Goal: Task Accomplishment & Management: Manage account settings

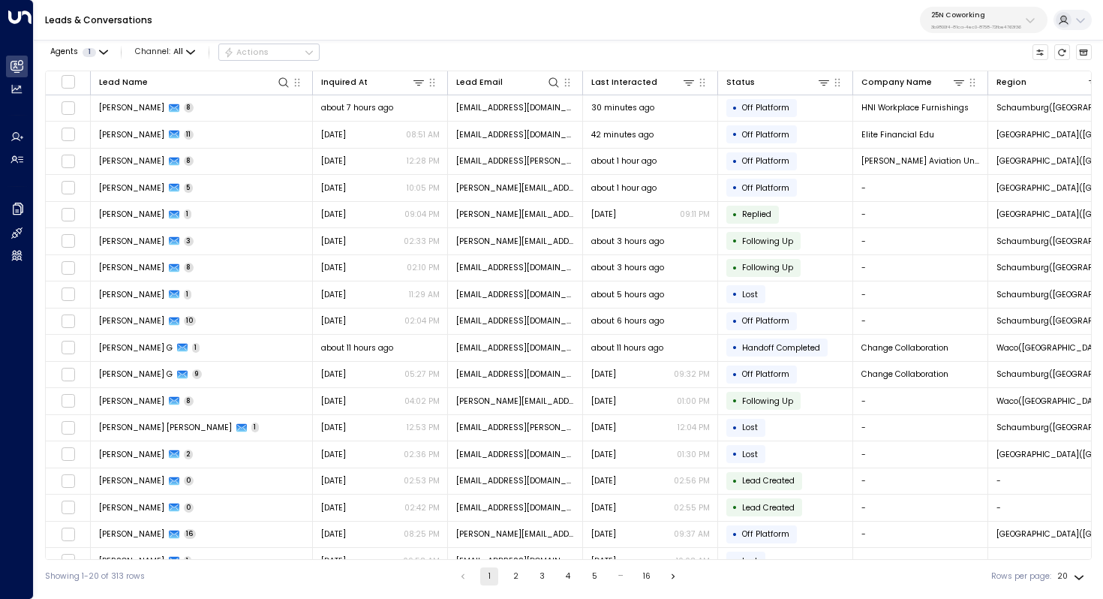
click at [985, 12] on p "25N Coworking" at bounding box center [976, 15] width 90 height 9
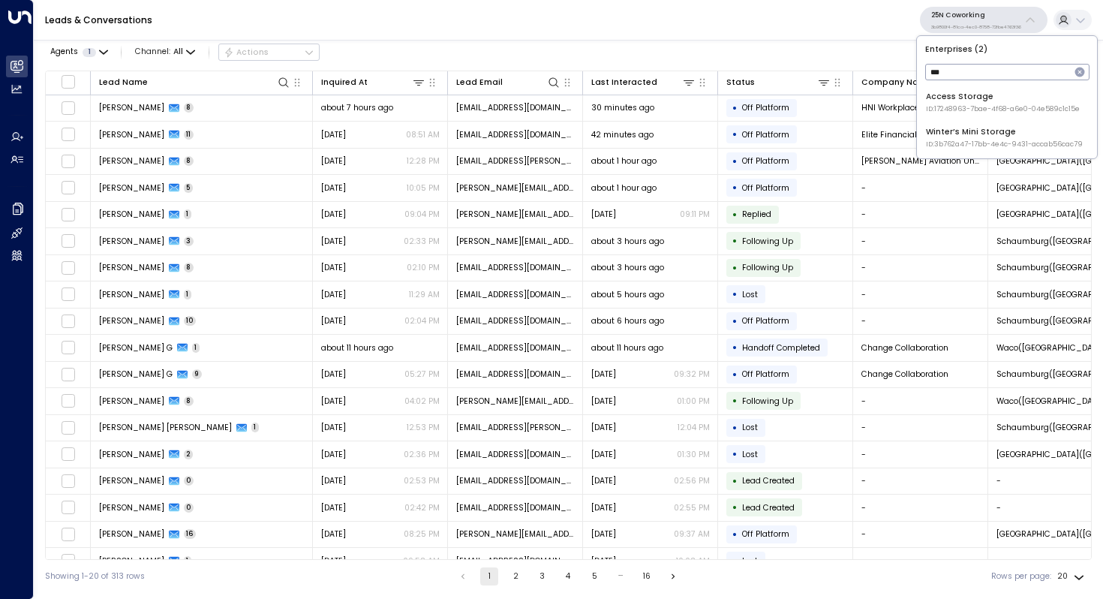
type input "***"
click at [952, 110] on span "ID: 17248963-7bae-4f68-a6e0-04e589c1c15e" at bounding box center [1003, 109] width 154 height 11
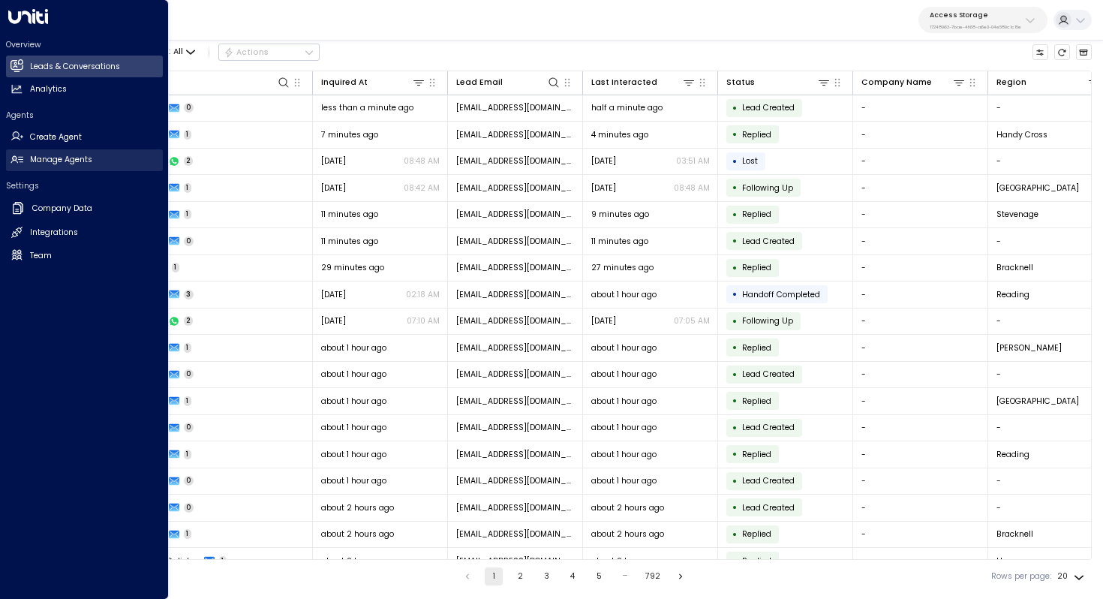
click at [75, 167] on link "Manage Agents Manage Agents" at bounding box center [84, 160] width 157 height 22
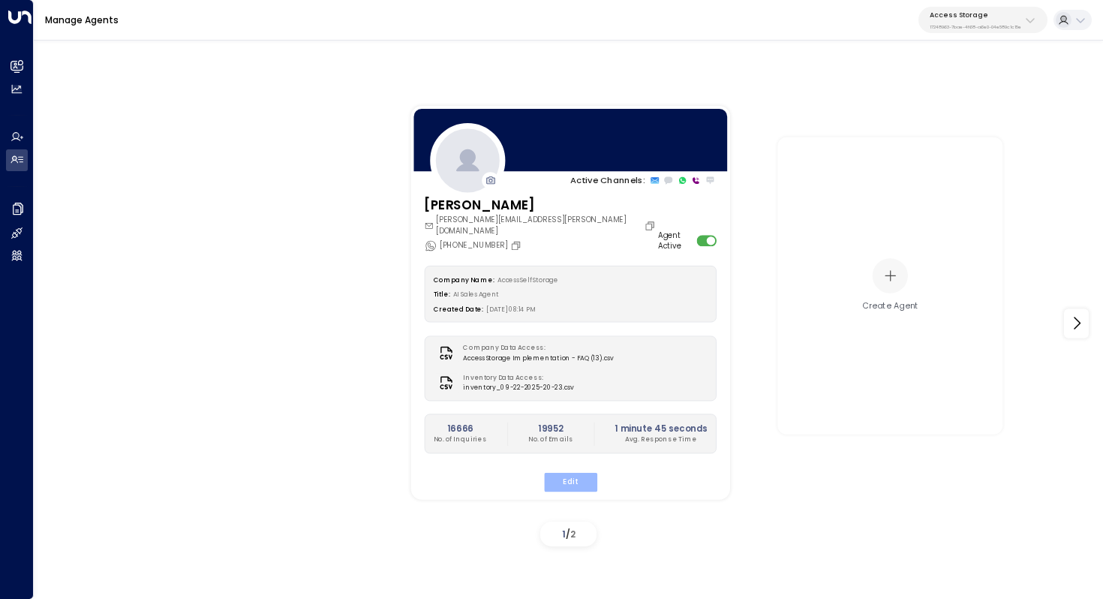
click at [567, 474] on button "Edit" at bounding box center [569, 482] width 53 height 20
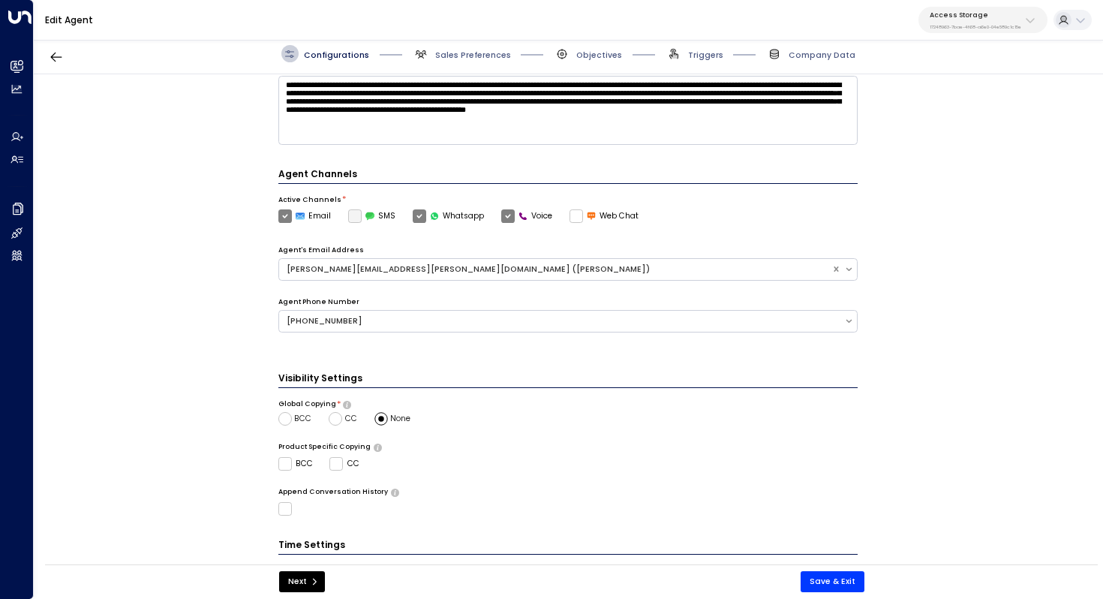
scroll to position [297, 0]
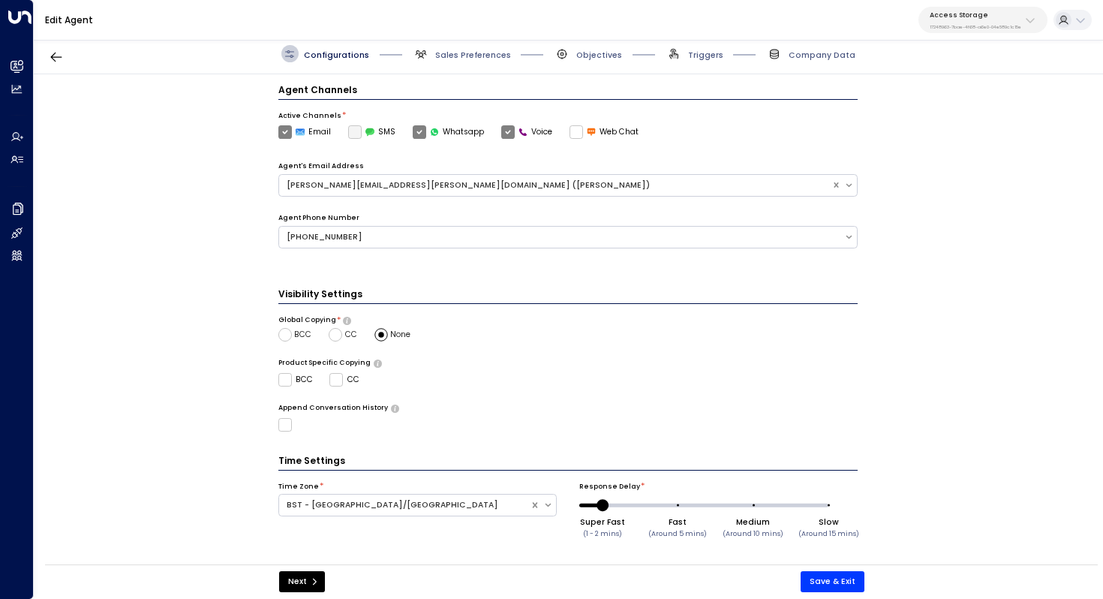
click at [480, 61] on span "Sales Preferences" at bounding box center [462, 53] width 98 height 17
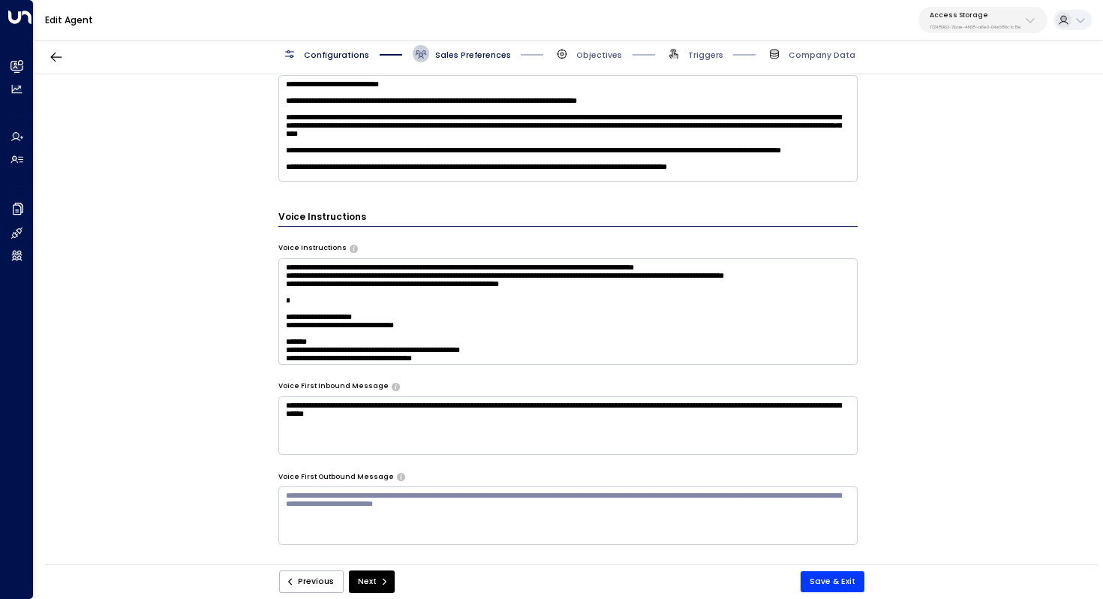
scroll to position [834, 0]
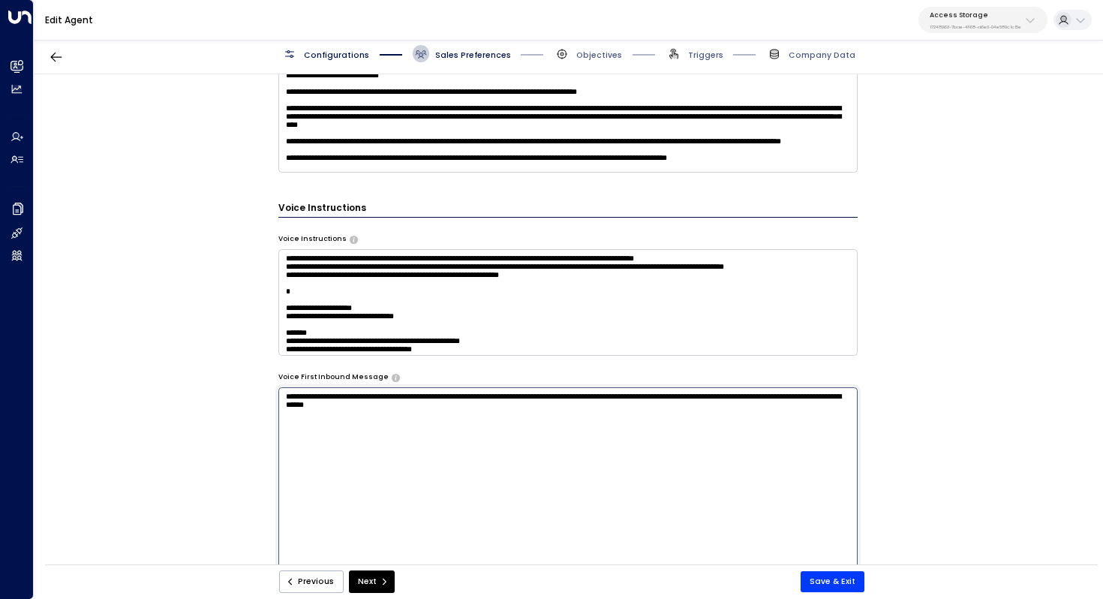
drag, startPoint x: 477, startPoint y: 407, endPoint x: 281, endPoint y: 396, distance: 196.2
click at [281, 396] on textarea "**********" at bounding box center [568, 536] width 580 height 299
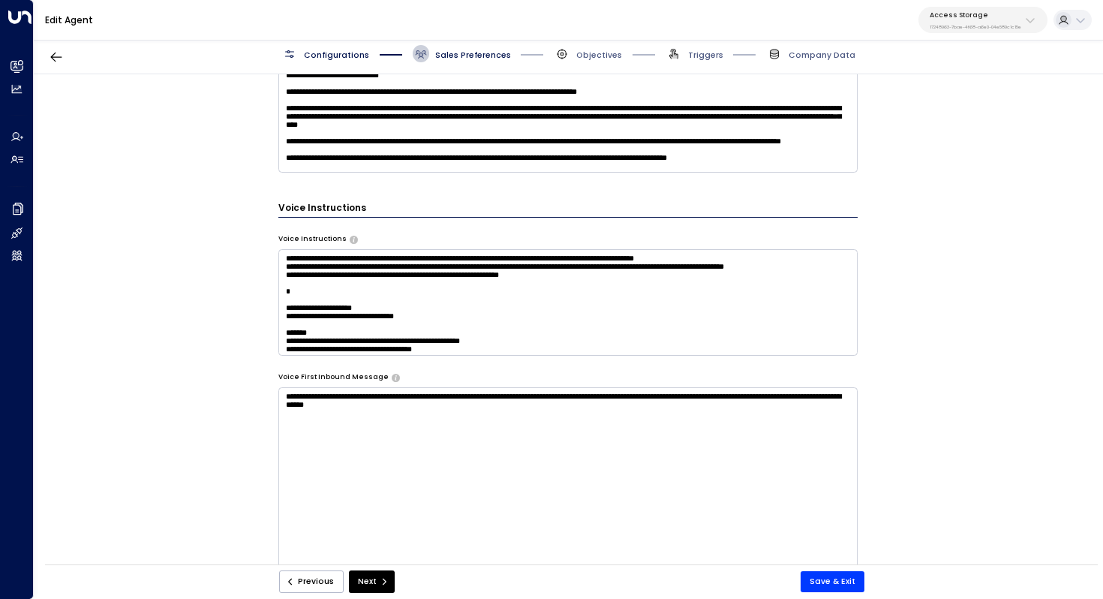
click at [117, 315] on div "**********" at bounding box center [568, 323] width 1069 height 498
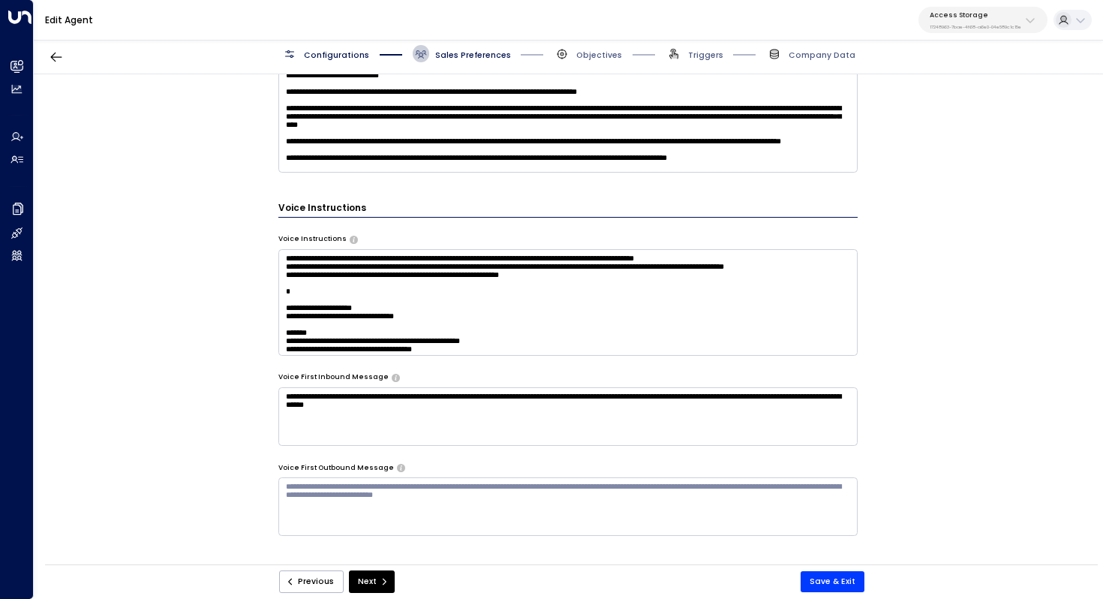
click at [983, 24] on p "17248963-7bae-4f68-a6e0-04e589c1c15e" at bounding box center [976, 27] width 92 height 6
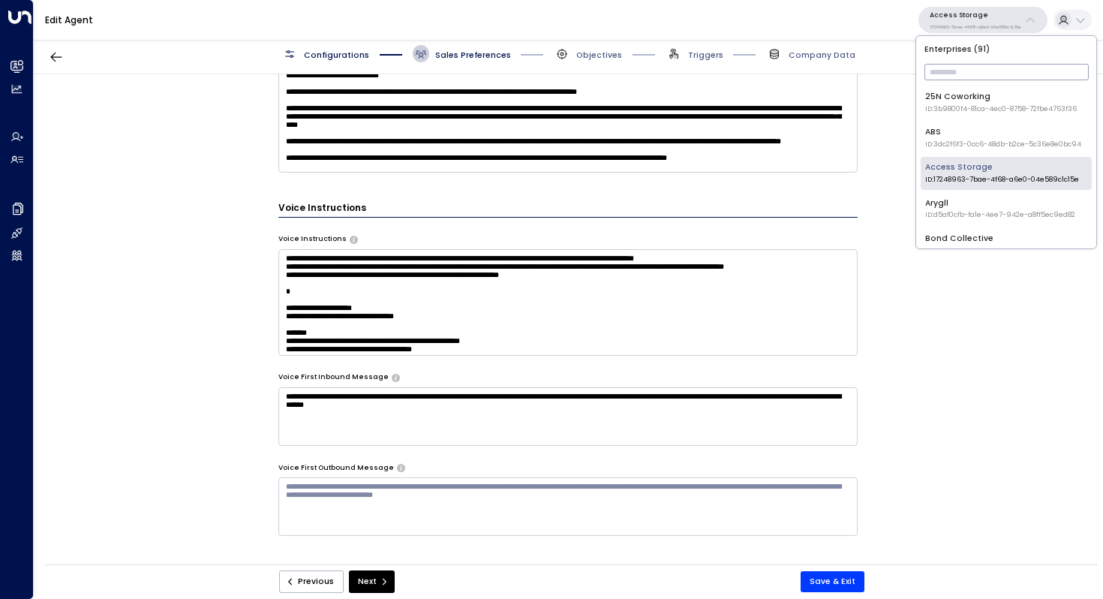
click at [974, 65] on input "text" at bounding box center [1007, 72] width 164 height 24
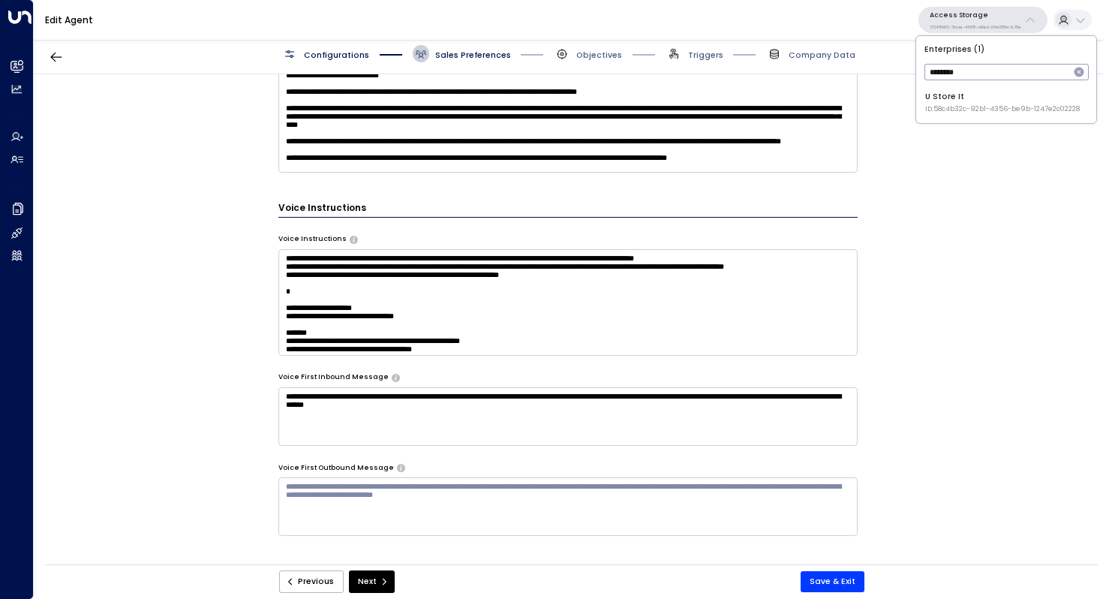
type input "*******"
click at [985, 96] on div "U Store It ID: 58c4b32c-92b1-4356-be9b-1247e2c02228" at bounding box center [1002, 102] width 155 height 23
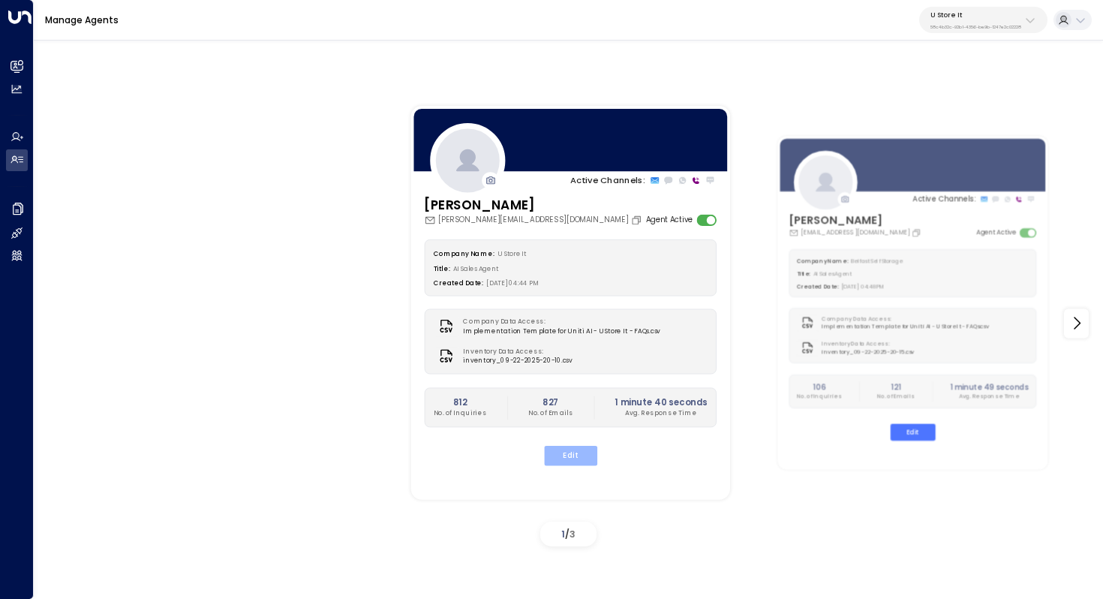
click at [564, 459] on button "Edit" at bounding box center [569, 456] width 53 height 20
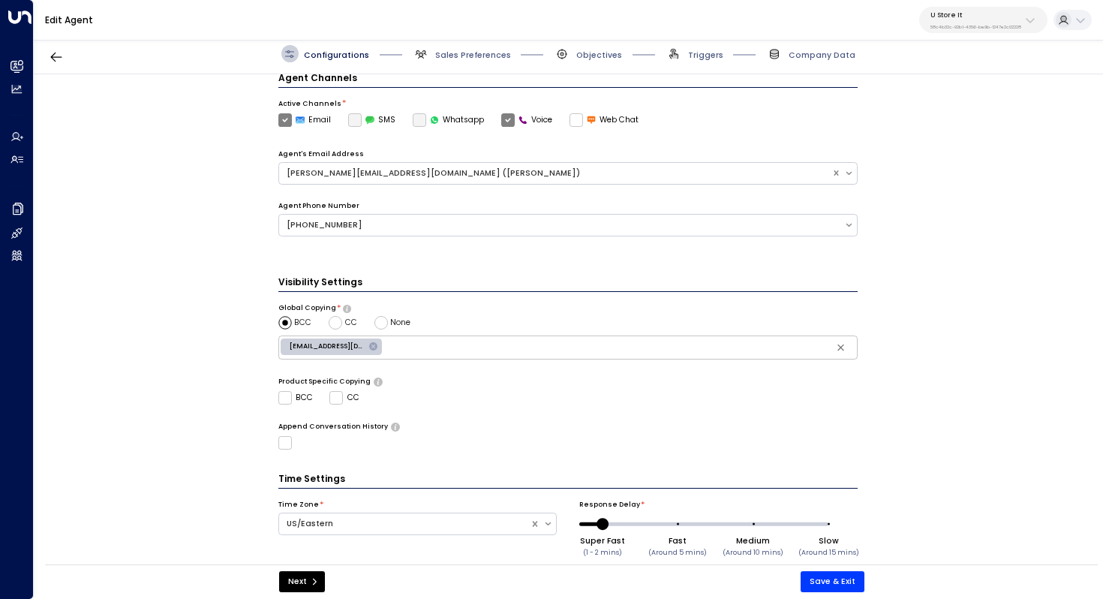
scroll to position [365, 0]
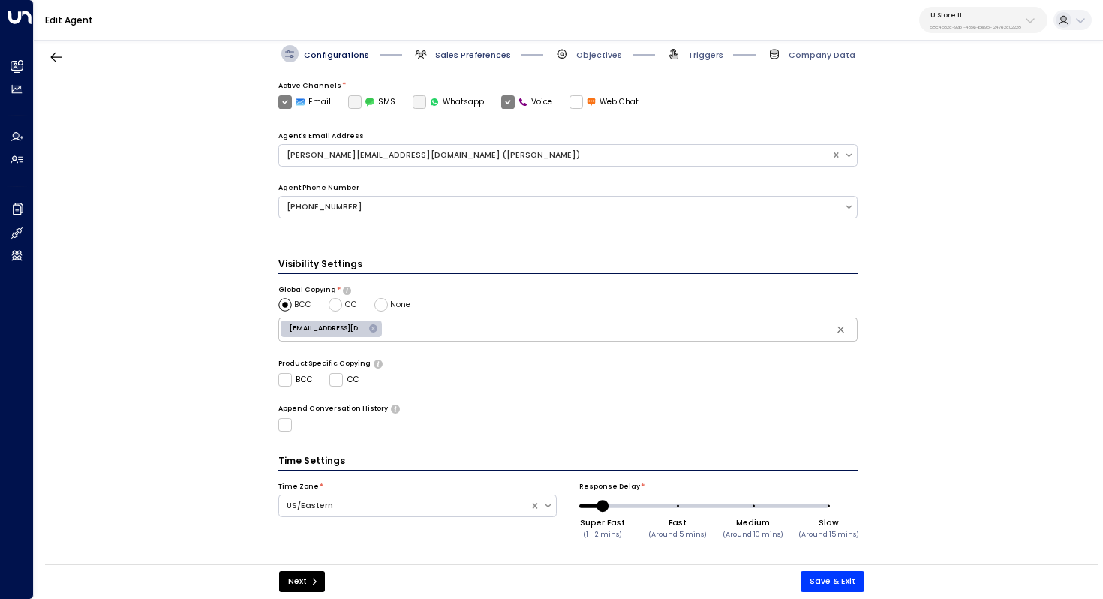
click at [471, 57] on span "Sales Preferences" at bounding box center [473, 55] width 76 height 11
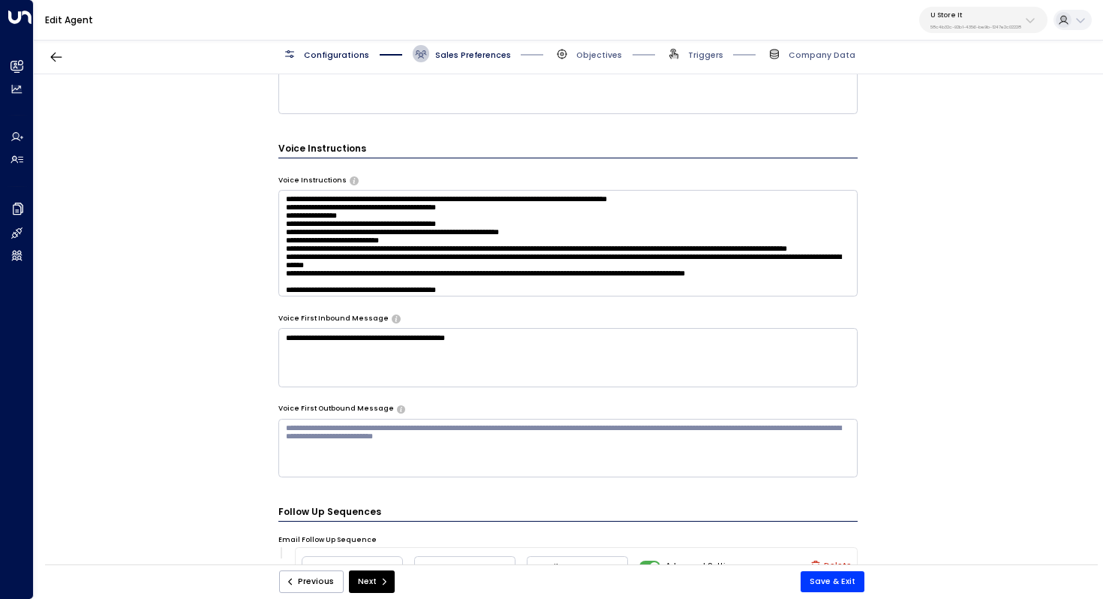
scroll to position [906, 0]
click at [673, 340] on textarea "**********" at bounding box center [568, 356] width 580 height 59
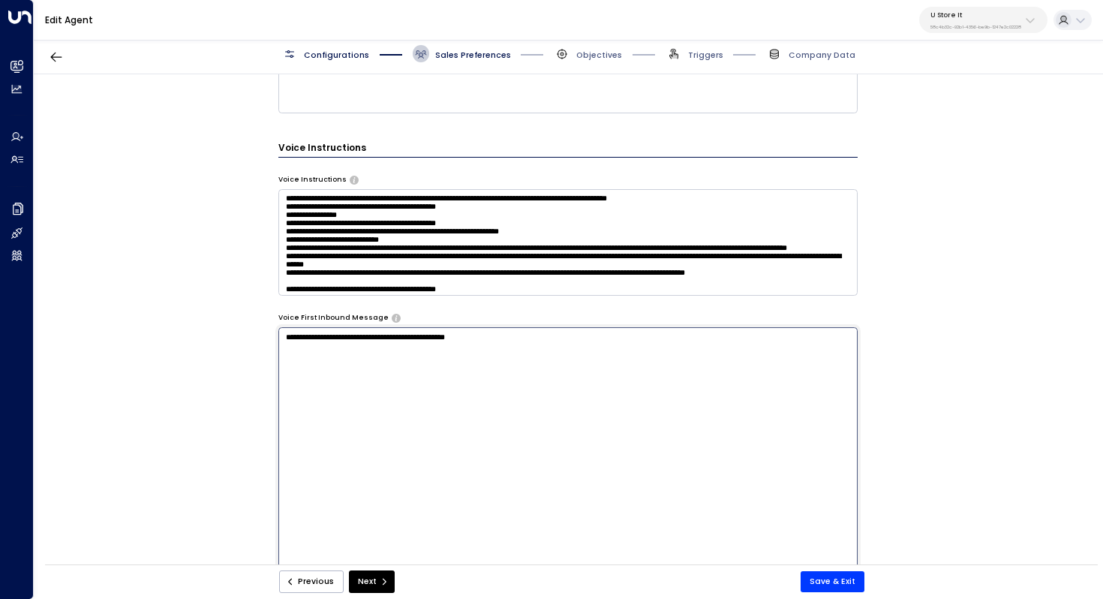
click at [673, 340] on textarea "**********" at bounding box center [568, 476] width 580 height 299
drag, startPoint x: 673, startPoint y: 340, endPoint x: 579, endPoint y: 350, distance: 95.1
click at [579, 350] on textarea "**********" at bounding box center [568, 476] width 580 height 299
paste textarea "**********"
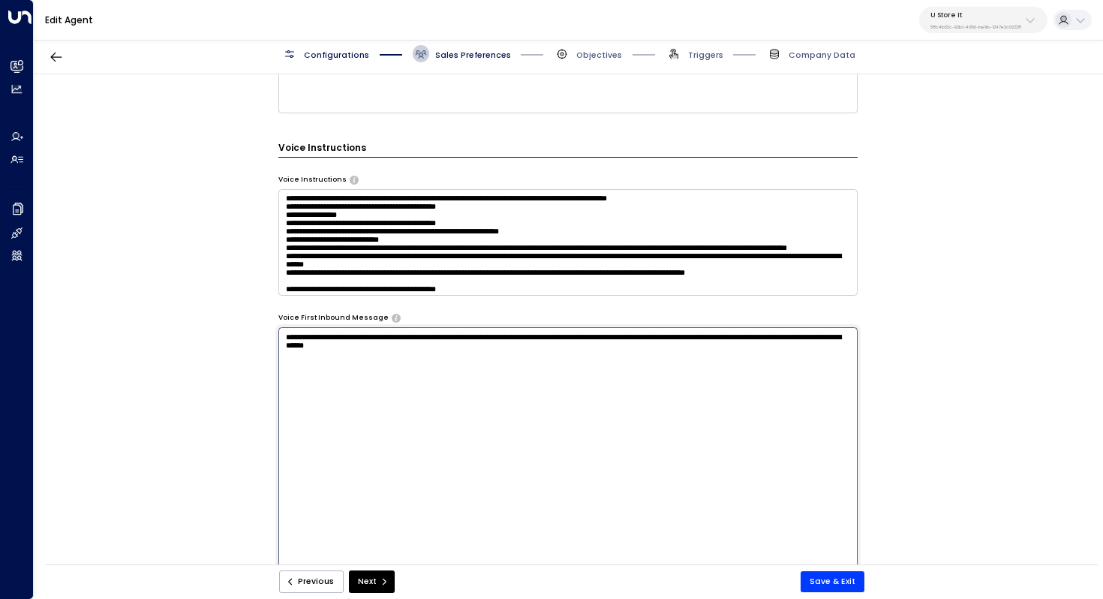
drag, startPoint x: 415, startPoint y: 338, endPoint x: 287, endPoint y: 336, distance: 128.4
click at [287, 336] on textarea "**********" at bounding box center [568, 476] width 580 height 299
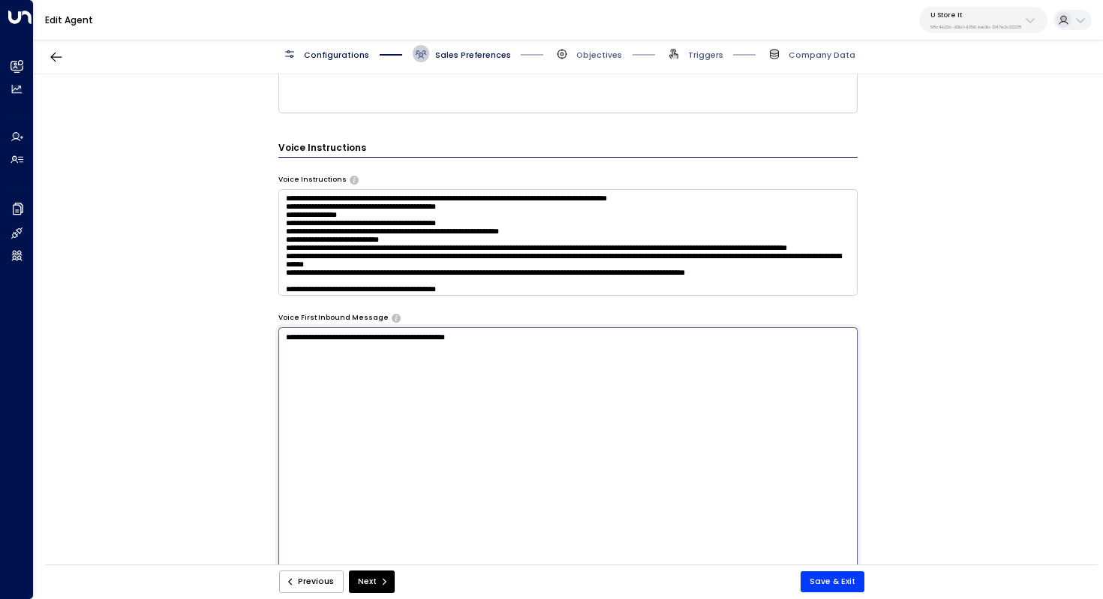
click at [363, 381] on textarea "**********" at bounding box center [568, 476] width 580 height 299
drag, startPoint x: 371, startPoint y: 338, endPoint x: 505, endPoint y: 342, distance: 134.4
click at [505, 342] on textarea "**********" at bounding box center [568, 476] width 580 height 299
paste textarea "**********"
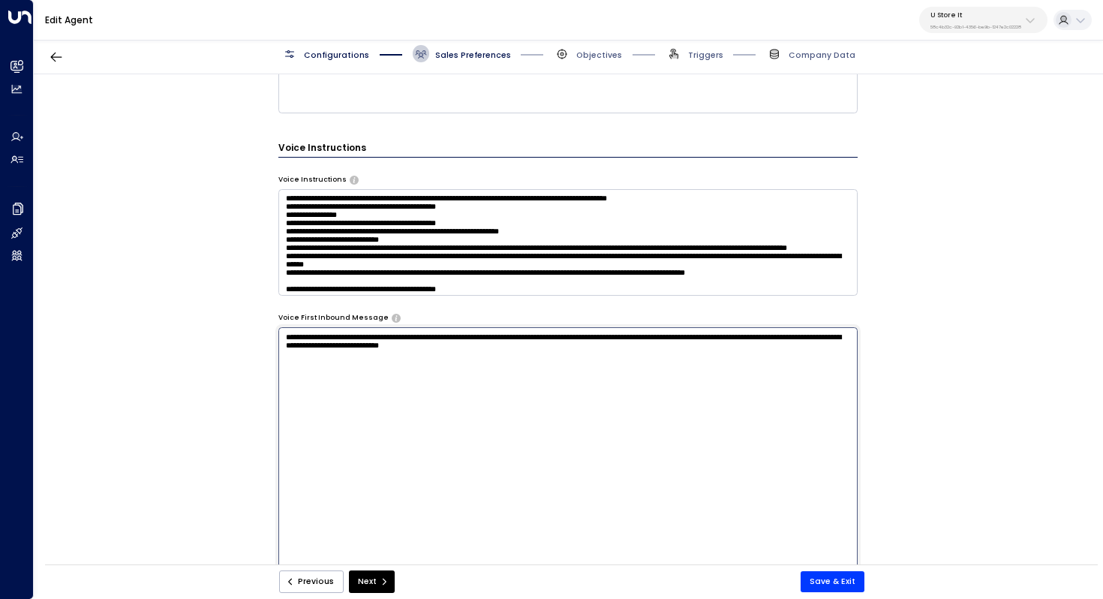
drag, startPoint x: 371, startPoint y: 336, endPoint x: 587, endPoint y: 339, distance: 216.2
click at [587, 339] on textarea "**********" at bounding box center [568, 476] width 580 height 299
drag, startPoint x: 419, startPoint y: 336, endPoint x: 455, endPoint y: 336, distance: 36.0
click at [455, 336] on textarea "**********" at bounding box center [568, 476] width 580 height 299
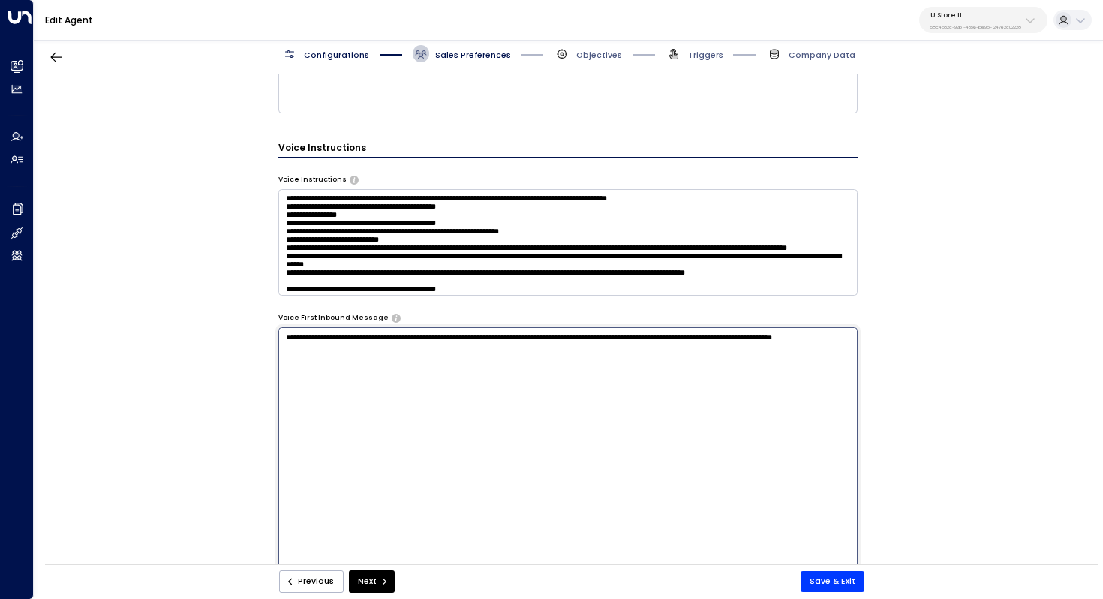
click at [455, 342] on textarea "**********" at bounding box center [568, 476] width 580 height 299
drag, startPoint x: 635, startPoint y: 339, endPoint x: 570, endPoint y: 340, distance: 65.3
click at [570, 340] on textarea "**********" at bounding box center [568, 476] width 580 height 299
click at [652, 334] on textarea "**********" at bounding box center [568, 476] width 580 height 299
click at [727, 348] on textarea "**********" at bounding box center [568, 476] width 580 height 299
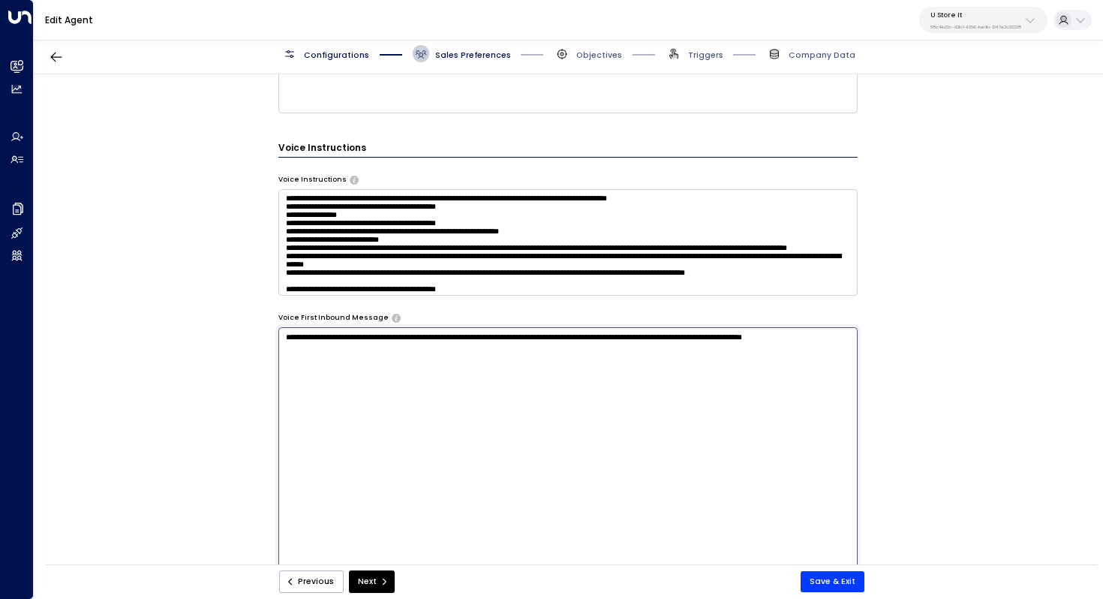
click at [367, 339] on textarea "**********" at bounding box center [568, 476] width 580 height 299
click at [450, 375] on textarea "**********" at bounding box center [568, 476] width 580 height 299
click at [296, 336] on textarea "**********" at bounding box center [568, 476] width 580 height 299
click at [357, 342] on textarea "**********" at bounding box center [568, 476] width 580 height 299
click at [368, 345] on textarea "**********" at bounding box center [568, 476] width 580 height 299
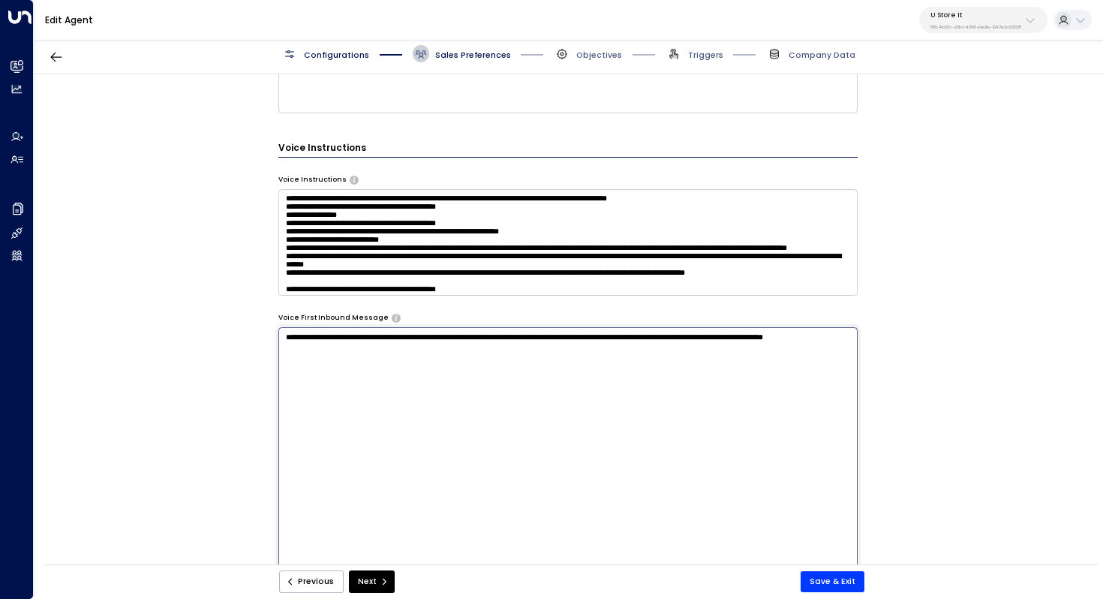
click at [293, 333] on textarea "**********" at bounding box center [568, 476] width 580 height 299
click at [353, 396] on textarea "**********" at bounding box center [568, 476] width 580 height 299
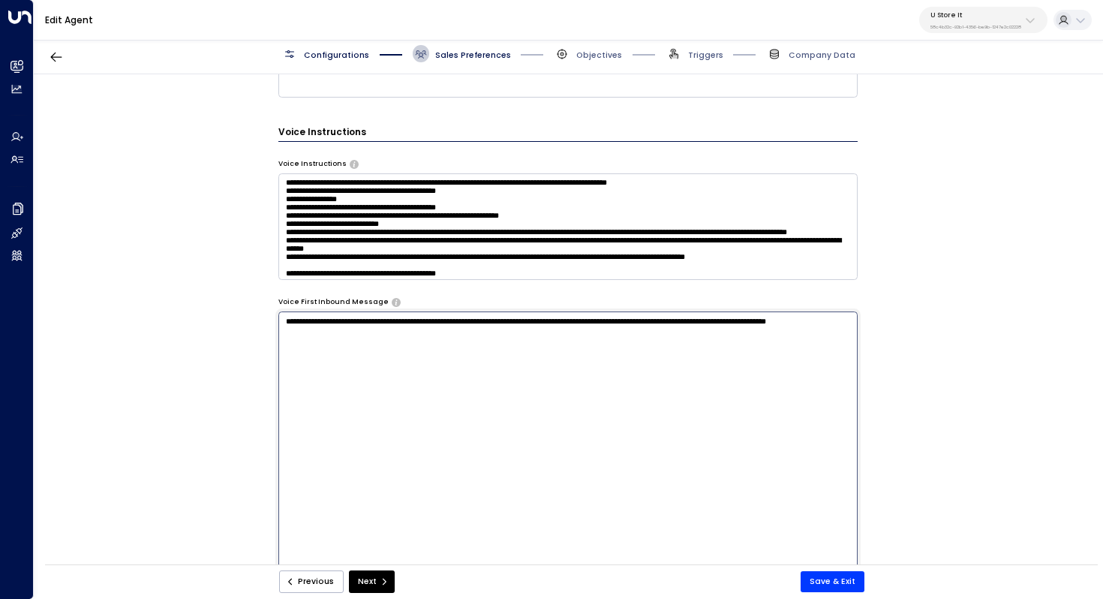
scroll to position [927, 0]
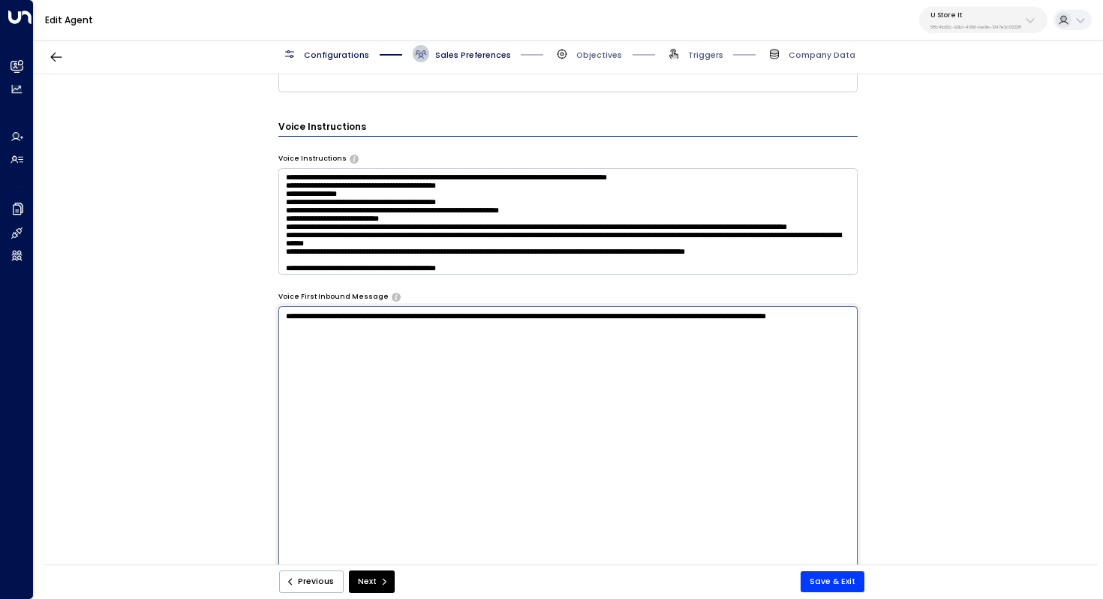
drag, startPoint x: 351, startPoint y: 346, endPoint x: 272, endPoint y: 306, distance: 87.6
click at [272, 306] on div "**********" at bounding box center [568, 323] width 1069 height 498
type textarea "**********"
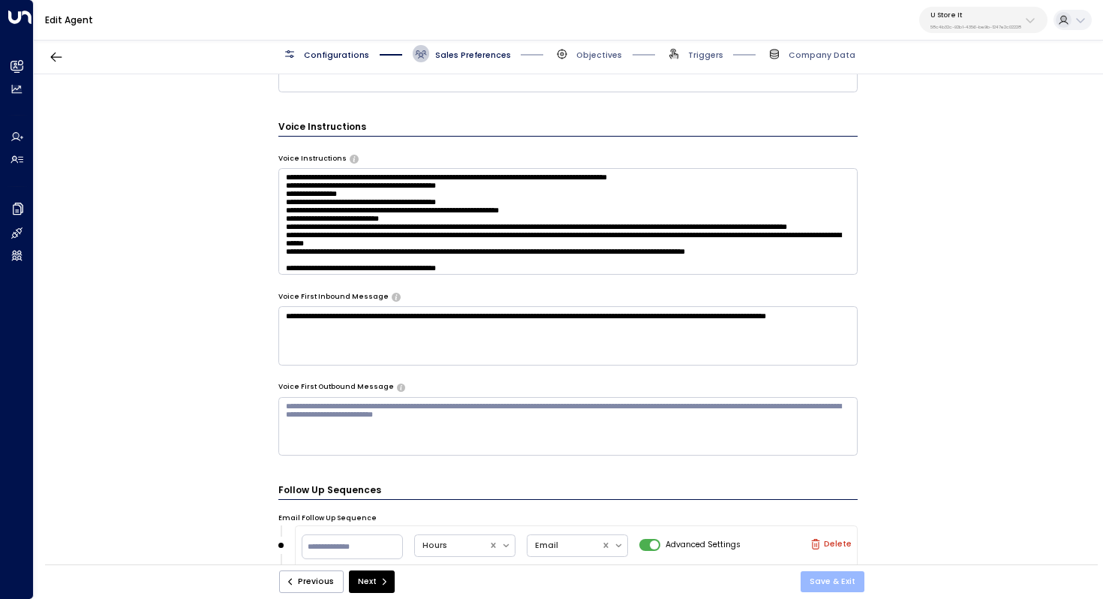
click at [841, 585] on button "Save & Exit" at bounding box center [833, 581] width 64 height 21
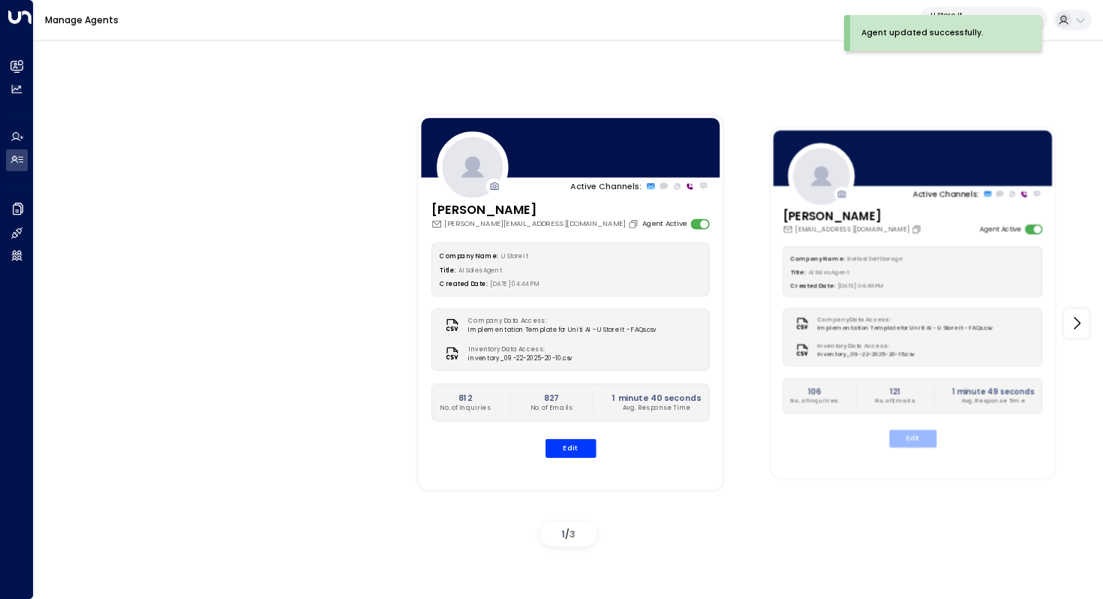
click at [931, 438] on button "Edit" at bounding box center [912, 438] width 47 height 17
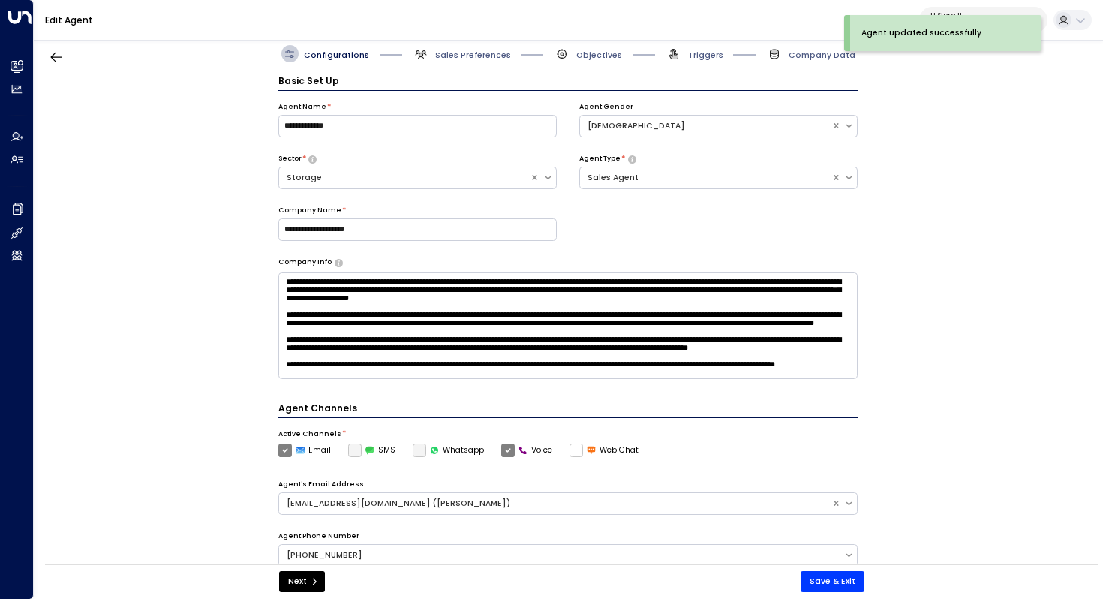
scroll to position [365, 0]
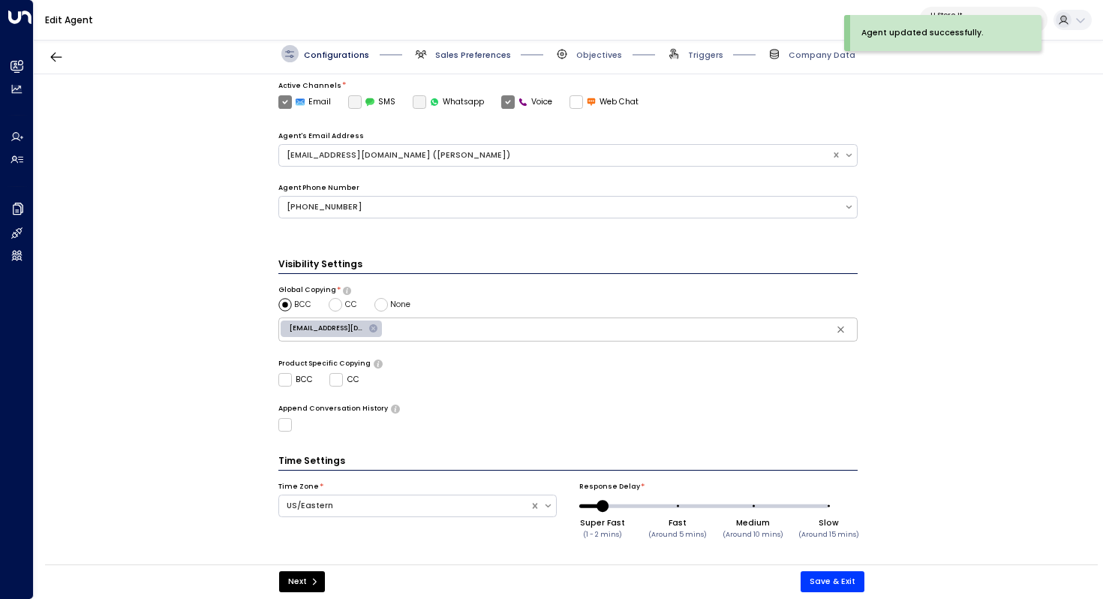
click at [468, 57] on span "Sales Preferences" at bounding box center [473, 55] width 76 height 11
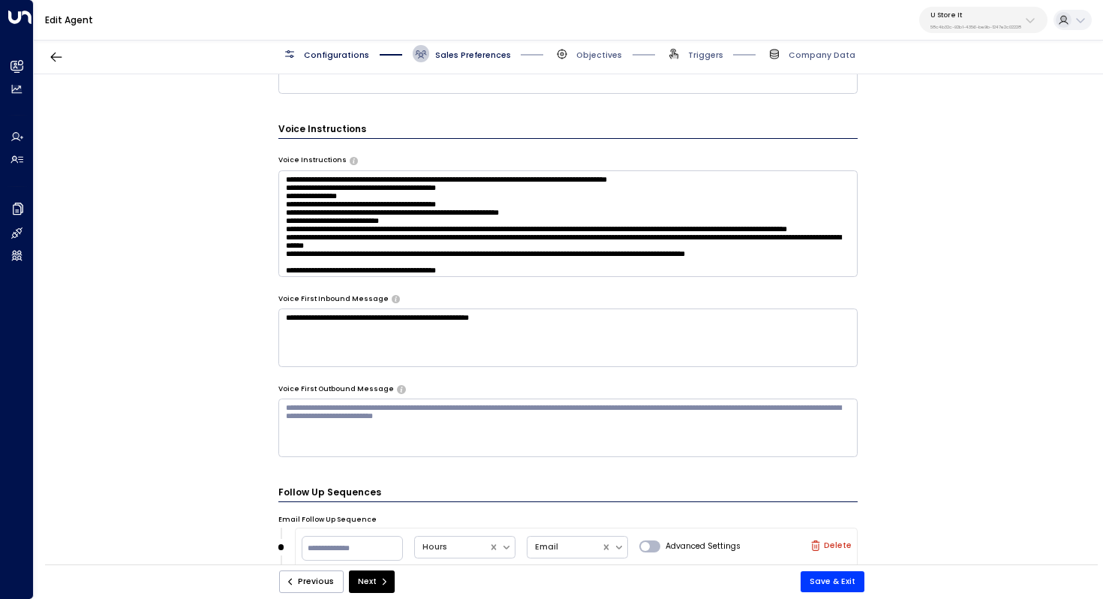
scroll to position [895, 0]
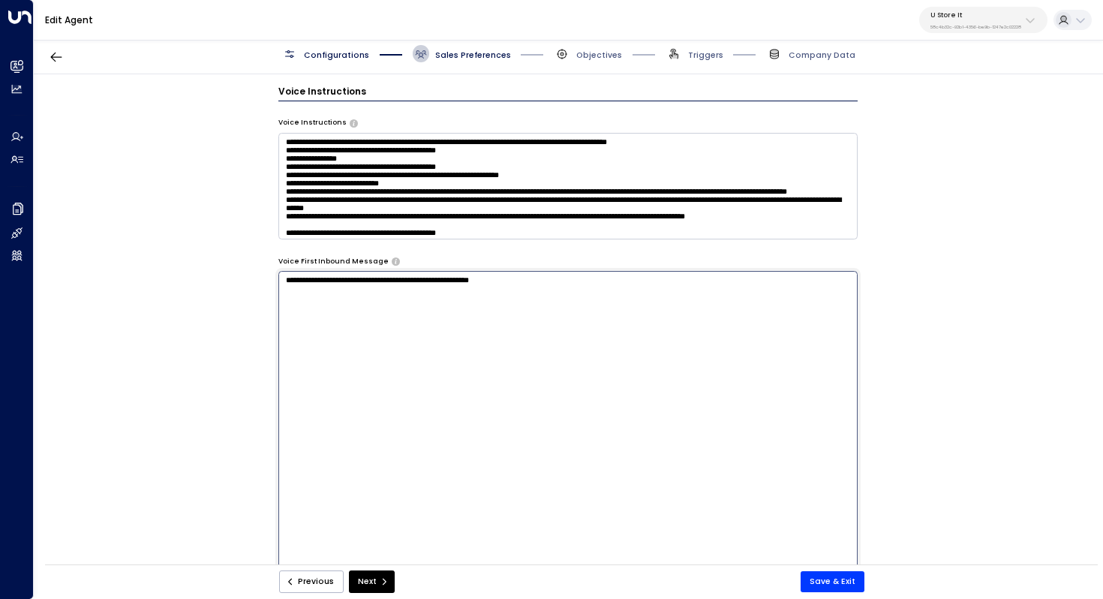
click at [664, 309] on textarea "**********" at bounding box center [568, 420] width 580 height 299
paste textarea "**********"
click at [342, 284] on textarea "**********" at bounding box center [568, 420] width 580 height 299
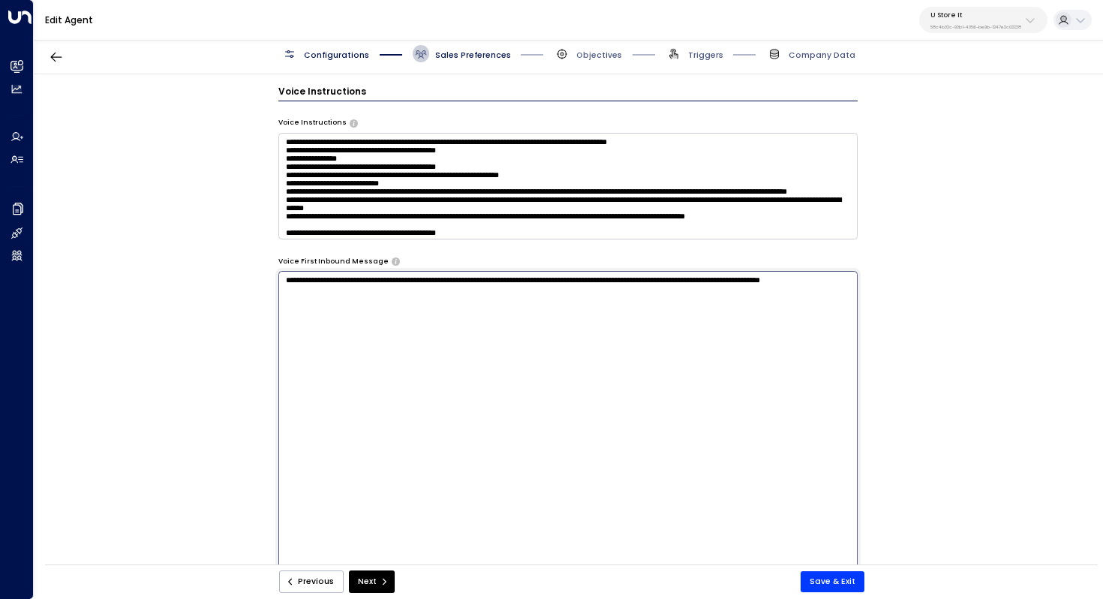
click at [449, 347] on textarea "**********" at bounding box center [568, 420] width 580 height 299
type textarea "**********"
click at [835, 582] on button "Save & Exit" at bounding box center [833, 581] width 64 height 21
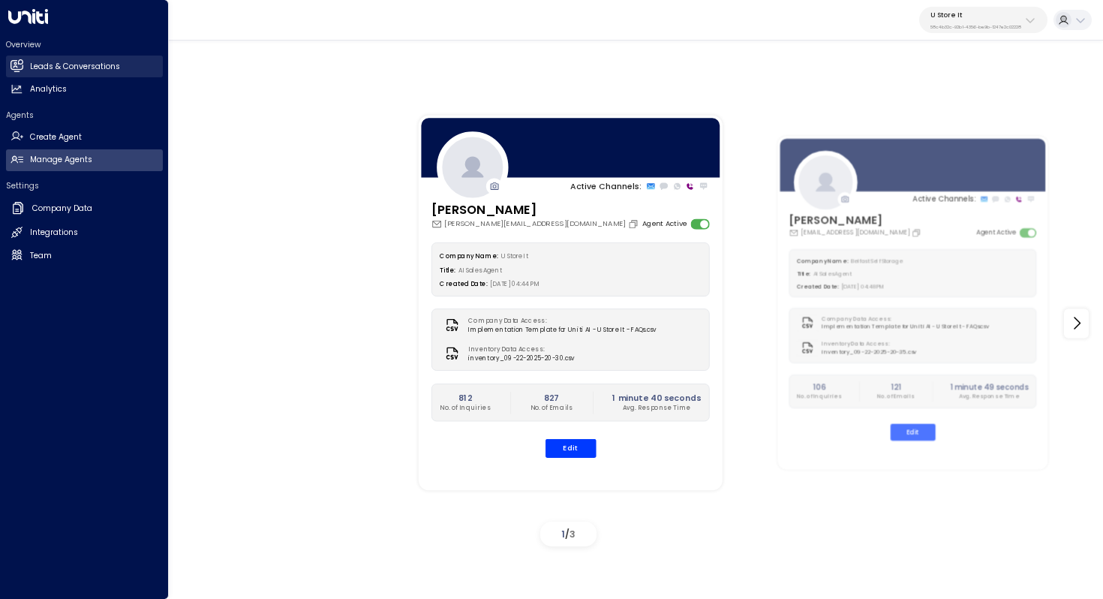
click at [74, 65] on h2 "Leads & Conversations" at bounding box center [75, 67] width 90 height 12
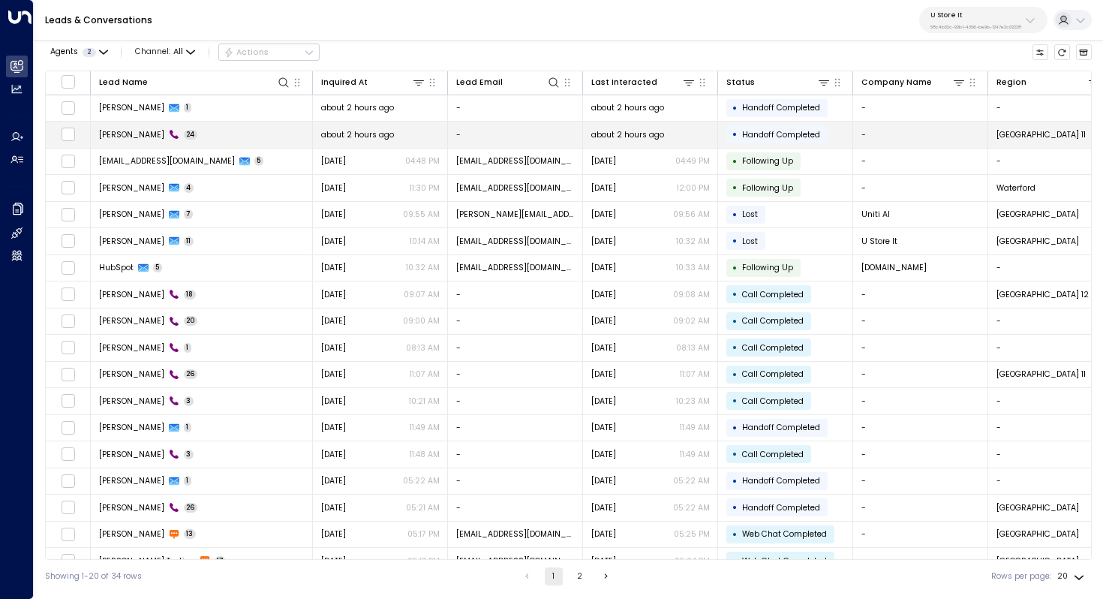
click at [212, 134] on td "[PERSON_NAME] 24" at bounding box center [202, 135] width 222 height 26
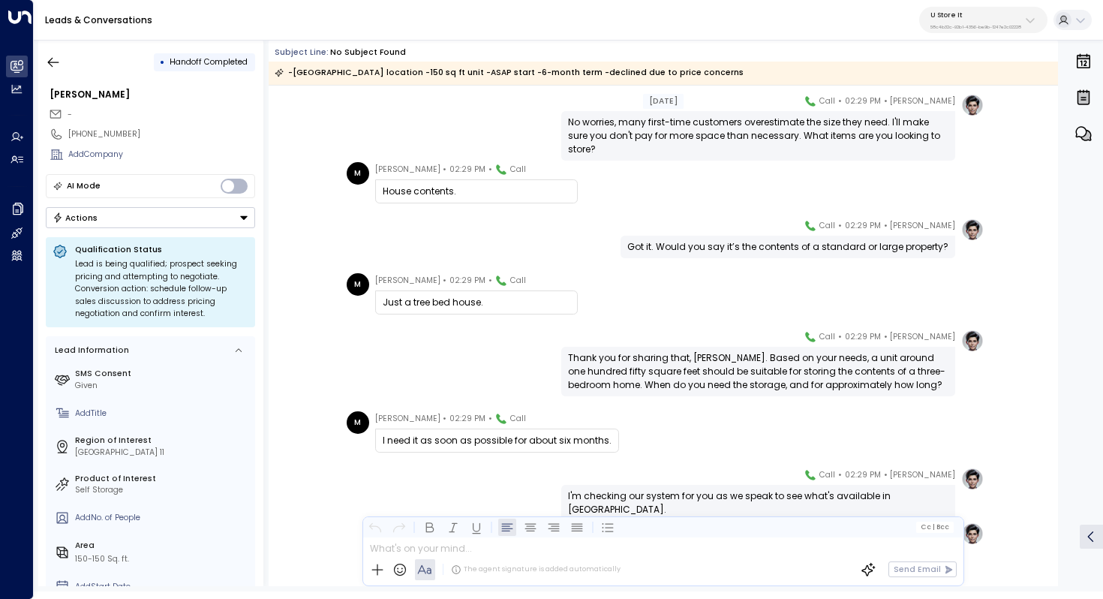
scroll to position [519, 0]
click at [691, 360] on div "Thank you for sharing that, [PERSON_NAME]. Based on your needs, a unit around o…" at bounding box center [758, 370] width 381 height 41
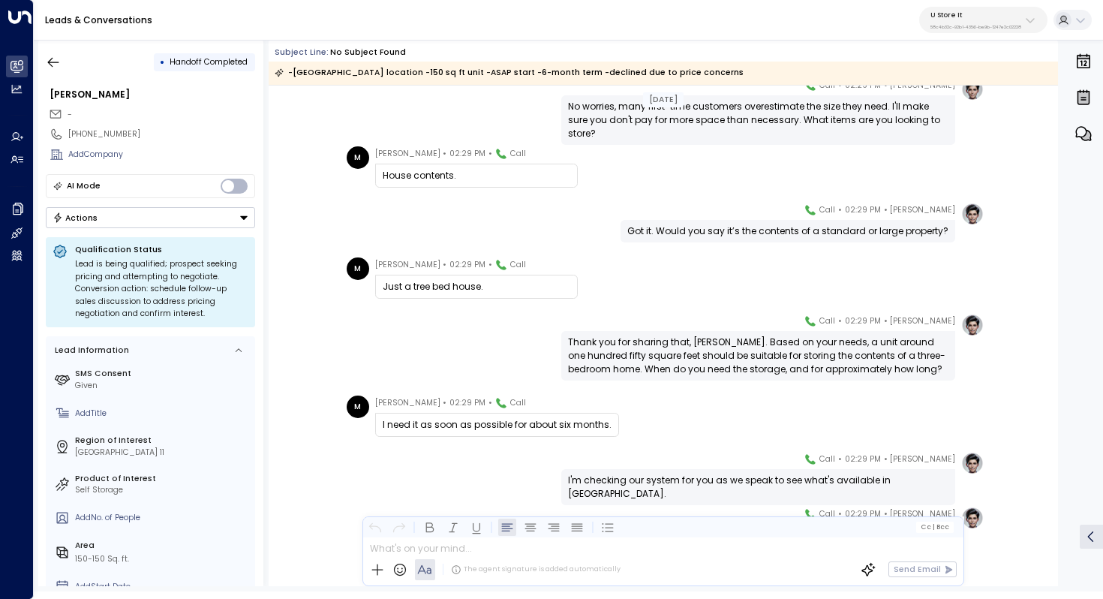
scroll to position [534, 0]
drag, startPoint x: 647, startPoint y: 358, endPoint x: 655, endPoint y: 358, distance: 8.3
click at [655, 358] on div "Thank you for sharing that, [PERSON_NAME]. Based on your needs, a unit around o…" at bounding box center [758, 354] width 381 height 41
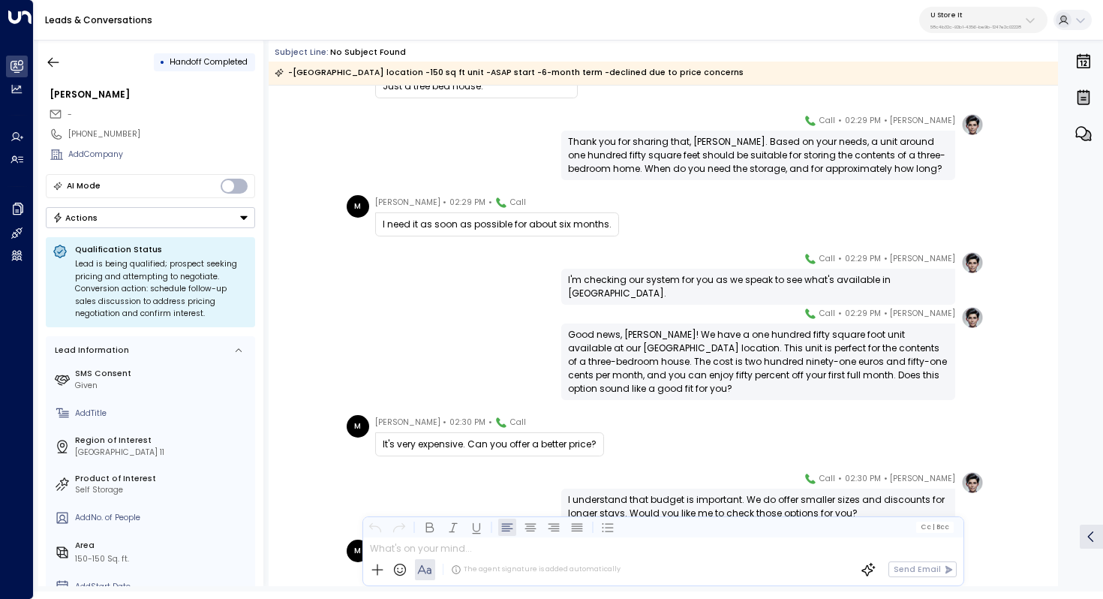
scroll to position [745, 0]
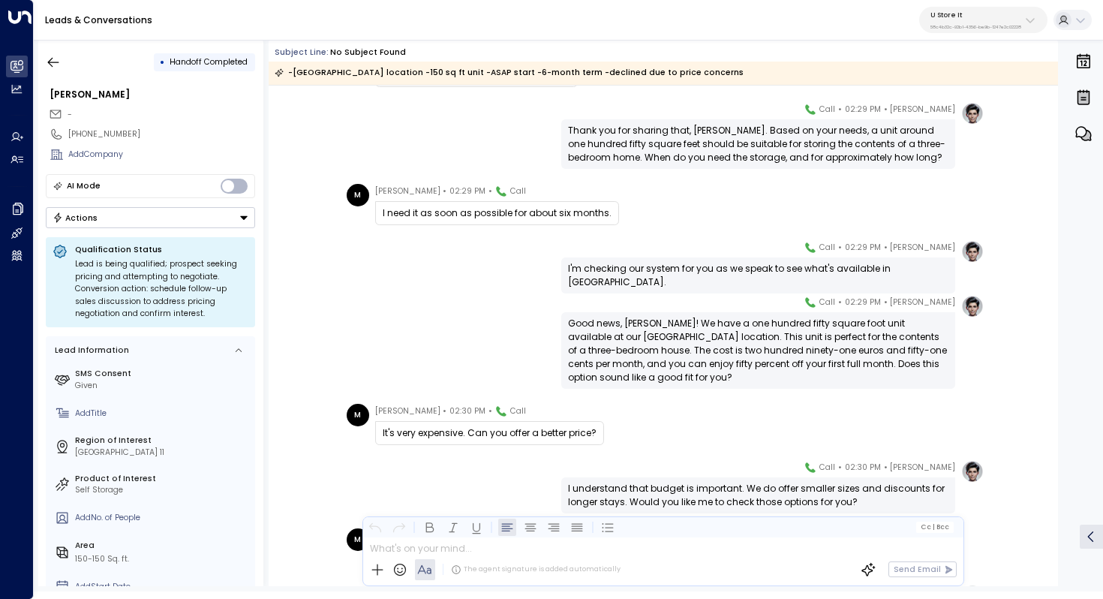
click at [708, 338] on div "Good news, [PERSON_NAME]! We have a one hundred fifty square foot unit availabl…" at bounding box center [758, 351] width 381 height 68
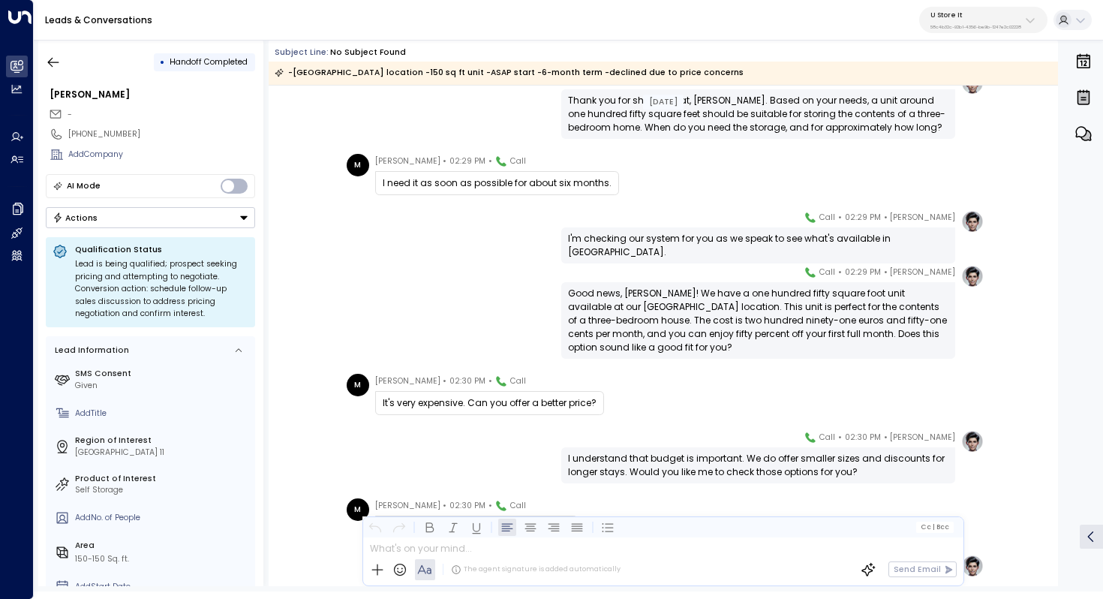
scroll to position [778, 0]
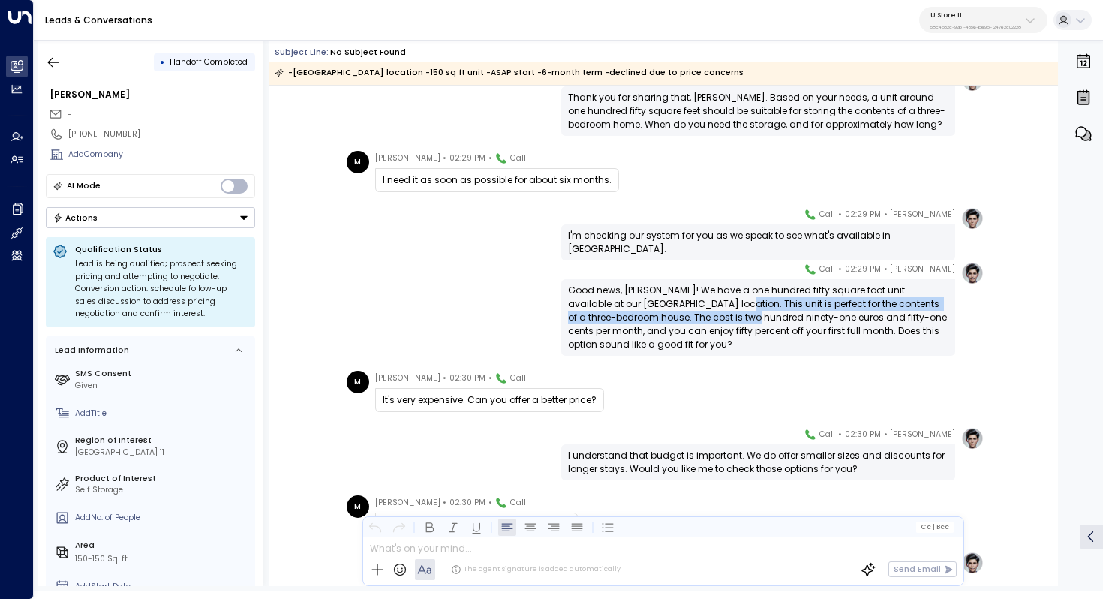
drag, startPoint x: 697, startPoint y: 302, endPoint x: 697, endPoint y: 312, distance: 9.8
click at [697, 312] on div "Good news, [PERSON_NAME]! We have a one hundred fifty square foot unit availabl…" at bounding box center [758, 318] width 381 height 68
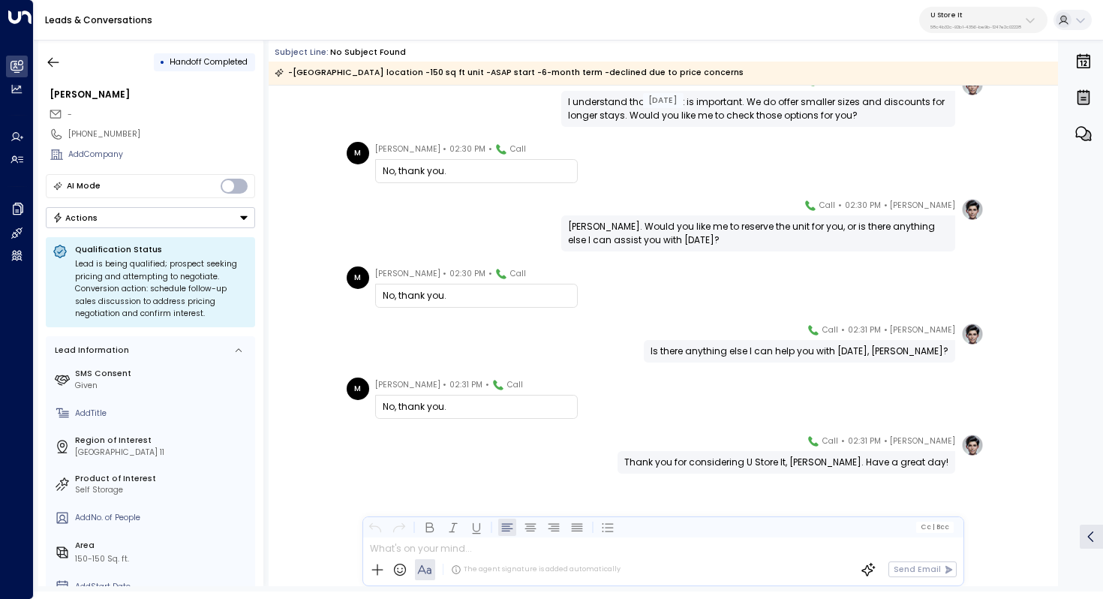
scroll to position [1131, 0]
click at [53, 62] on icon "button" at bounding box center [53, 62] width 11 height 10
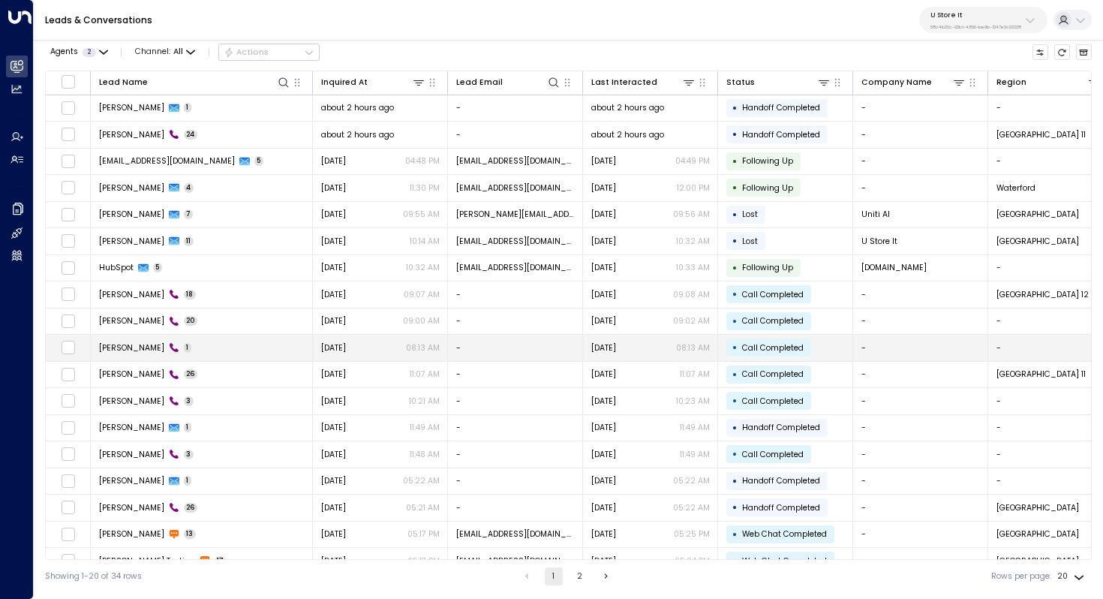
scroll to position [72, 0]
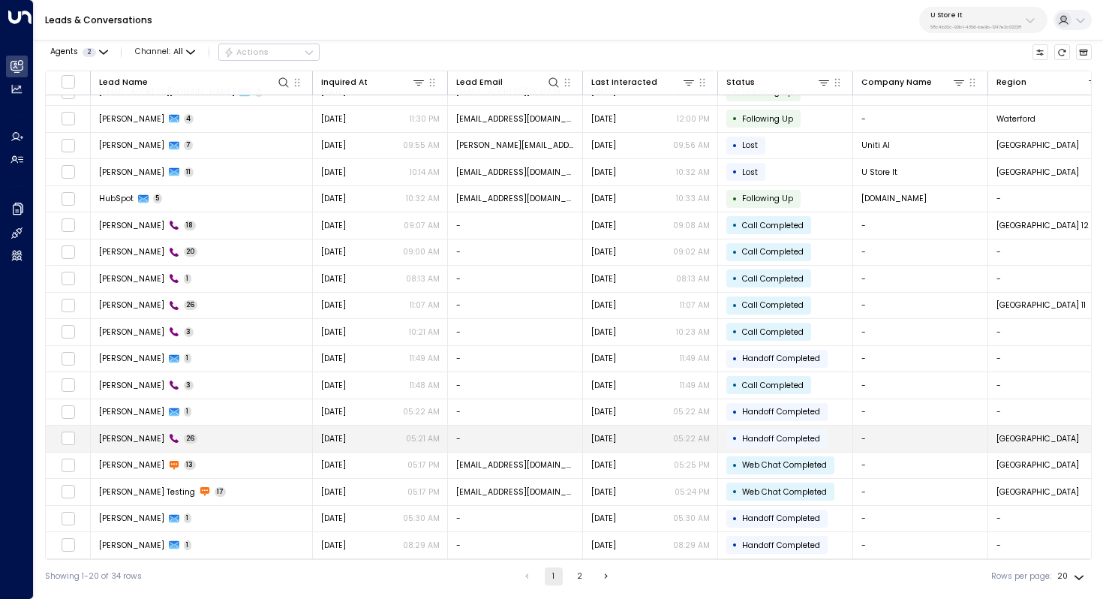
click at [189, 438] on td "[PERSON_NAME] 26" at bounding box center [202, 439] width 222 height 26
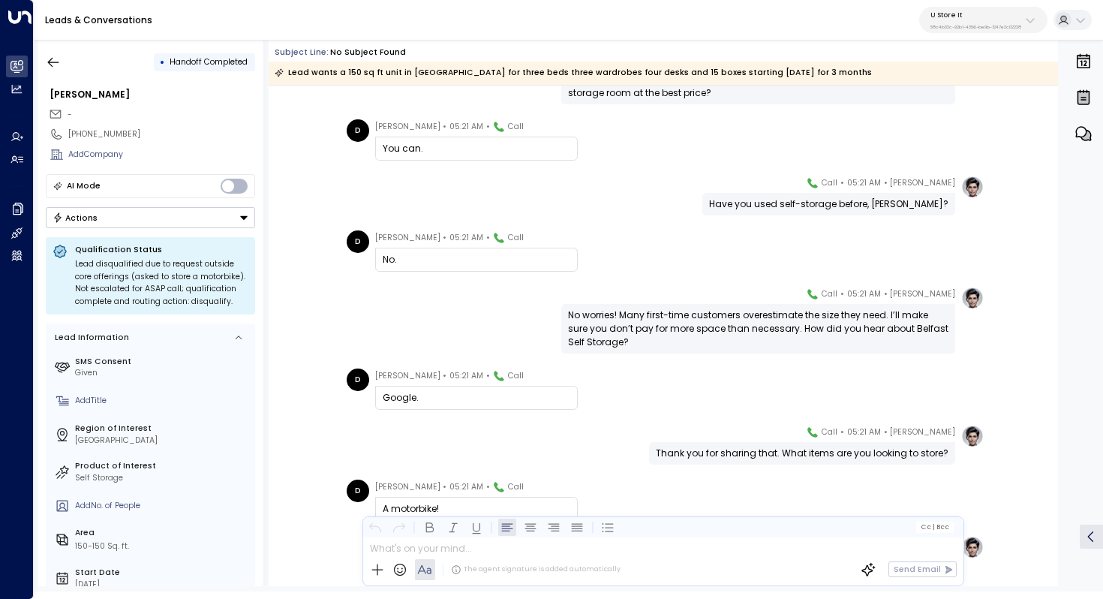
scroll to position [381, 0]
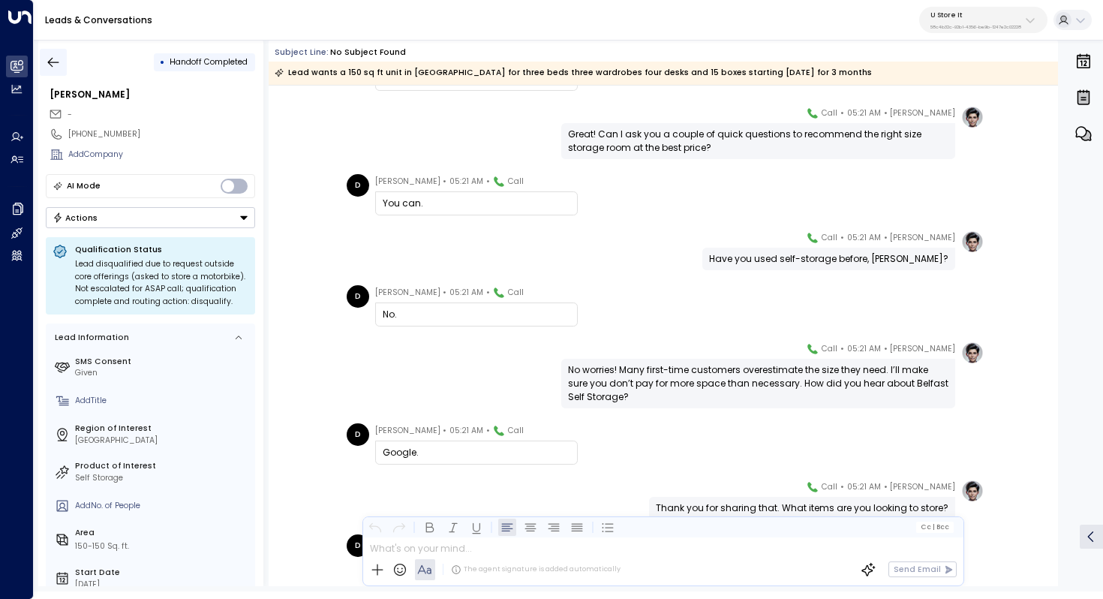
click at [53, 61] on icon "button" at bounding box center [53, 62] width 15 height 15
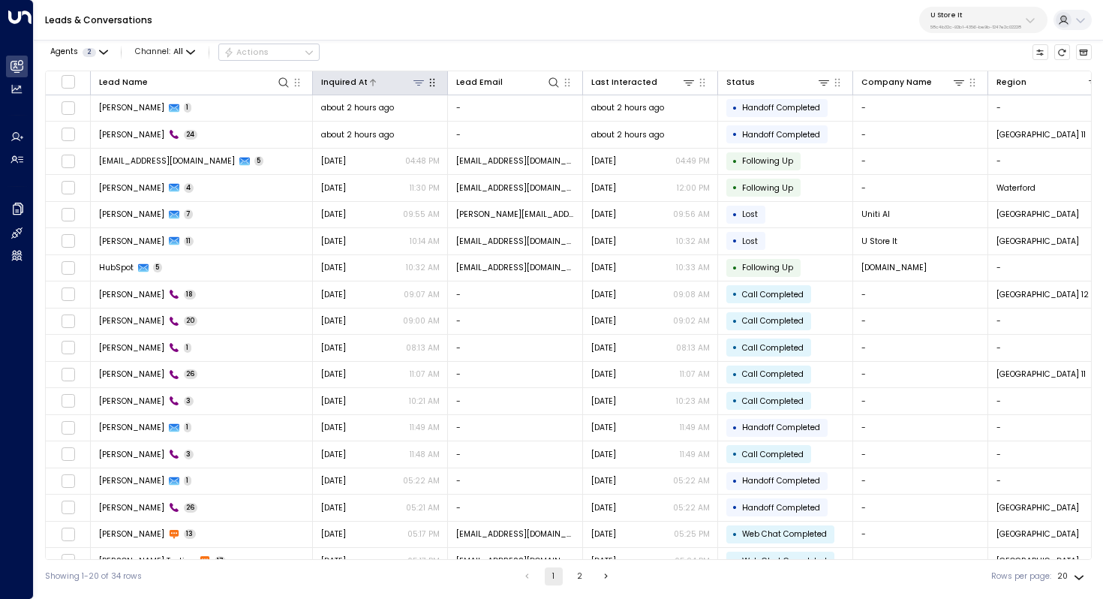
click at [372, 83] on icon at bounding box center [373, 82] width 9 height 9
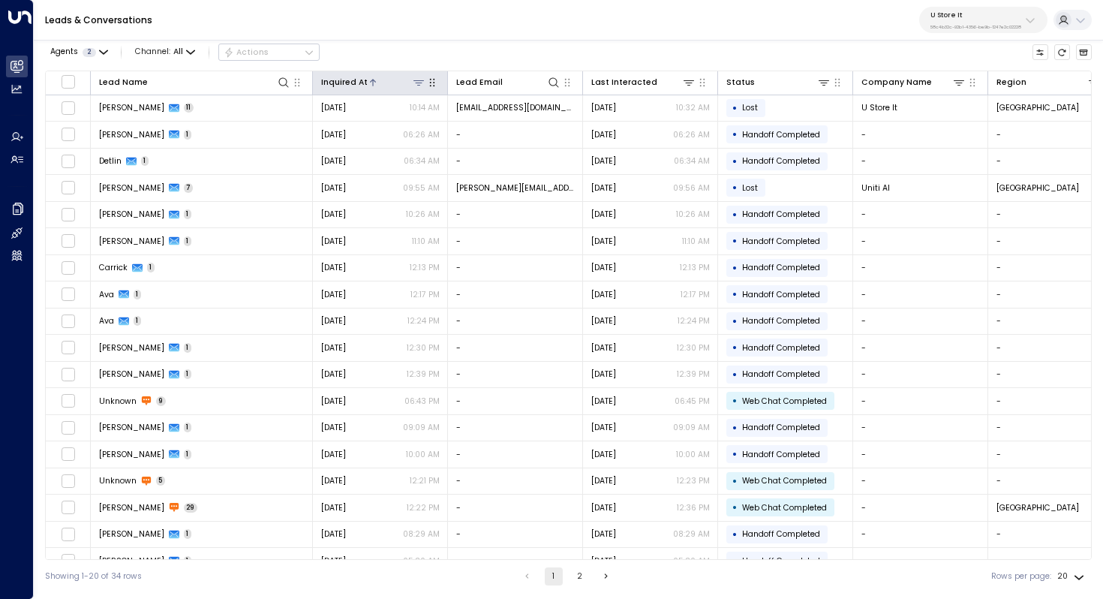
click at [372, 83] on icon at bounding box center [373, 82] width 9 height 9
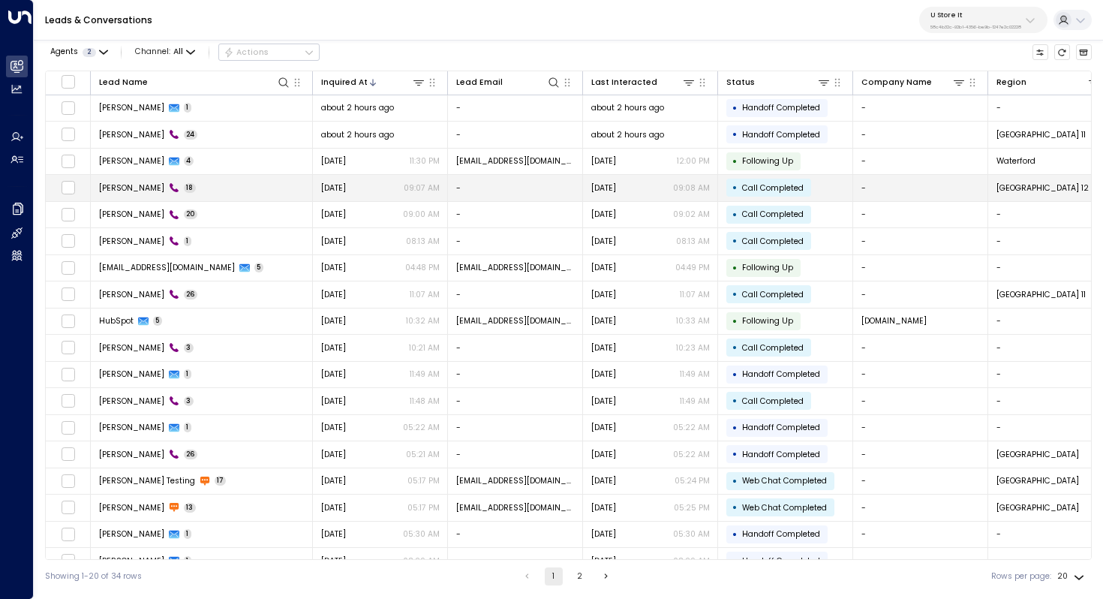
click at [230, 194] on td "Emma 18" at bounding box center [202, 188] width 222 height 26
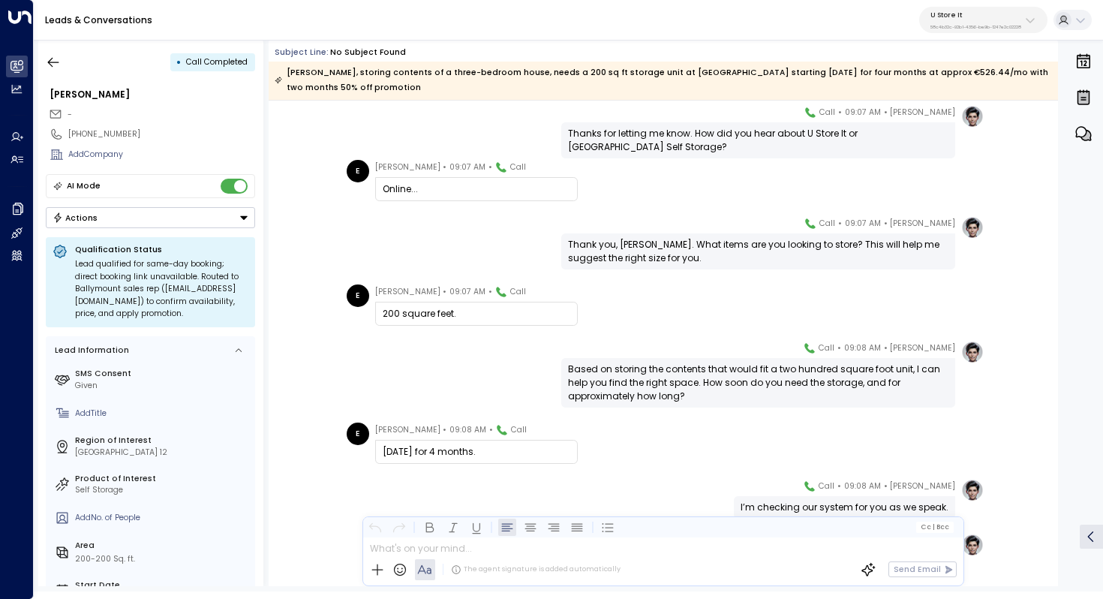
scroll to position [670, 0]
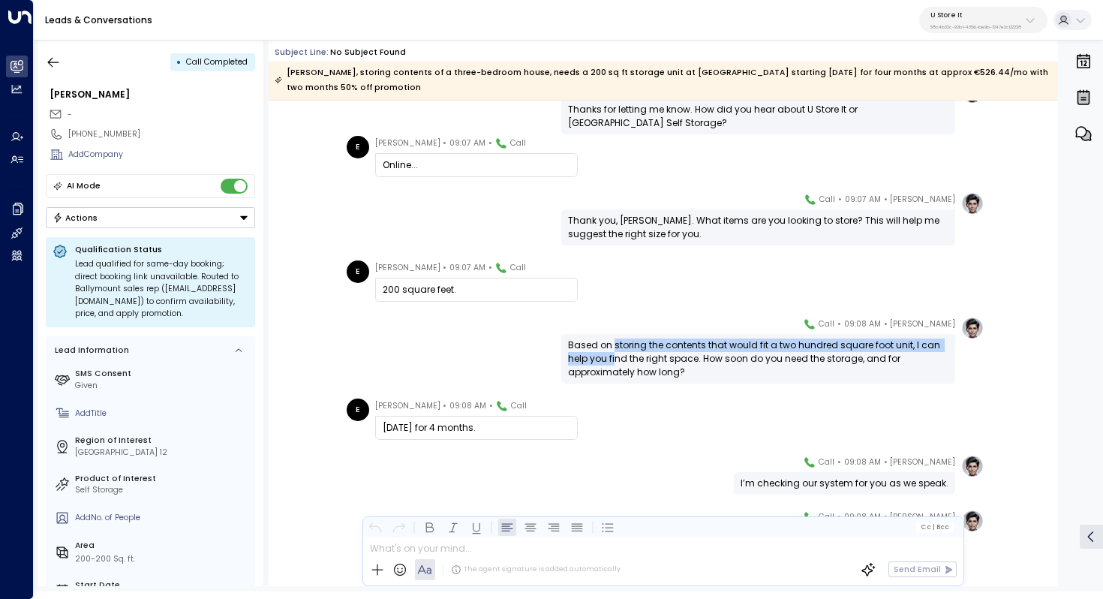
drag, startPoint x: 613, startPoint y: 327, endPoint x: 613, endPoint y: 346, distance: 19.5
click at [613, 346] on div "Based on storing the contents that would fit a two hundred square foot unit, I …" at bounding box center [758, 359] width 381 height 41
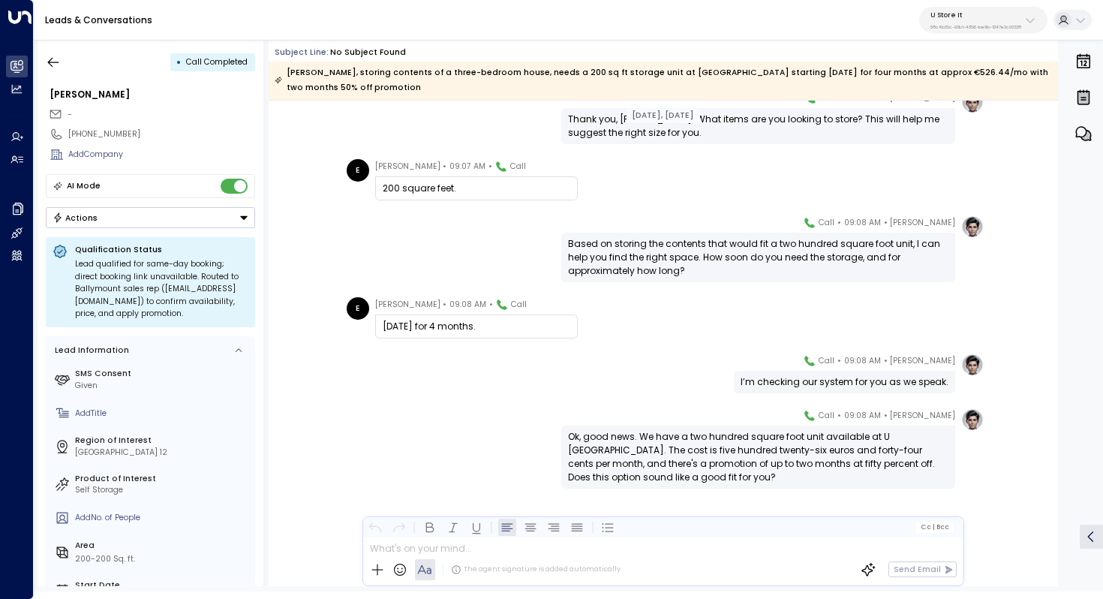
scroll to position [771, 0]
click at [56, 57] on icon "button" at bounding box center [53, 62] width 15 height 15
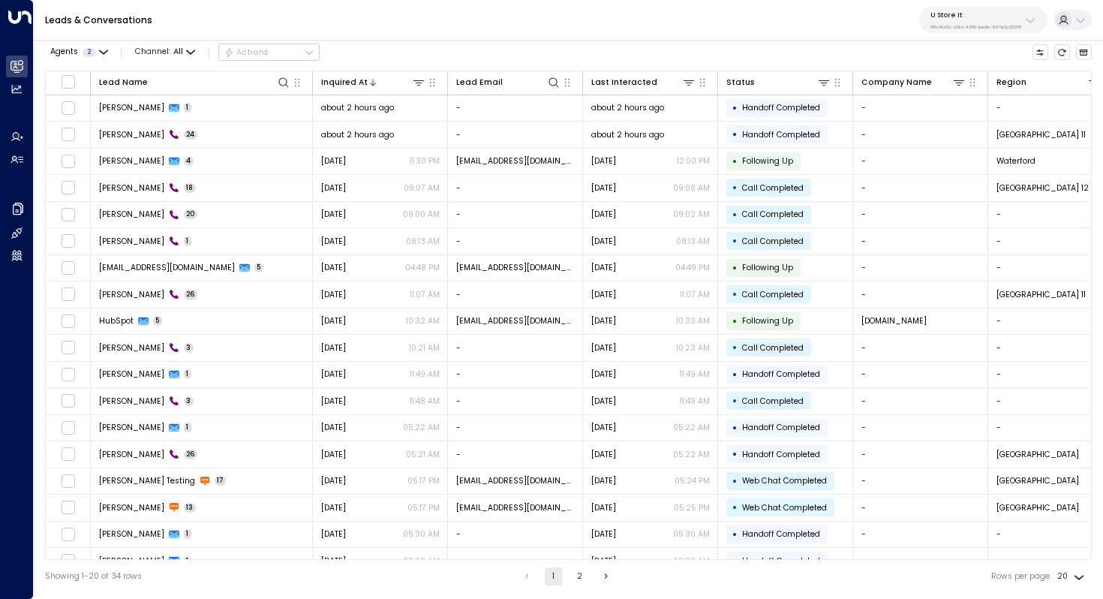
click at [992, 12] on p "U Store It" at bounding box center [976, 15] width 91 height 9
type input "******"
click at [970, 104] on span "ID: 34e1cd17-0f68-49af-bd32-3c48ce8611d1" at bounding box center [997, 109] width 146 height 11
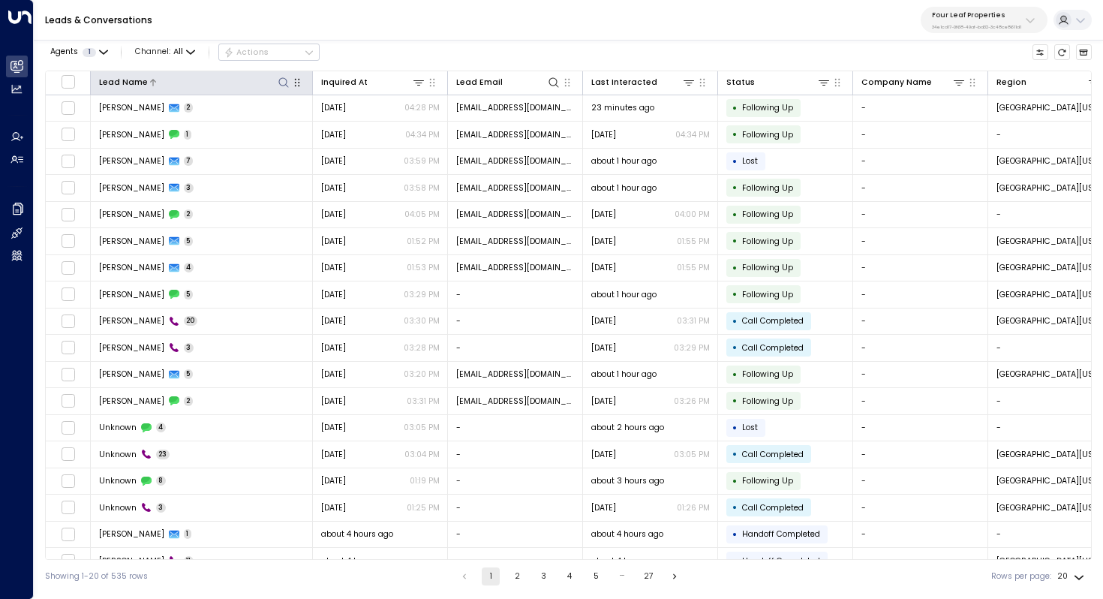
click at [284, 80] on icon at bounding box center [284, 83] width 12 height 12
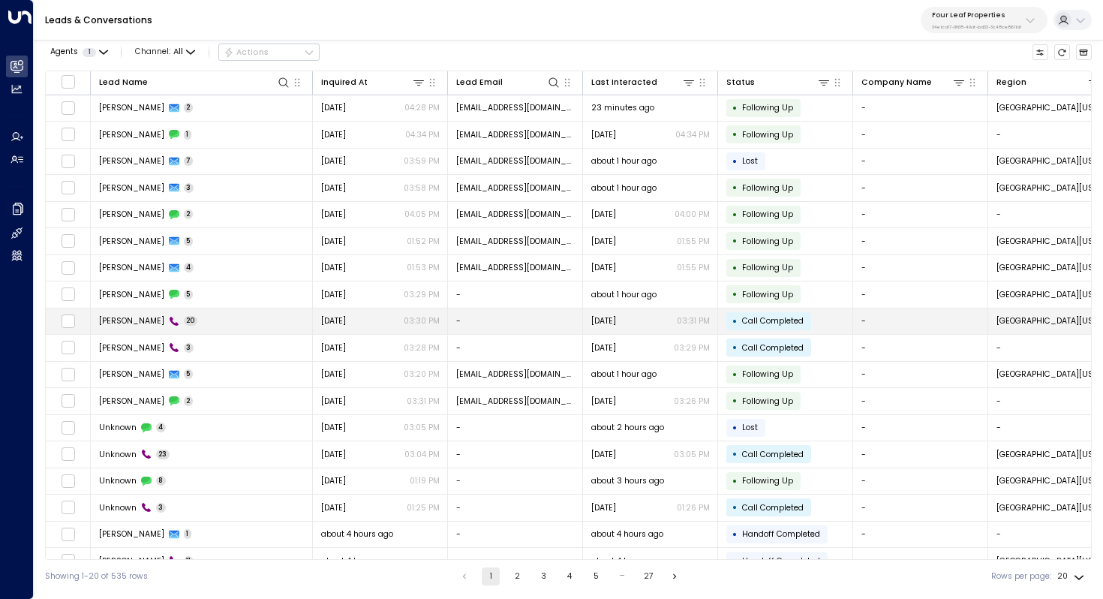
click at [143, 326] on span "[PERSON_NAME]" at bounding box center [131, 320] width 65 height 11
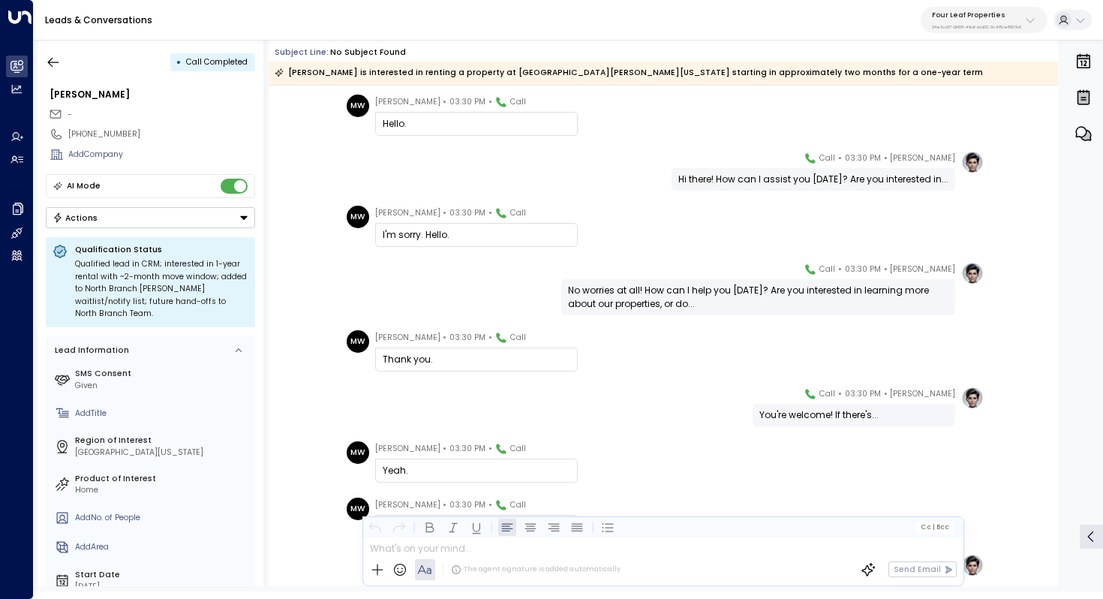
scroll to position [105, 0]
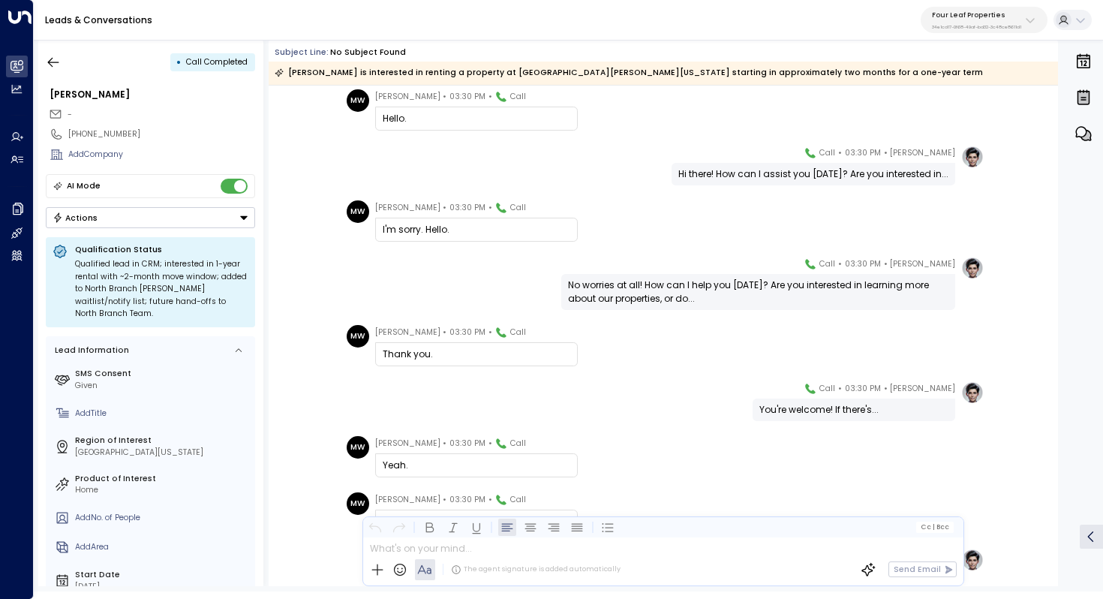
drag, startPoint x: 659, startPoint y: 283, endPoint x: 659, endPoint y: 292, distance: 9.0
click at [659, 292] on div "No worries at all! How can I help you [DATE]? Are you interested in learning mo…" at bounding box center [758, 291] width 381 height 27
click at [667, 289] on div "No worries at all! How can I help you [DATE]? Are you interested in learning mo…" at bounding box center [758, 291] width 381 height 27
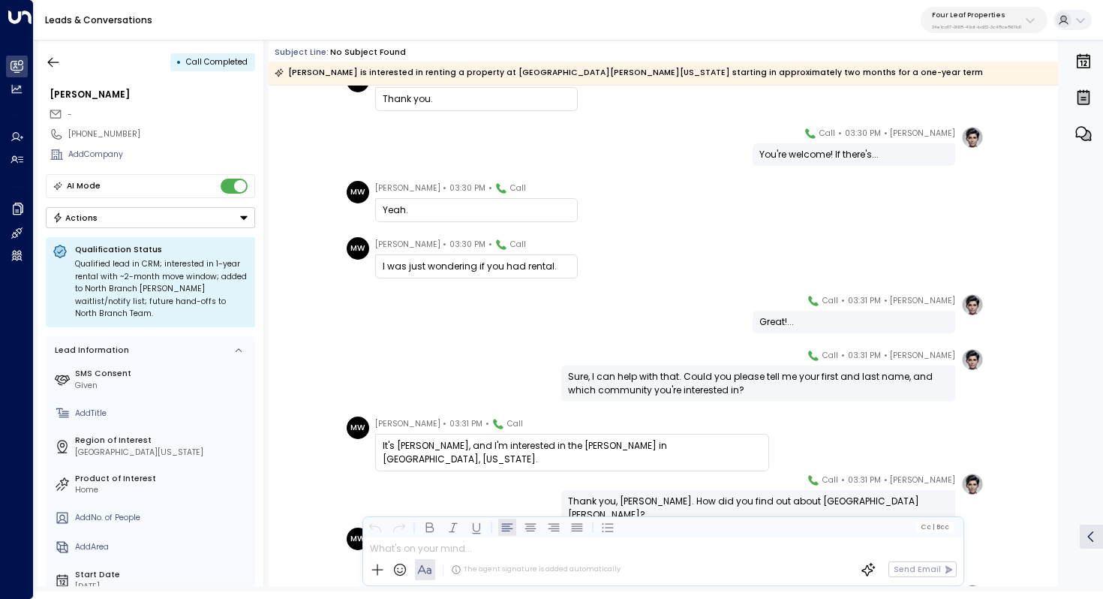
scroll to position [370, 0]
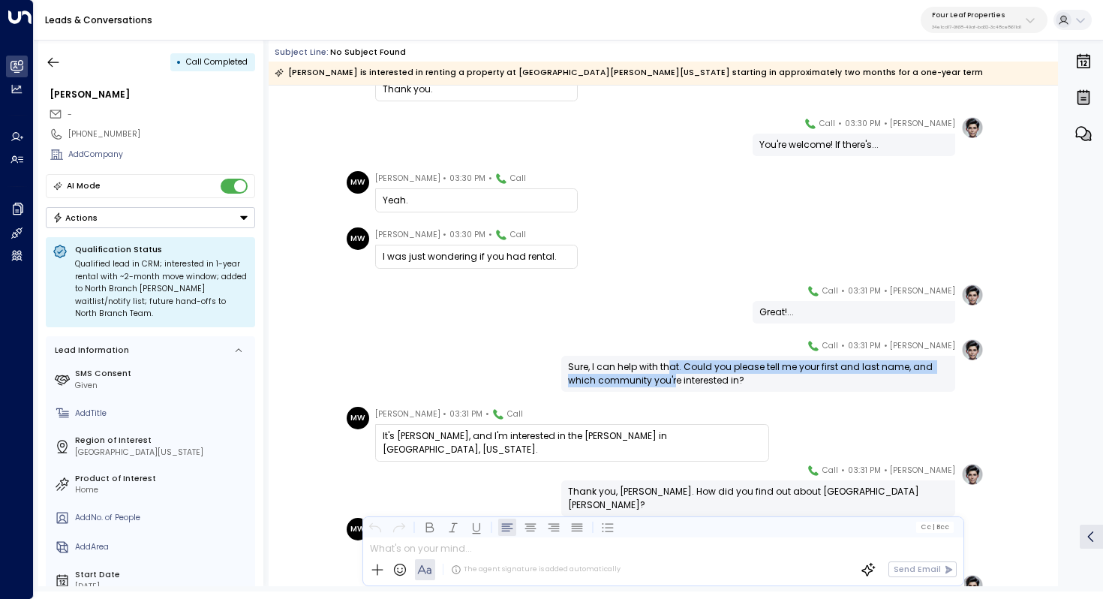
drag, startPoint x: 666, startPoint y: 366, endPoint x: 673, endPoint y: 374, distance: 10.6
click at [673, 374] on div "Sure, I can help with that. Could you please tell me your first and last name, …" at bounding box center [758, 373] width 381 height 27
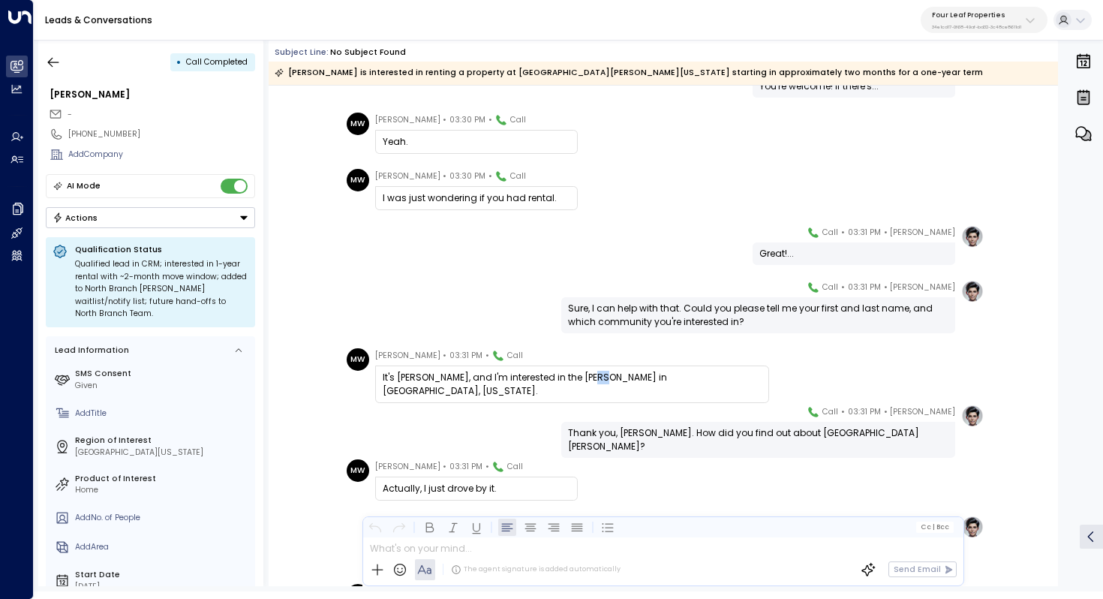
drag, startPoint x: 589, startPoint y: 378, endPoint x: 603, endPoint y: 378, distance: 14.3
click at [603, 378] on div "It's [PERSON_NAME], and I'm interested in the [PERSON_NAME] in [GEOGRAPHIC_DATA…" at bounding box center [572, 384] width 379 height 27
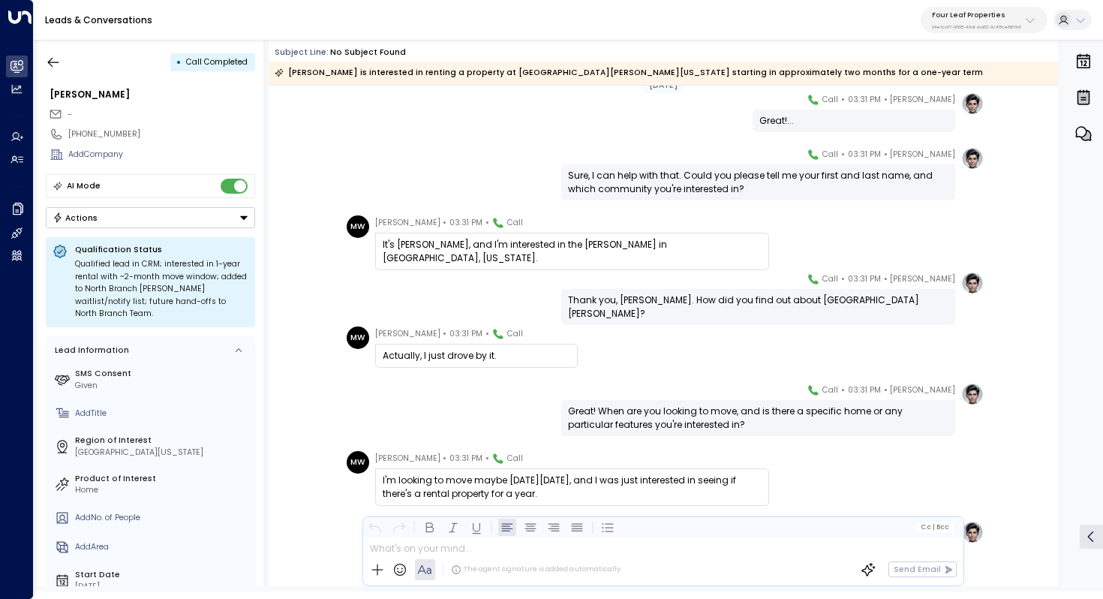
scroll to position [596, 0]
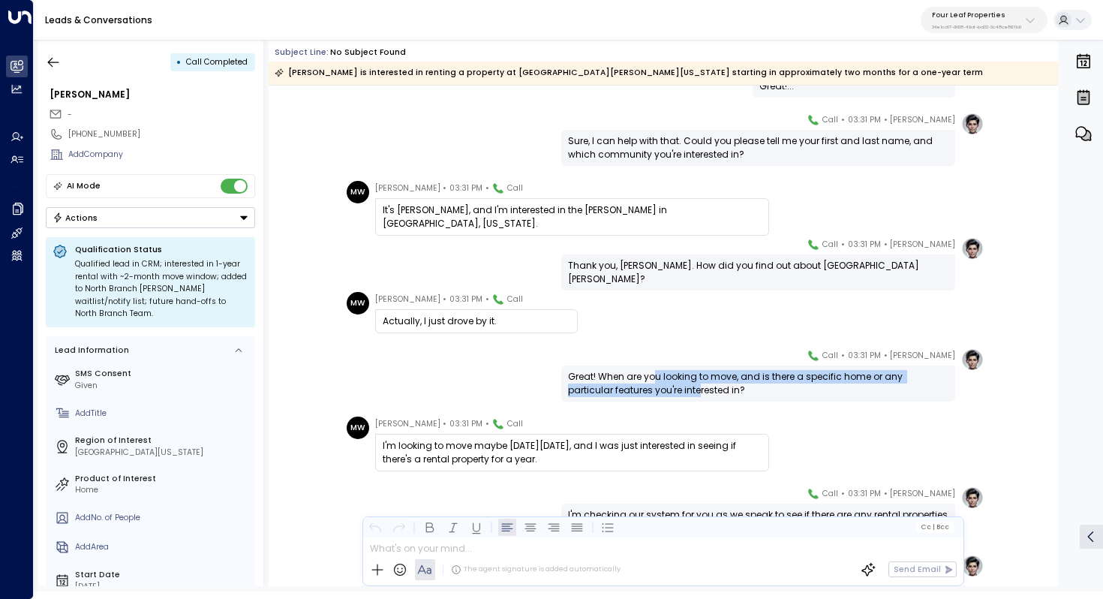
drag, startPoint x: 655, startPoint y: 374, endPoint x: 654, endPoint y: 387, distance: 13.6
click at [654, 387] on div "Great! When are you looking to move, and is there a specific home or any partic…" at bounding box center [758, 383] width 381 height 27
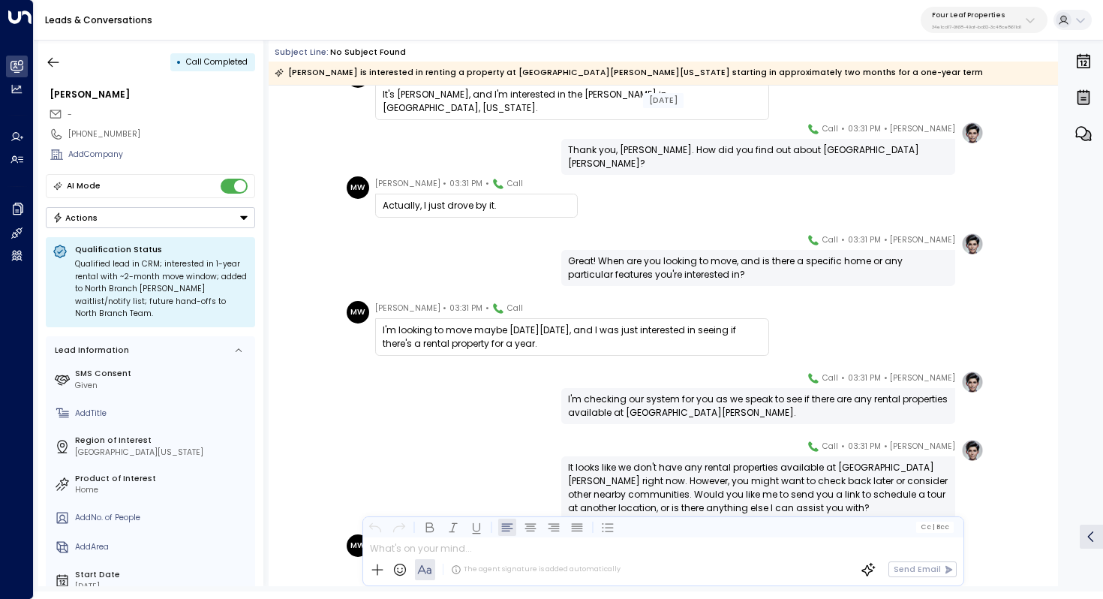
scroll to position [712, 0]
click at [565, 339] on div "I'm looking to move maybe [DATE][DATE], and I was just interested in seeing if …" at bounding box center [572, 336] width 379 height 27
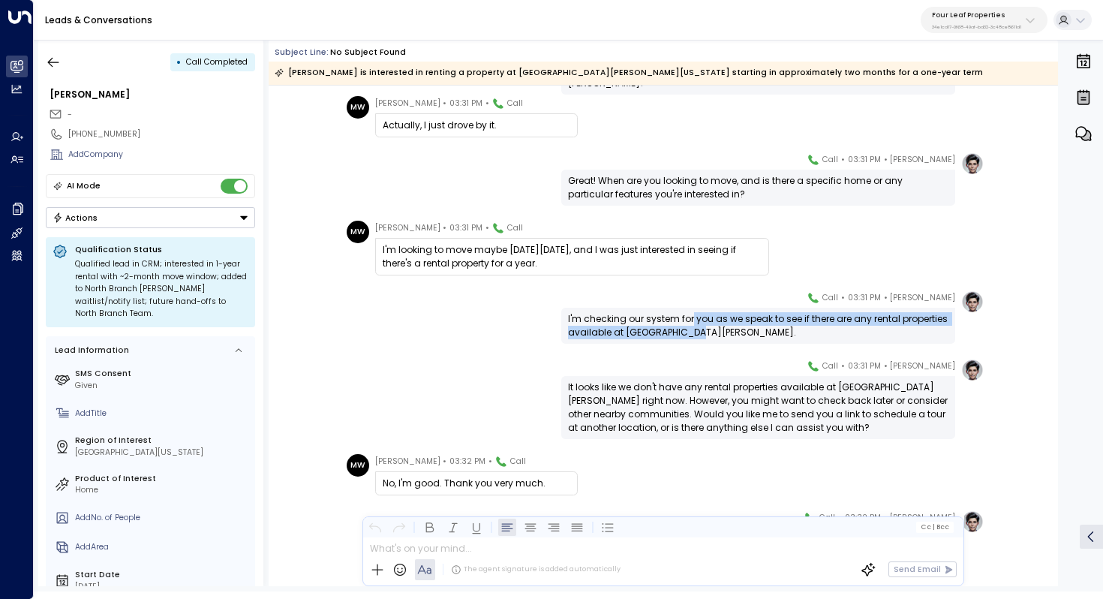
click at [689, 326] on div "I'm checking our system for you as we speak to see if there are any rental prop…" at bounding box center [758, 325] width 381 height 27
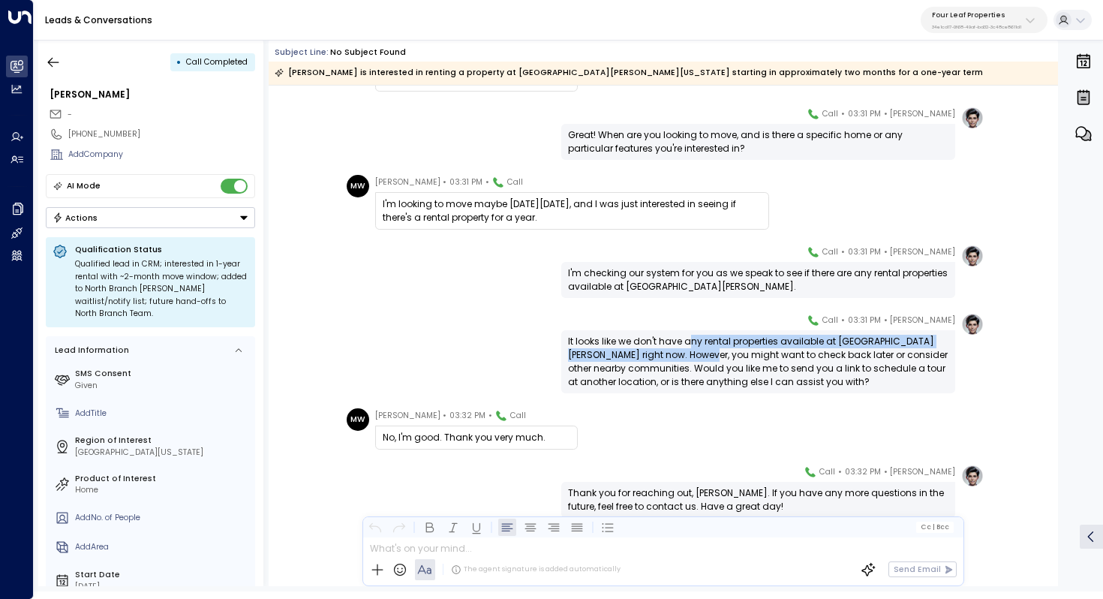
drag, startPoint x: 686, startPoint y: 347, endPoint x: 686, endPoint y: 356, distance: 9.0
click at [686, 356] on div "It looks like we don't have any rental properties available at [GEOGRAPHIC_DATA…" at bounding box center [758, 362] width 381 height 54
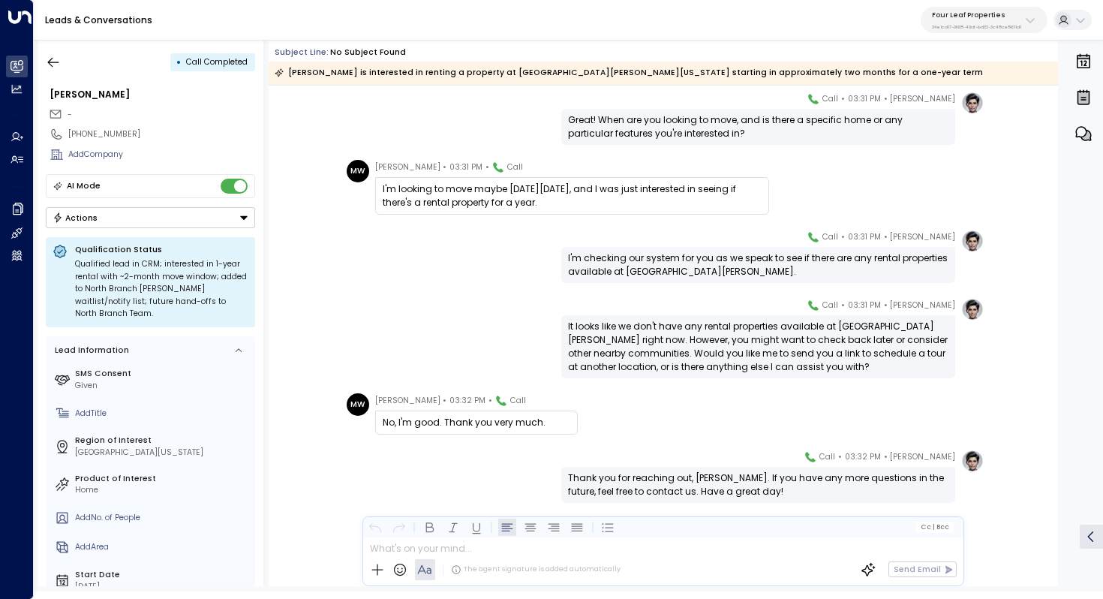
scroll to position [859, 0]
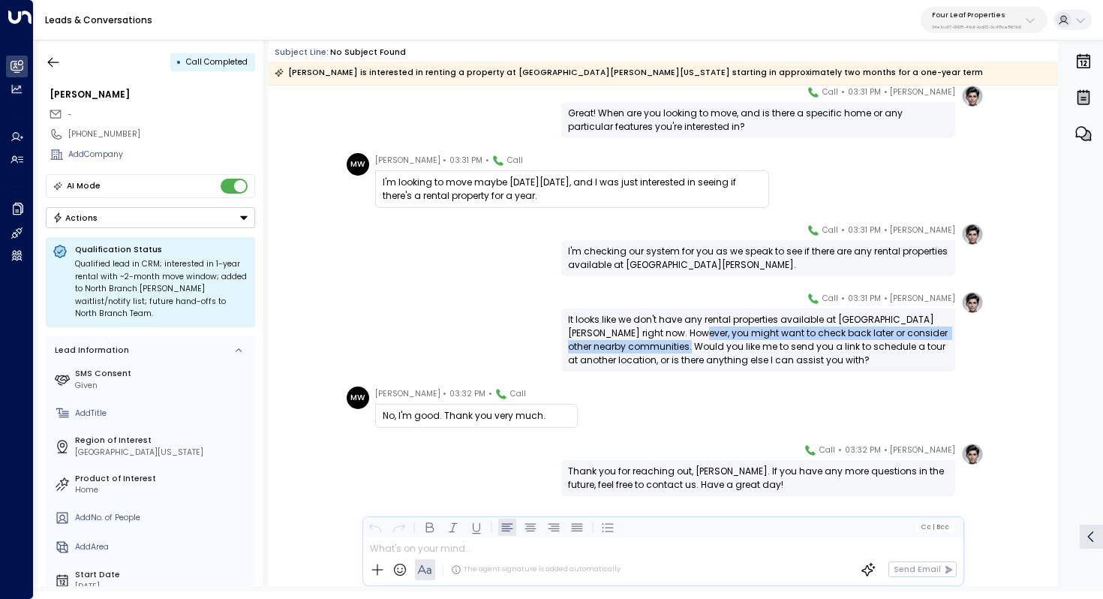
drag, startPoint x: 676, startPoint y: 333, endPoint x: 676, endPoint y: 341, distance: 8.3
click at [676, 341] on div "It looks like we don't have any rental properties available at [GEOGRAPHIC_DATA…" at bounding box center [758, 340] width 381 height 54
drag, startPoint x: 680, startPoint y: 335, endPoint x: 680, endPoint y: 347, distance: 12.0
click at [680, 347] on div "It looks like we don't have any rental properties available at [GEOGRAPHIC_DATA…" at bounding box center [758, 340] width 381 height 54
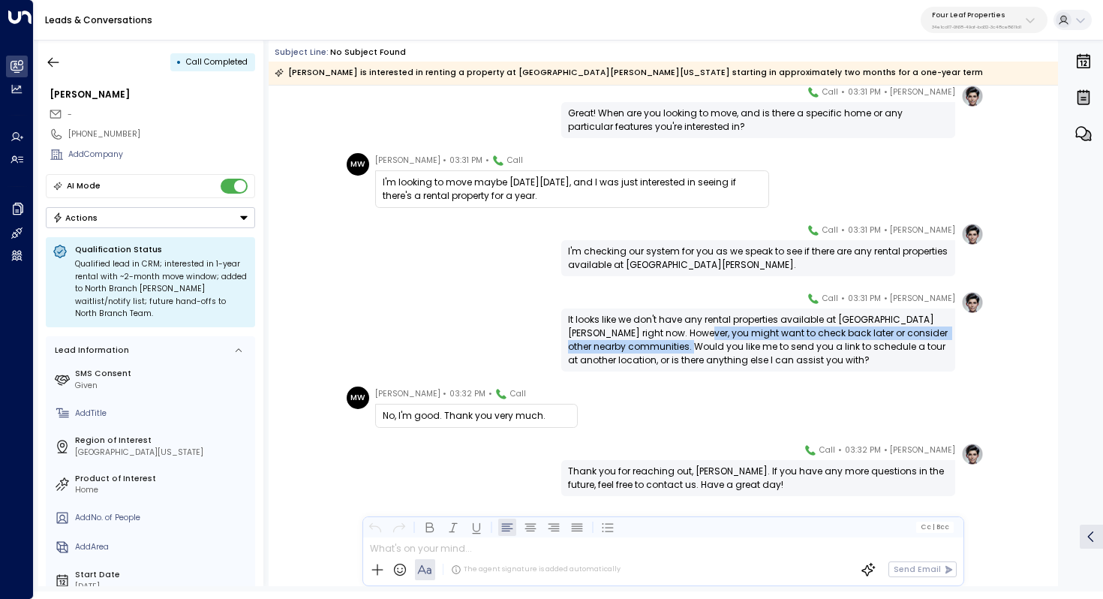
click at [680, 347] on div "It looks like we don't have any rental properties available at [GEOGRAPHIC_DATA…" at bounding box center [758, 340] width 381 height 54
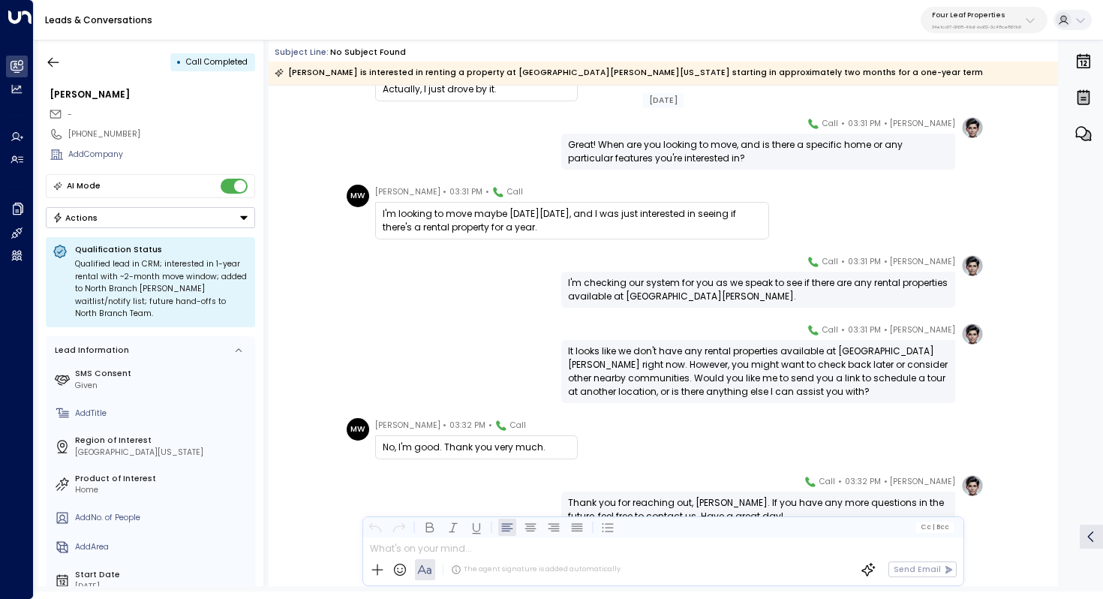
scroll to position [740, 0]
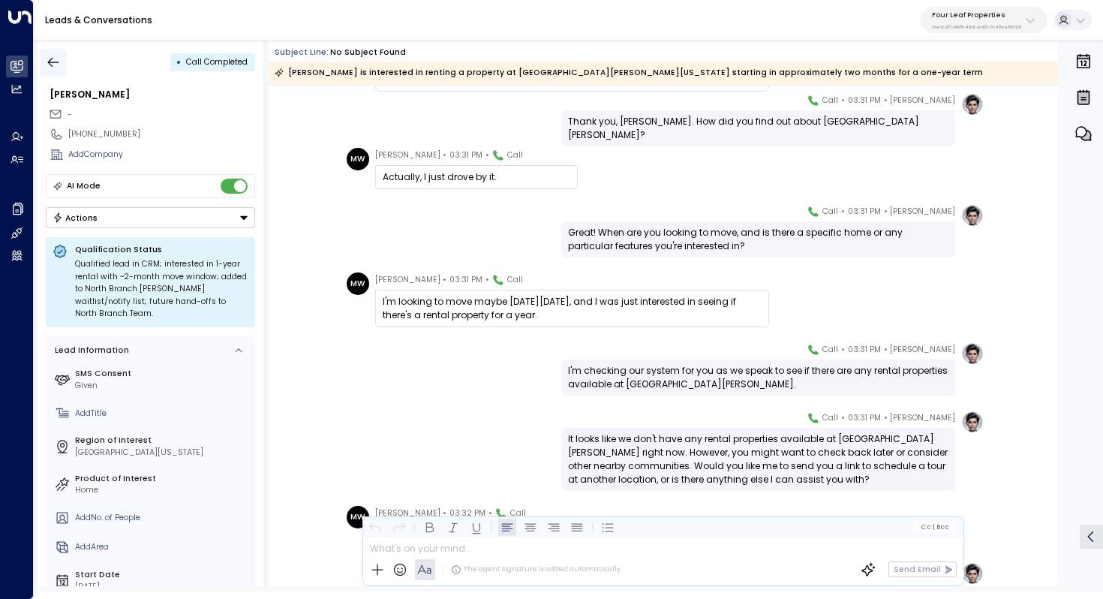
click at [56, 64] on icon "button" at bounding box center [53, 62] width 15 height 15
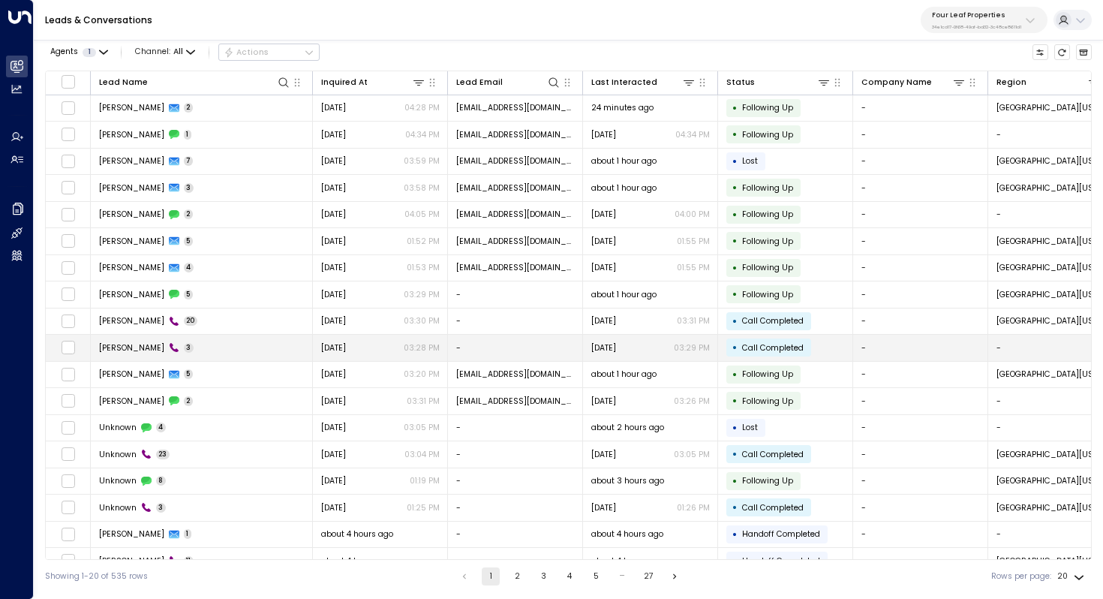
click at [212, 345] on td "[PERSON_NAME] 3" at bounding box center [202, 348] width 222 height 26
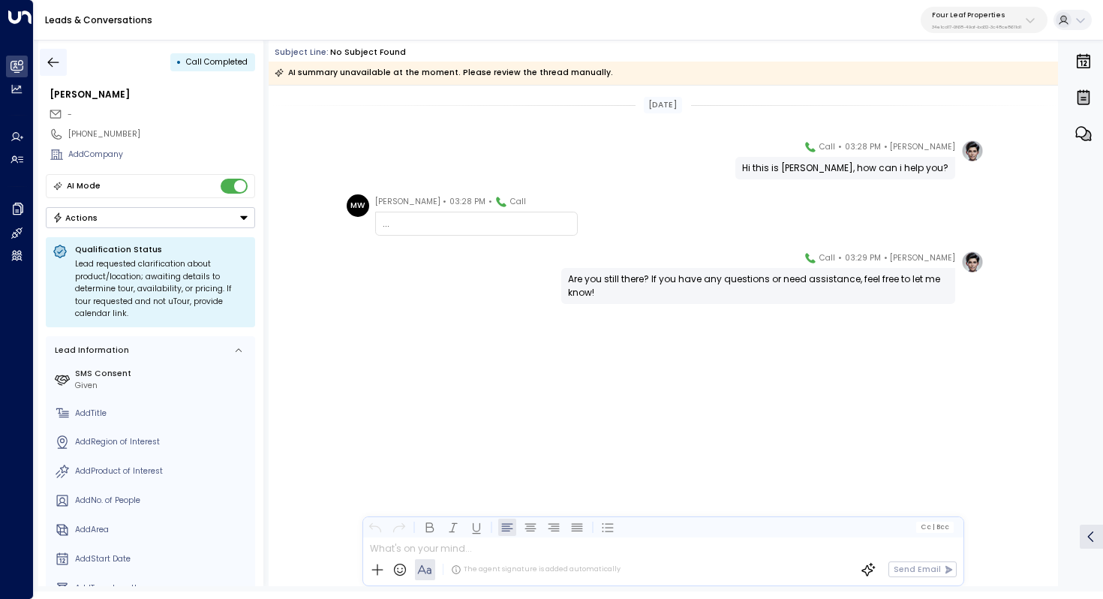
click at [56, 70] on button "button" at bounding box center [53, 62] width 27 height 27
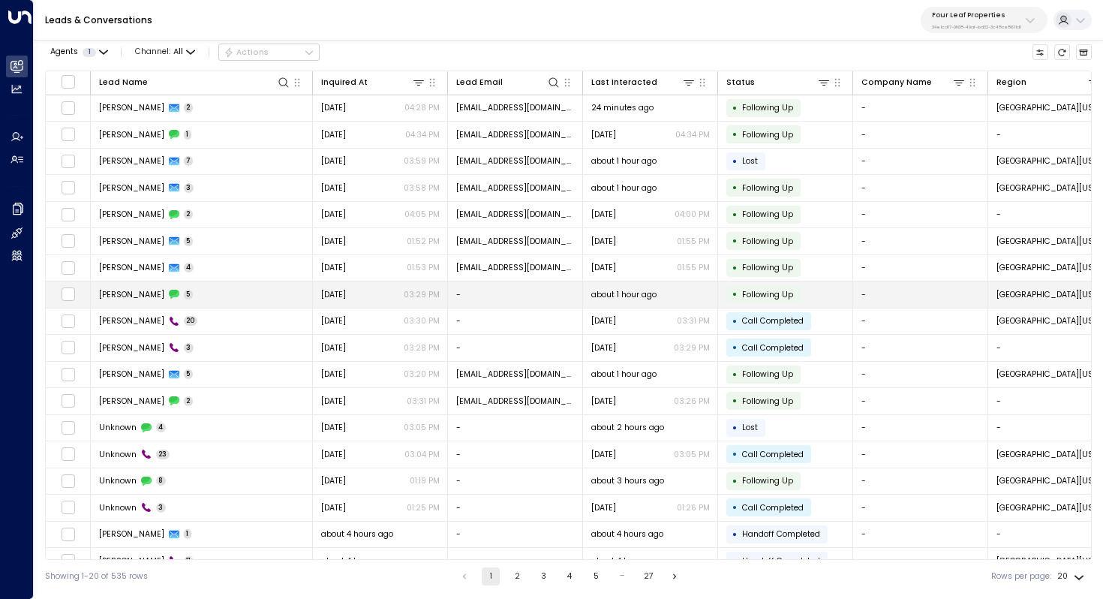
click at [130, 290] on span "[PERSON_NAME]" at bounding box center [131, 294] width 65 height 11
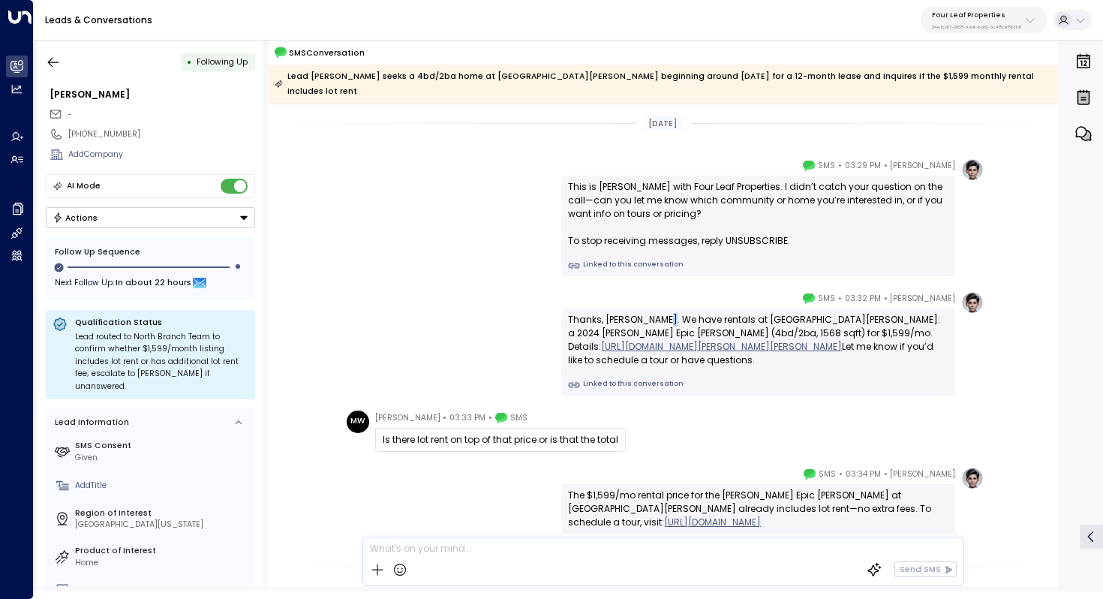
drag, startPoint x: 658, startPoint y: 305, endPoint x: 667, endPoint y: 305, distance: 8.3
click at [667, 313] on div "Thanks, [PERSON_NAME]. We have rentals at [GEOGRAPHIC_DATA][PERSON_NAME]: a 202…" at bounding box center [758, 340] width 381 height 54
drag, startPoint x: 692, startPoint y: 305, endPoint x: 692, endPoint y: 317, distance: 12.0
click at [692, 317] on div "Thanks, [PERSON_NAME]. We have rentals at [GEOGRAPHIC_DATA][PERSON_NAME]: a 202…" at bounding box center [758, 340] width 381 height 54
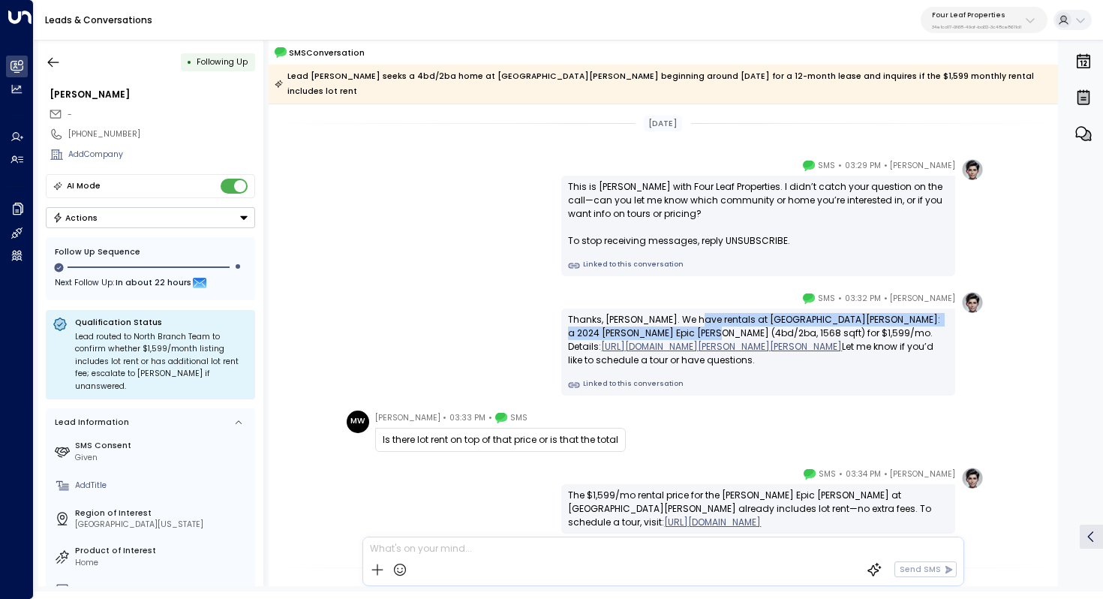
click at [692, 317] on div "Thanks, [PERSON_NAME]. We have rentals at [GEOGRAPHIC_DATA][PERSON_NAME]: a 202…" at bounding box center [758, 340] width 381 height 54
click at [706, 313] on div "Thanks, [PERSON_NAME]. We have rentals at [GEOGRAPHIC_DATA][PERSON_NAME]: a 202…" at bounding box center [758, 340] width 381 height 54
click at [58, 64] on icon "button" at bounding box center [53, 62] width 15 height 15
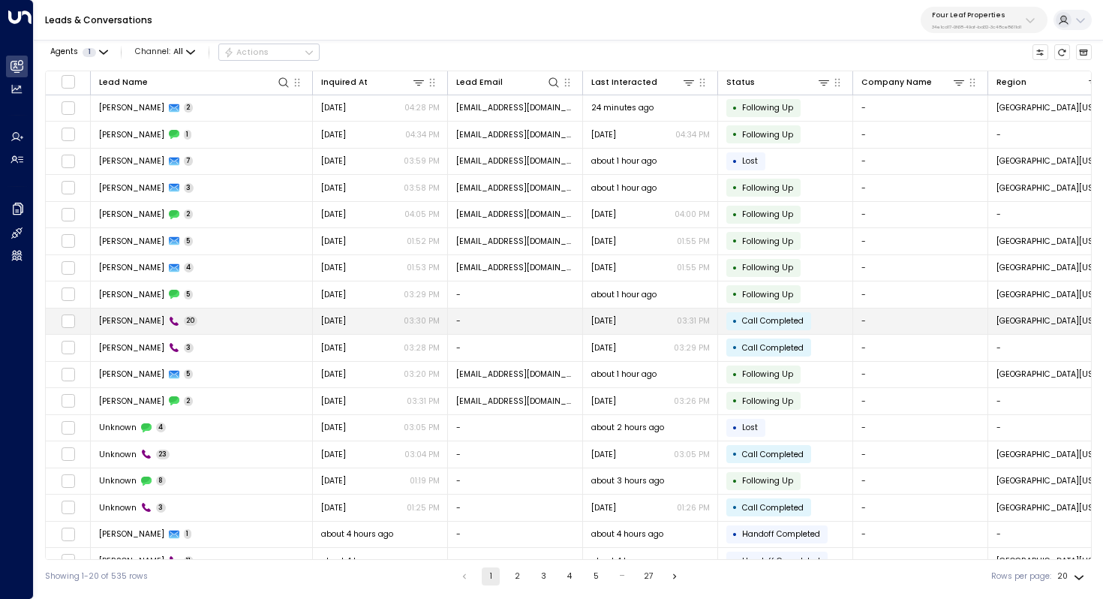
click at [140, 314] on td "[PERSON_NAME] 20" at bounding box center [202, 321] width 222 height 26
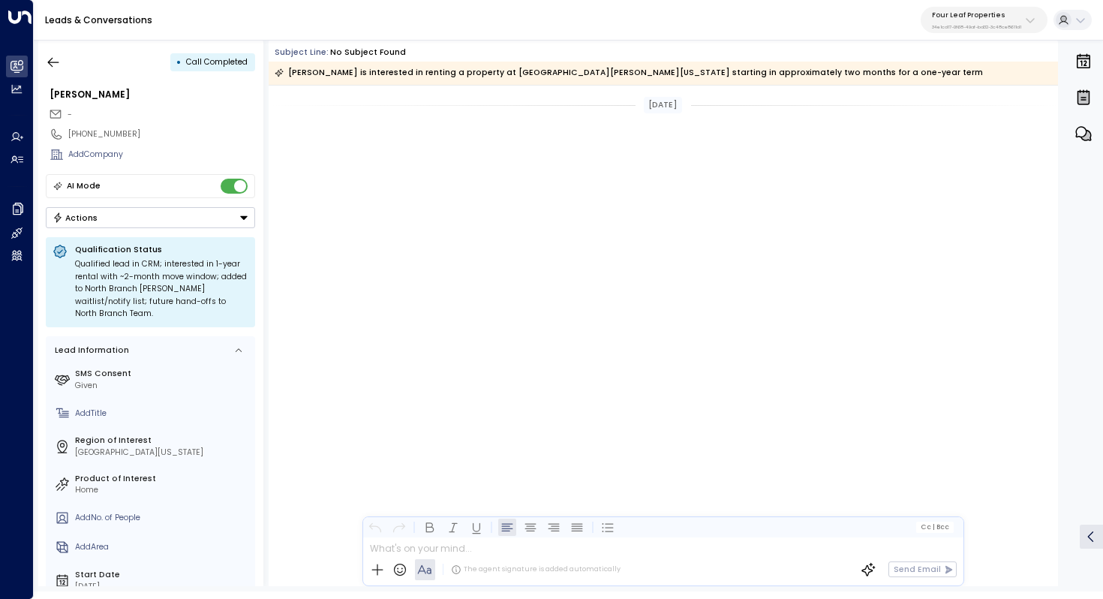
scroll to position [1873, 0]
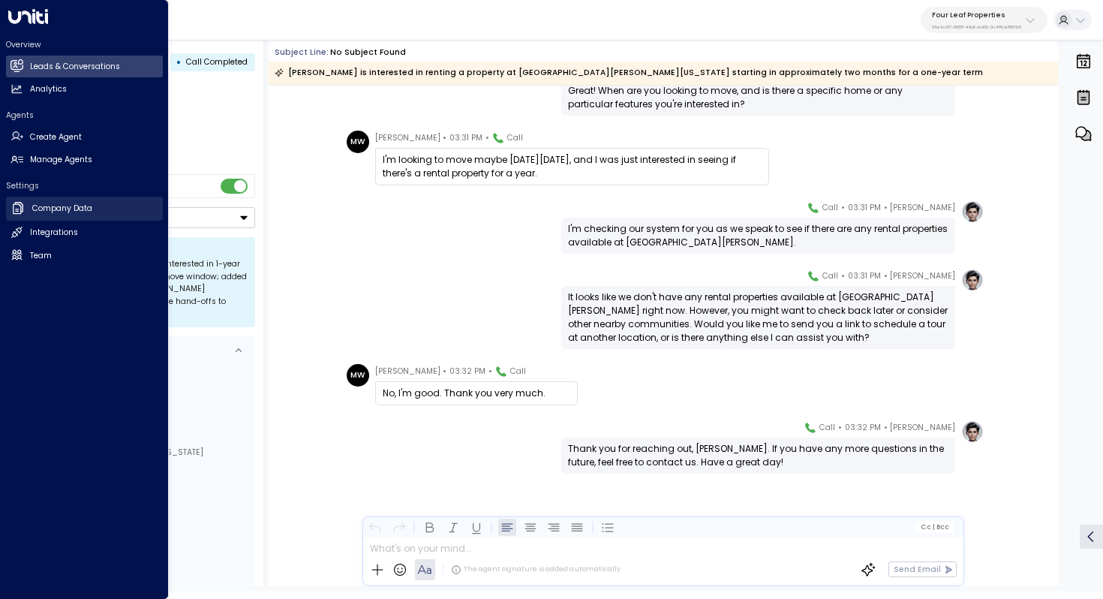
click at [52, 204] on h2 "Company Data" at bounding box center [62, 209] width 60 height 12
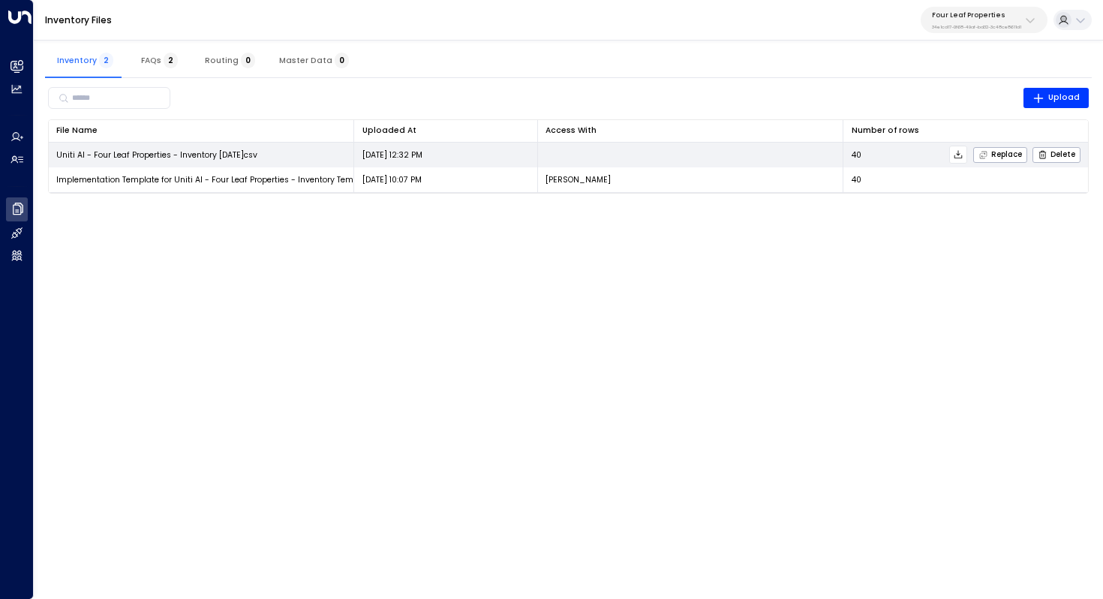
click at [962, 153] on icon at bounding box center [958, 154] width 11 height 11
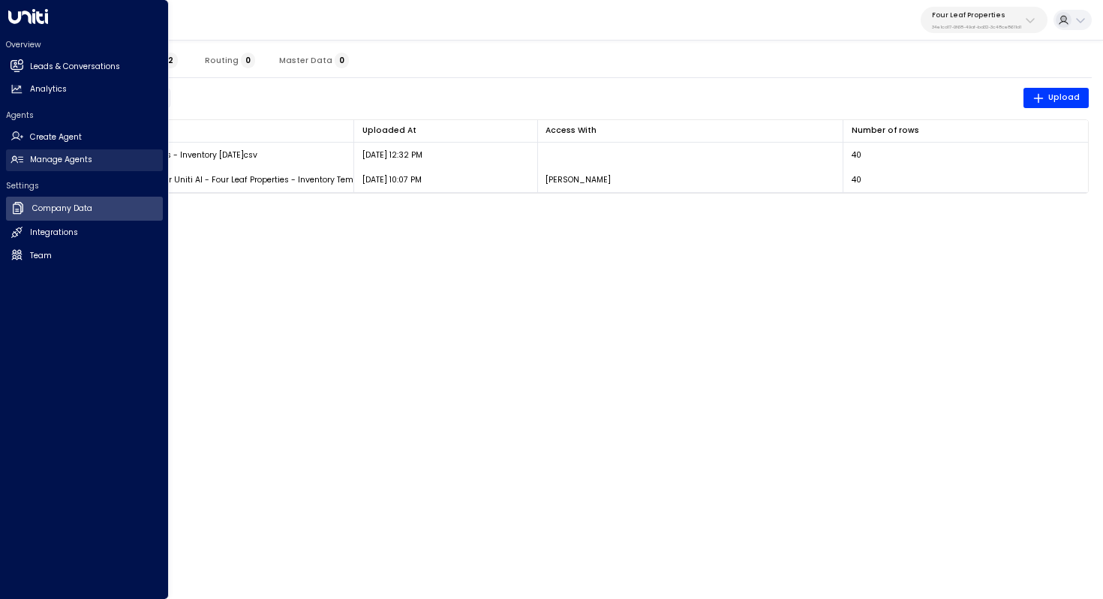
click at [58, 160] on h2 "Manage Agents" at bounding box center [61, 160] width 62 height 12
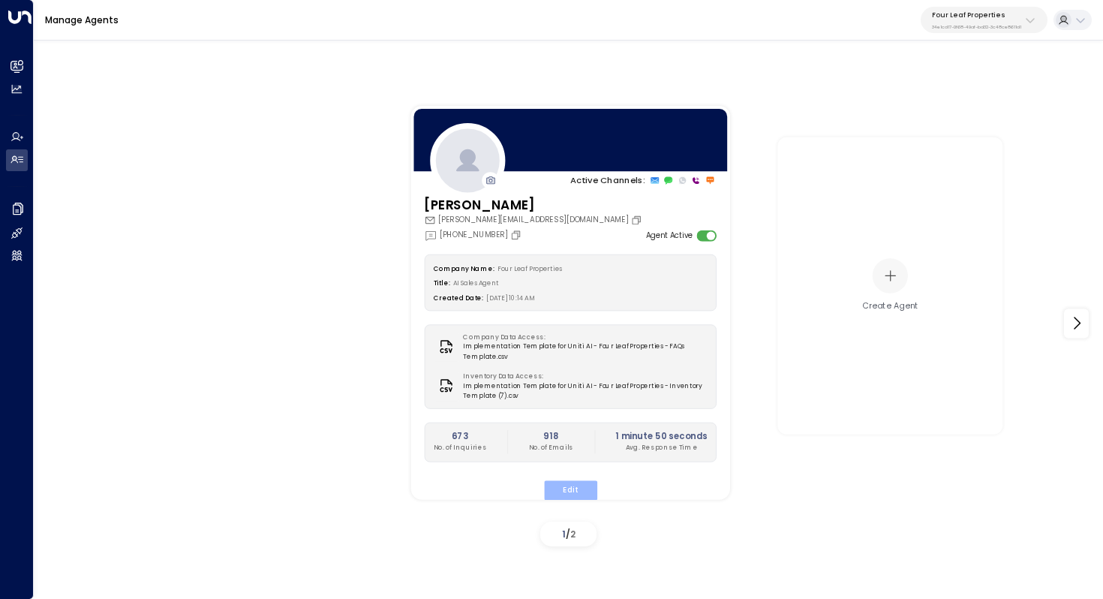
click at [568, 488] on button "Edit" at bounding box center [569, 490] width 53 height 20
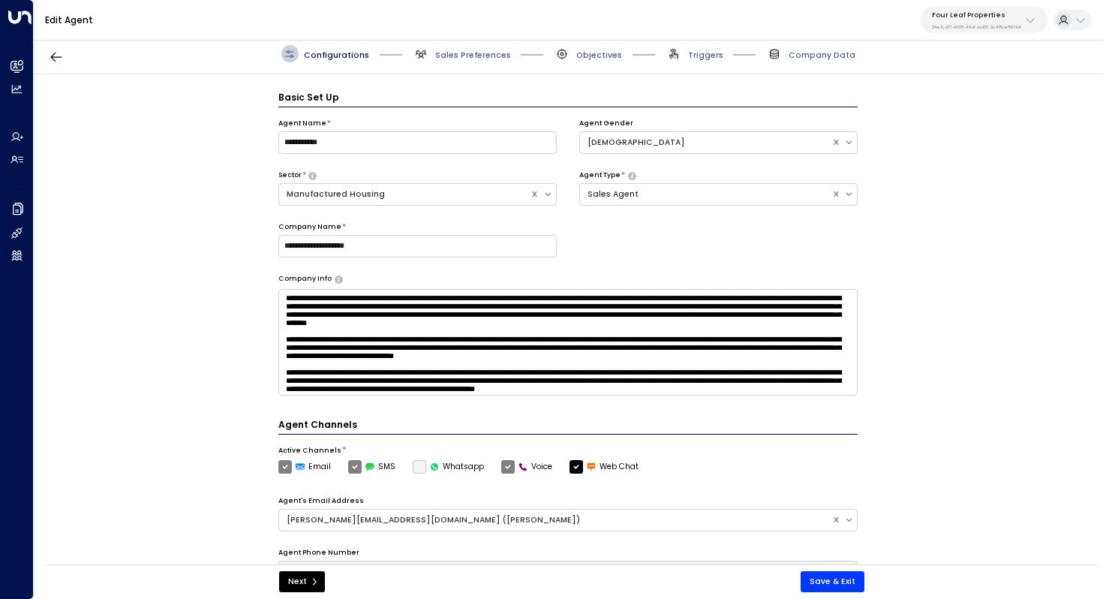
scroll to position [17, 0]
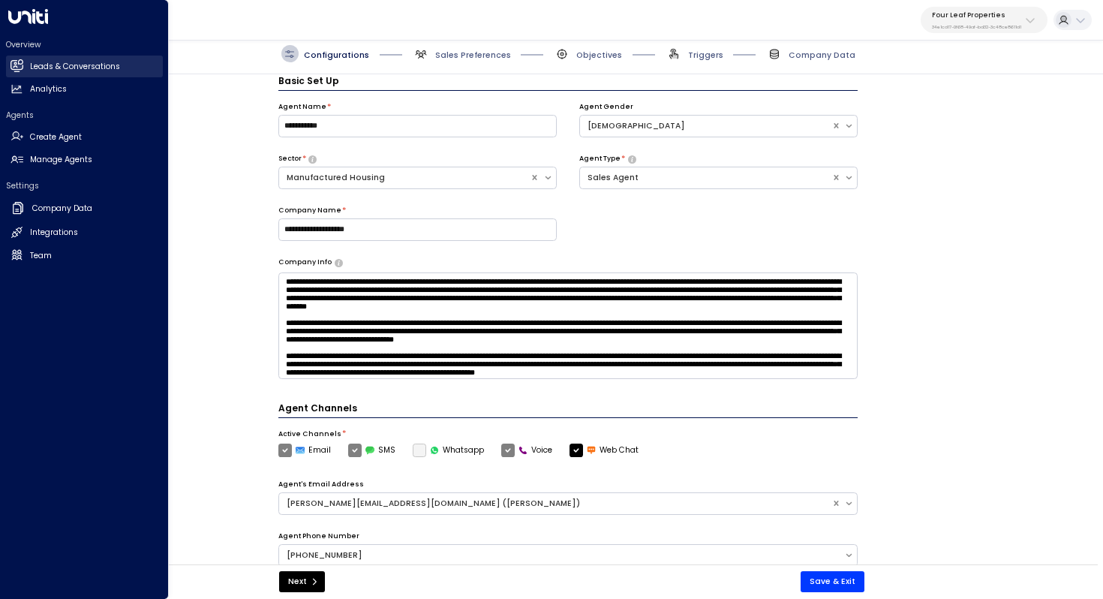
click at [56, 65] on h2 "Leads & Conversations" at bounding box center [75, 67] width 90 height 12
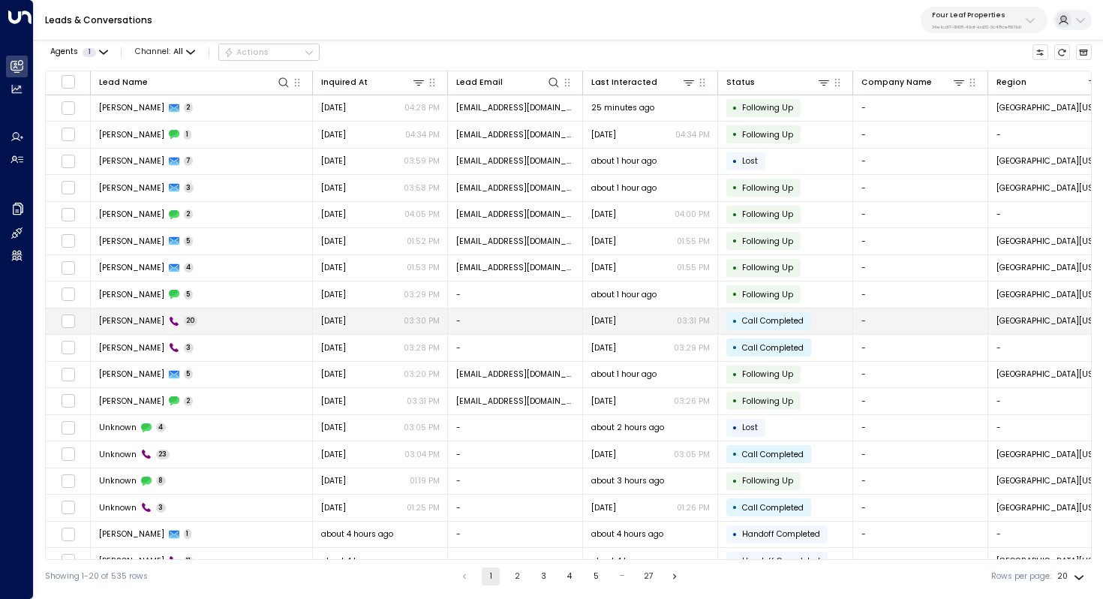
click at [224, 320] on td "[PERSON_NAME] 20" at bounding box center [202, 321] width 222 height 26
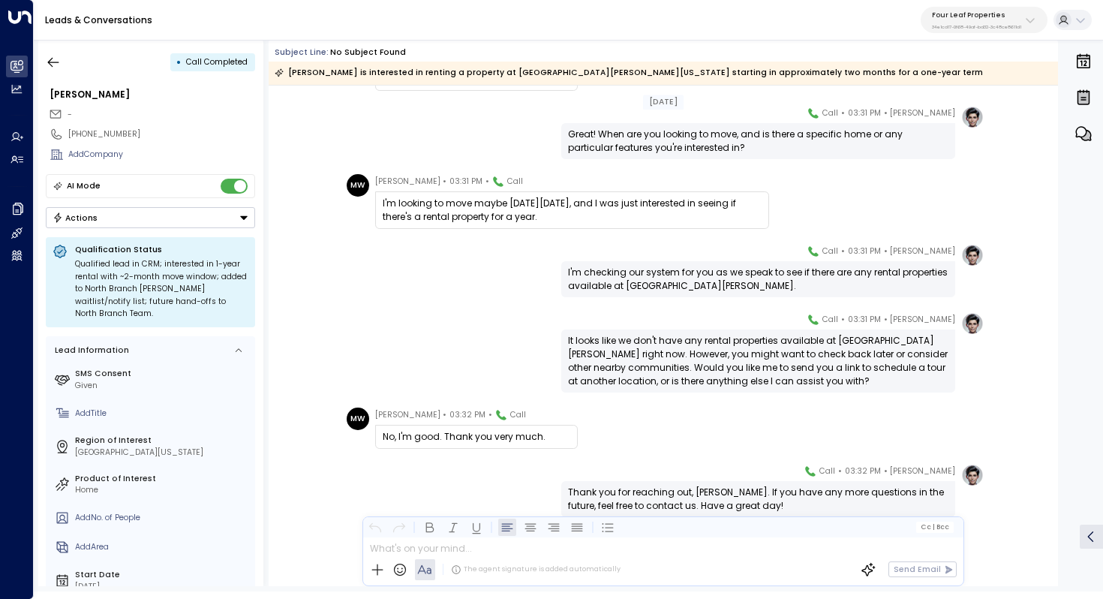
scroll to position [843, 0]
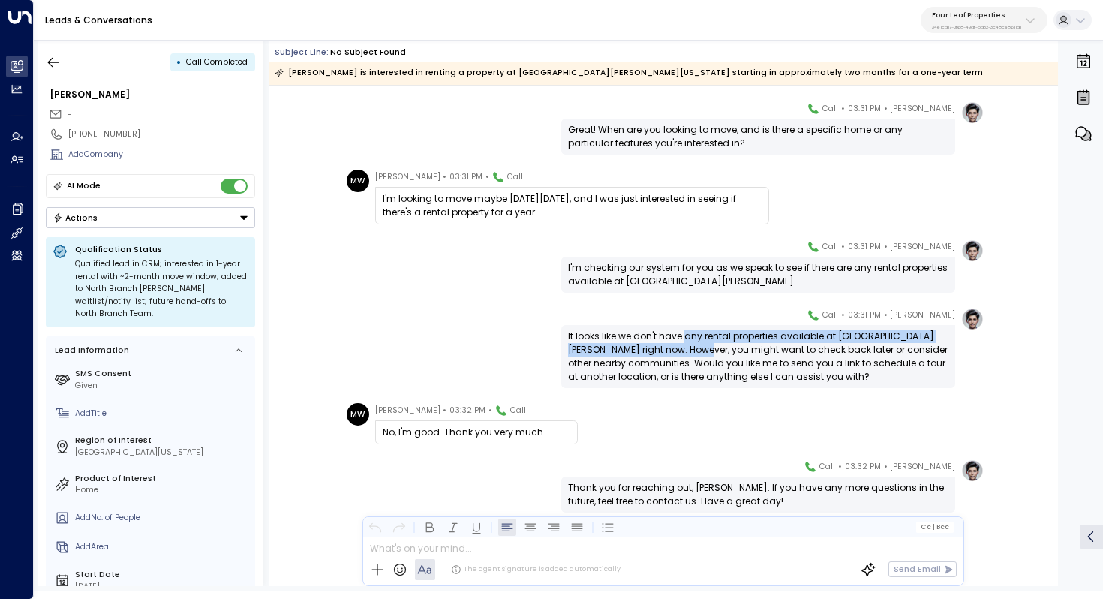
drag, startPoint x: 682, startPoint y: 337, endPoint x: 682, endPoint y: 351, distance: 14.3
click at [682, 351] on div "It looks like we don't have any rental properties available at [GEOGRAPHIC_DATA…" at bounding box center [758, 357] width 381 height 54
click at [682, 349] on div "It looks like we don't have any rental properties available at [GEOGRAPHIC_DATA…" at bounding box center [758, 357] width 381 height 54
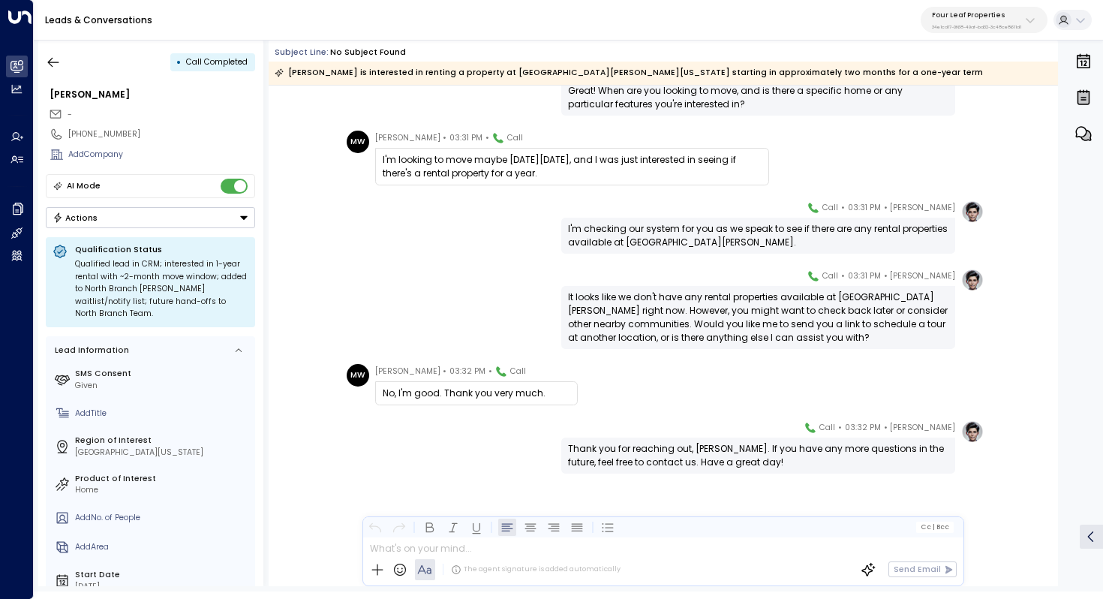
scroll to position [882, 0]
click at [54, 68] on icon "button" at bounding box center [53, 62] width 15 height 15
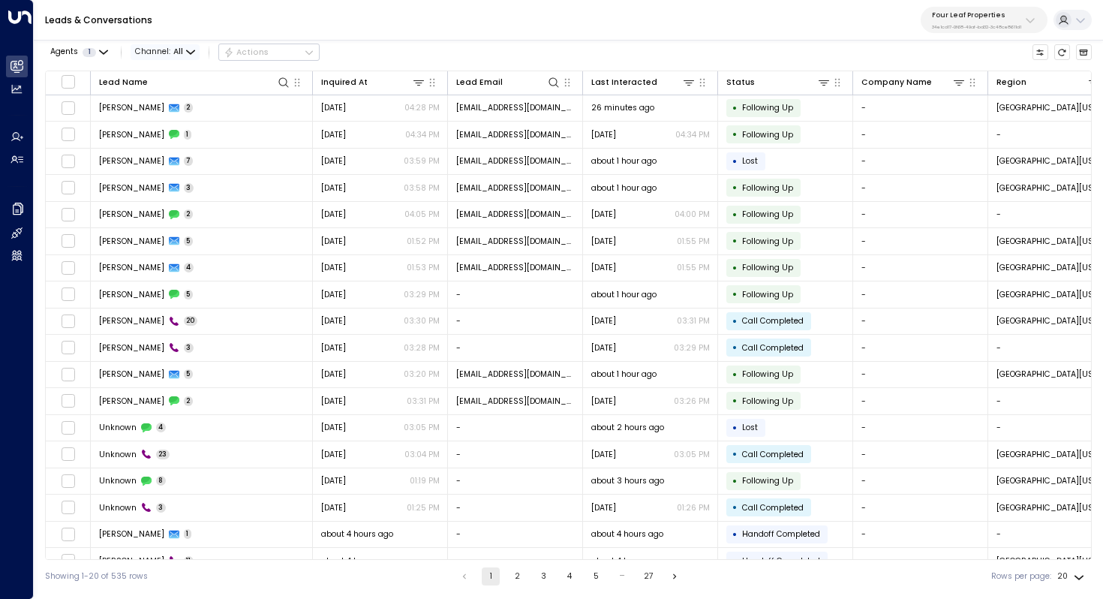
click at [189, 51] on icon "button" at bounding box center [190, 52] width 9 height 9
click at [177, 54] on div at bounding box center [551, 299] width 1103 height 599
click at [283, 79] on icon at bounding box center [284, 83] width 12 height 12
type input "*******"
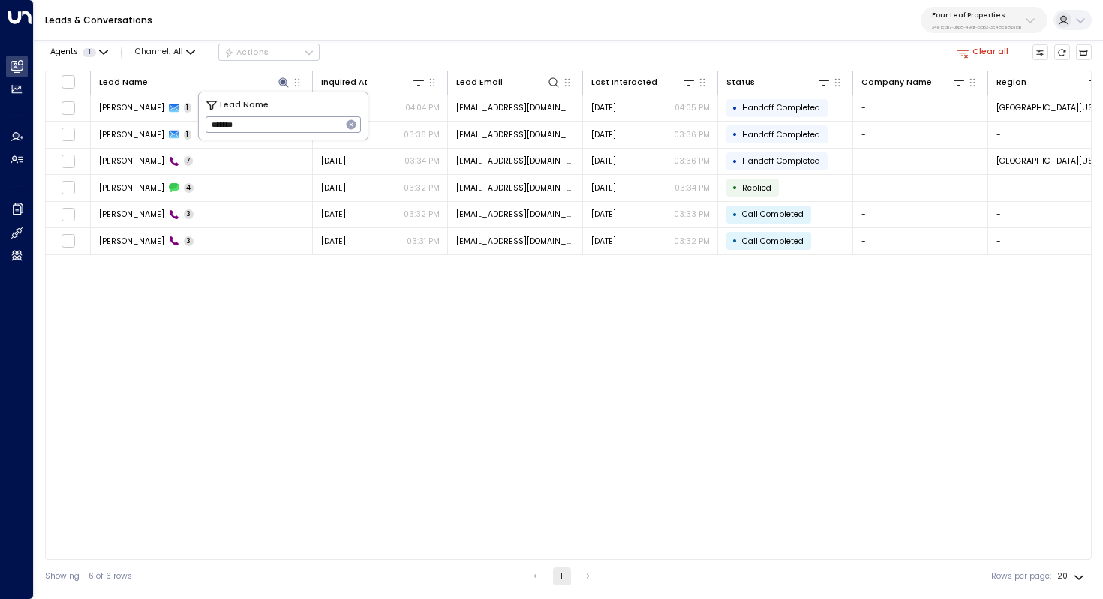
click at [356, 300] on div "Lead Name Inquired At Lead Email Last Interacted Status Company Name Region Pro…" at bounding box center [568, 315] width 1047 height 489
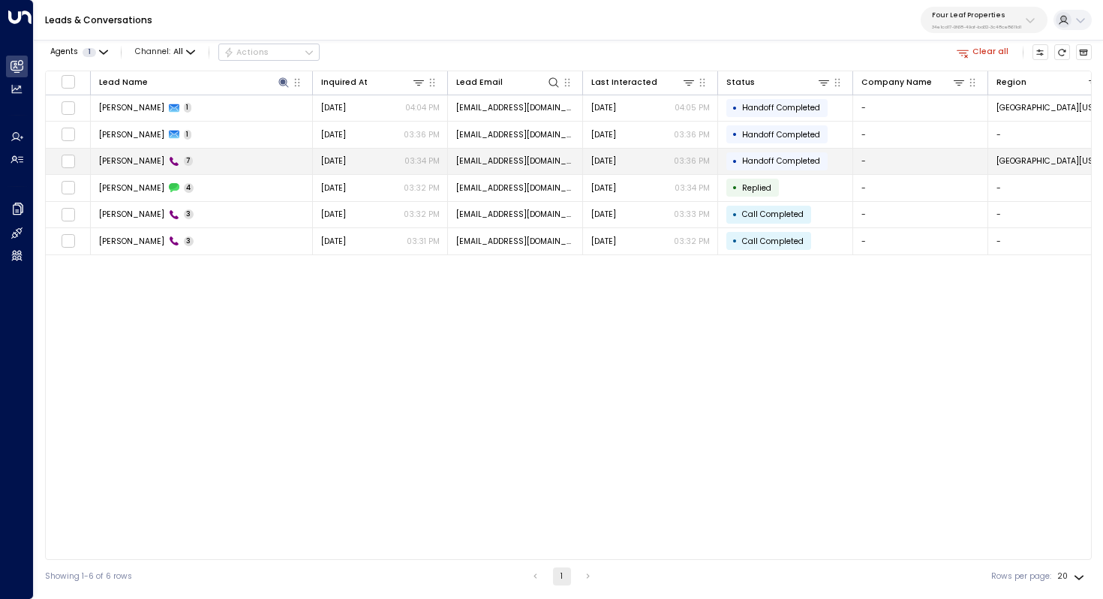
click at [139, 161] on span "[PERSON_NAME]" at bounding box center [131, 160] width 65 height 11
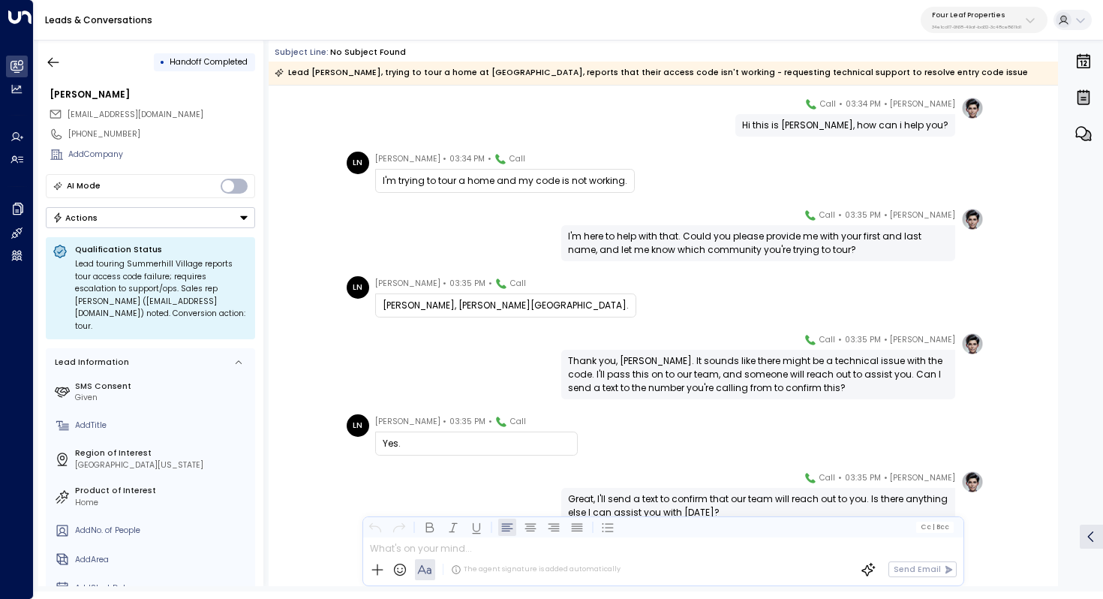
scroll to position [51, 0]
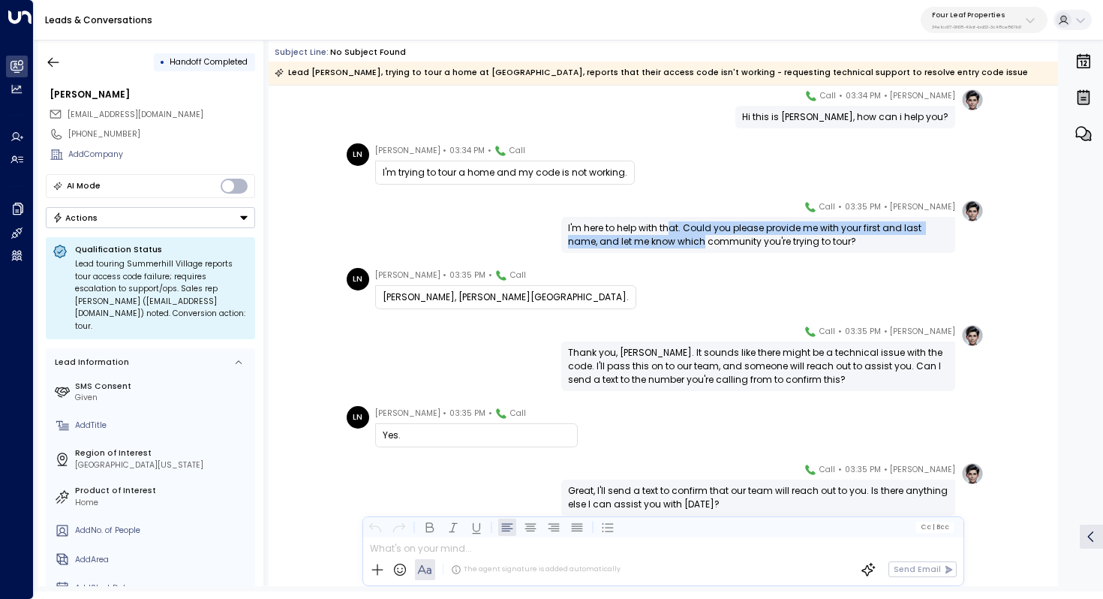
click at [670, 236] on div "I'm here to help with that. Could you please provide me with your first and las…" at bounding box center [758, 234] width 381 height 27
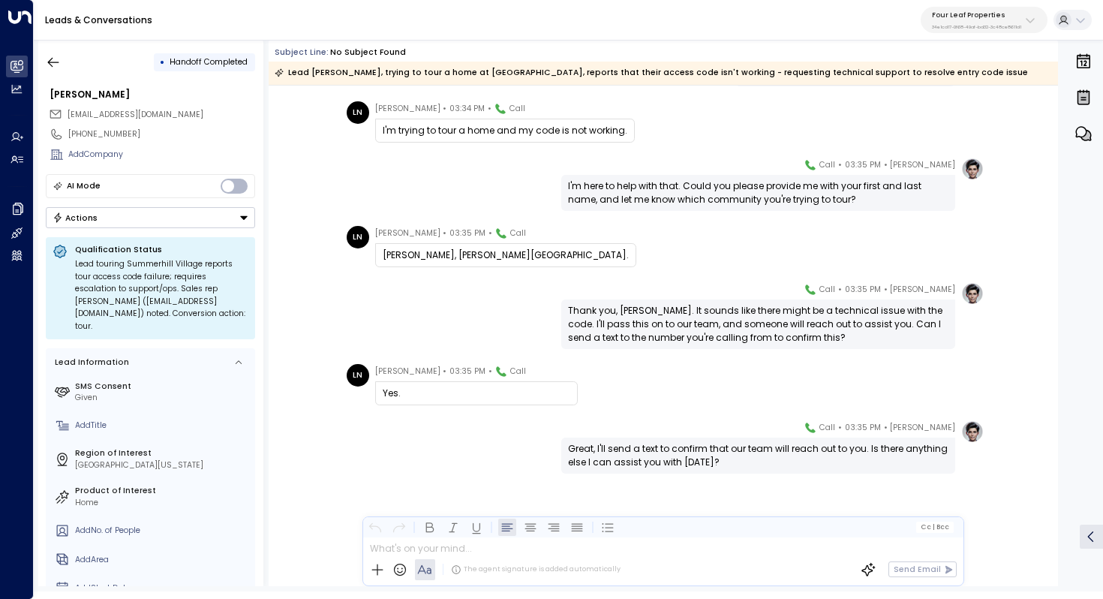
scroll to position [93, 0]
drag, startPoint x: 675, startPoint y: 307, endPoint x: 675, endPoint y: 321, distance: 14.3
click at [675, 321] on div "Thank you, [PERSON_NAME]. It sounds like there might be a technical issue with …" at bounding box center [758, 324] width 381 height 41
click at [706, 317] on div "Thank you, [PERSON_NAME]. It sounds like there might be a technical issue with …" at bounding box center [758, 324] width 381 height 41
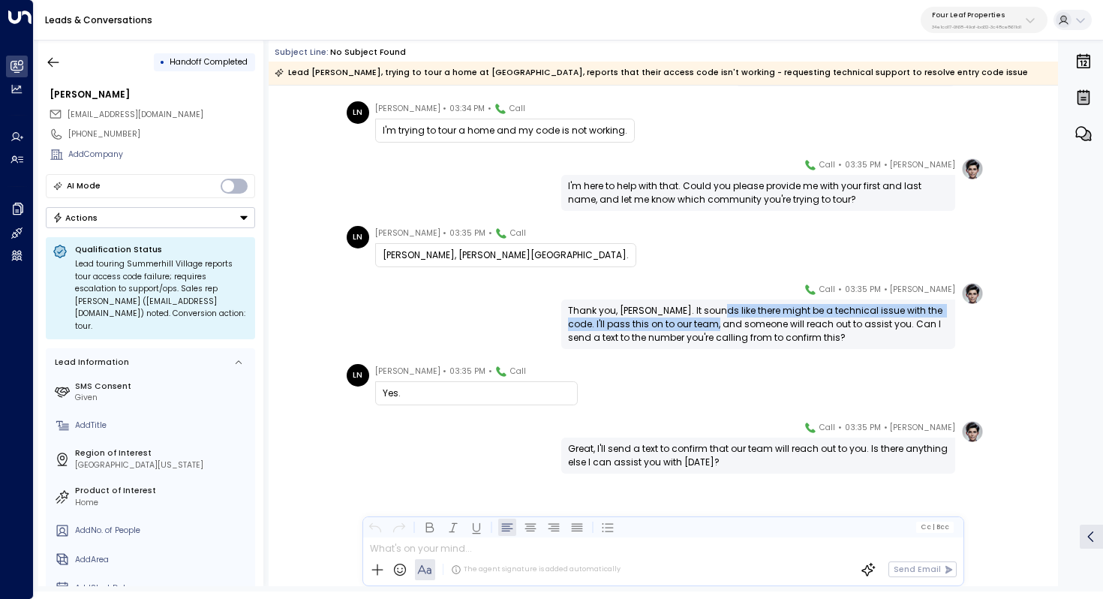
click at [706, 317] on div "Thank you, [PERSON_NAME]. It sounds like there might be a technical issue with …" at bounding box center [758, 324] width 381 height 41
click at [700, 449] on div "Great, I'll send a text to confirm that our team will reach out to you. Is ther…" at bounding box center [758, 455] width 381 height 27
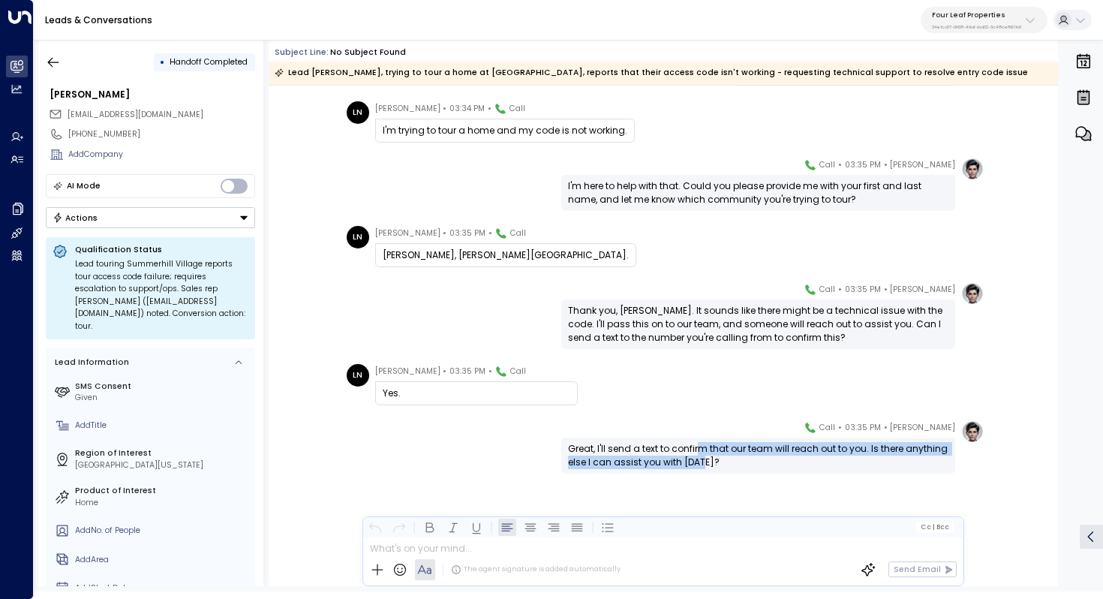
drag, startPoint x: 700, startPoint y: 449, endPoint x: 700, endPoint y: 466, distance: 17.3
click at [700, 466] on div "Great, I'll send a text to confirm that our team will reach out to you. Is ther…" at bounding box center [758, 455] width 381 height 27
drag, startPoint x: 696, startPoint y: 448, endPoint x: 696, endPoint y: 459, distance: 10.5
click at [696, 459] on div "Great, I'll send a text to confirm that our team will reach out to you. Is ther…" at bounding box center [758, 455] width 381 height 27
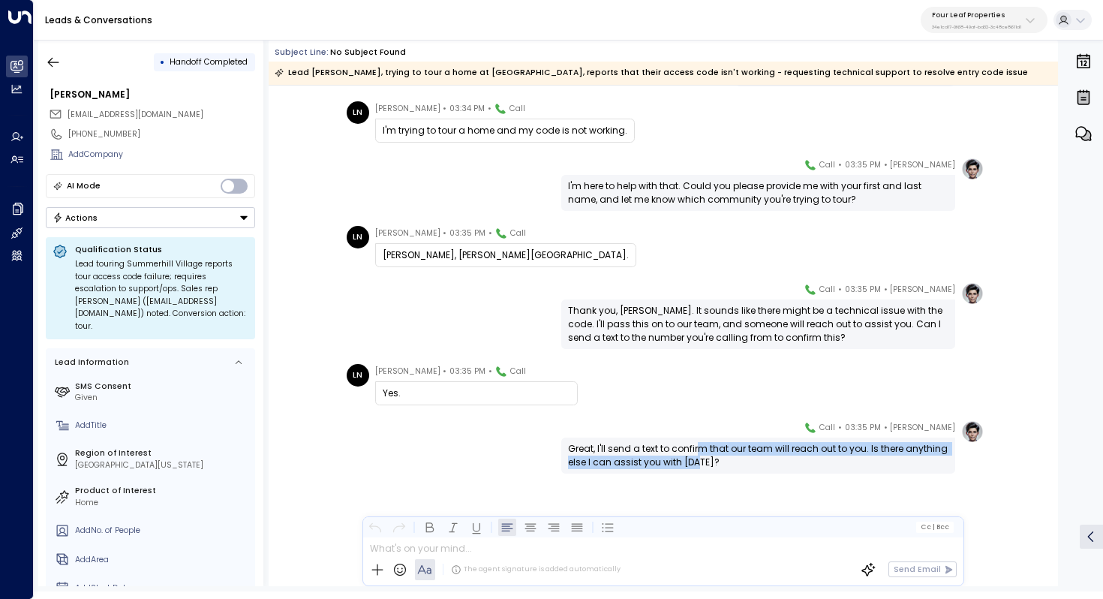
click at [696, 459] on div "Great, I'll send a text to confirm that our team will reach out to you. Is ther…" at bounding box center [758, 455] width 381 height 27
click at [704, 453] on div "Great, I'll send a text to confirm that our team will reach out to you. Is ther…" at bounding box center [758, 455] width 381 height 27
click at [53, 68] on icon "button" at bounding box center [53, 62] width 15 height 15
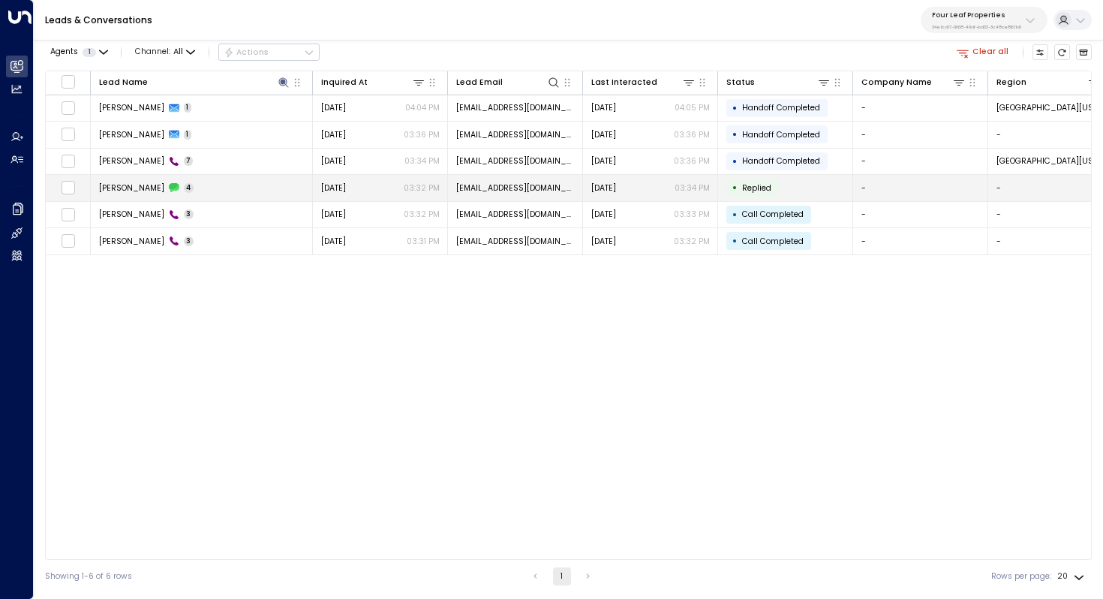
click at [146, 185] on span "[PERSON_NAME]" at bounding box center [131, 187] width 65 height 11
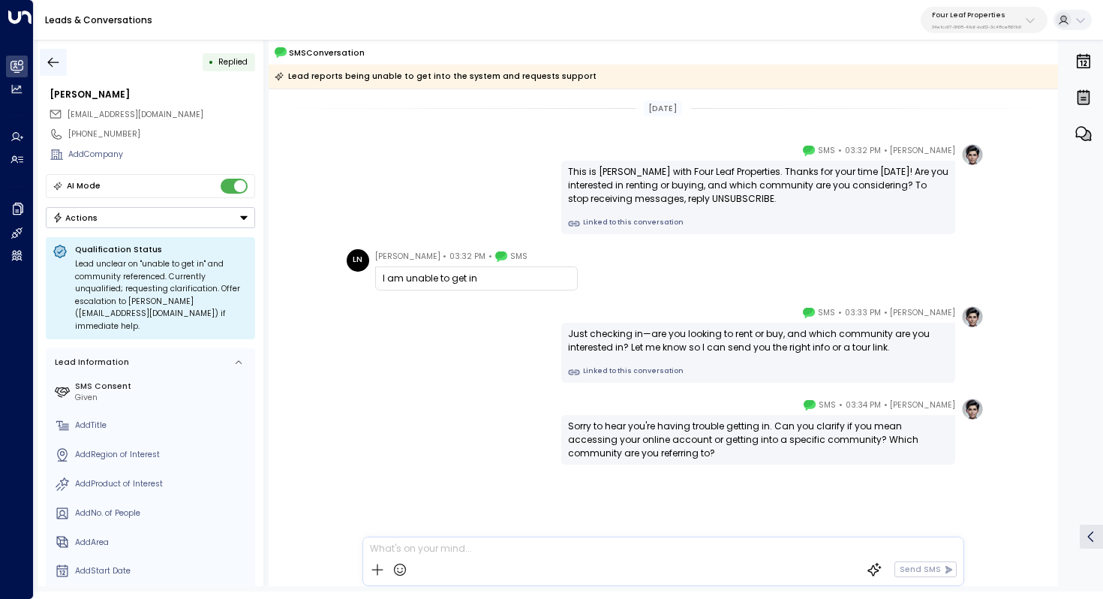
click at [46, 59] on icon "button" at bounding box center [53, 62] width 15 height 15
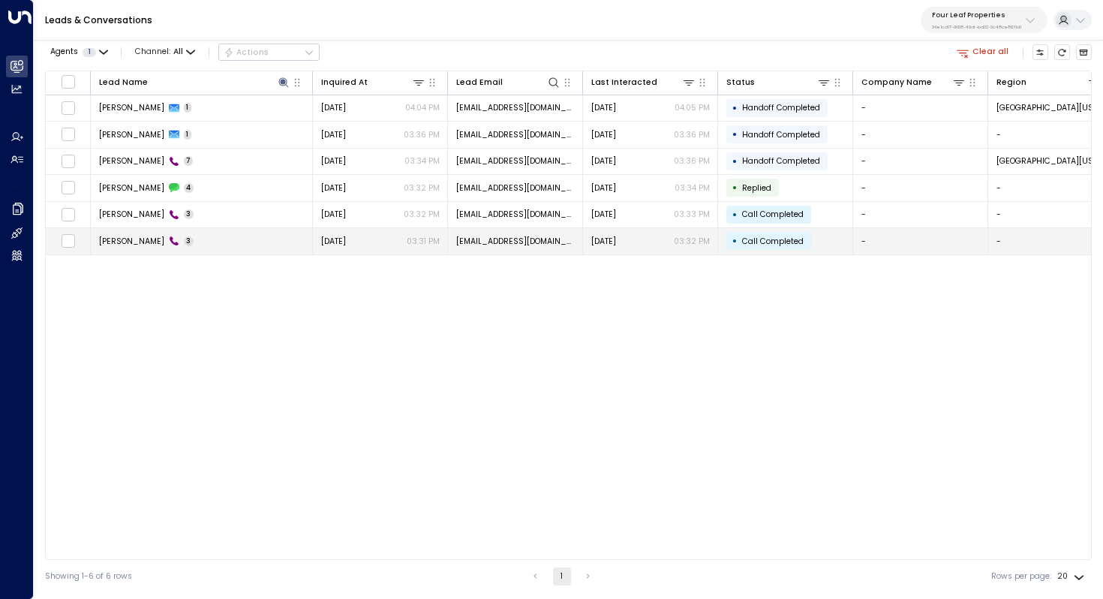
click at [145, 236] on span "[PERSON_NAME]" at bounding box center [131, 241] width 65 height 11
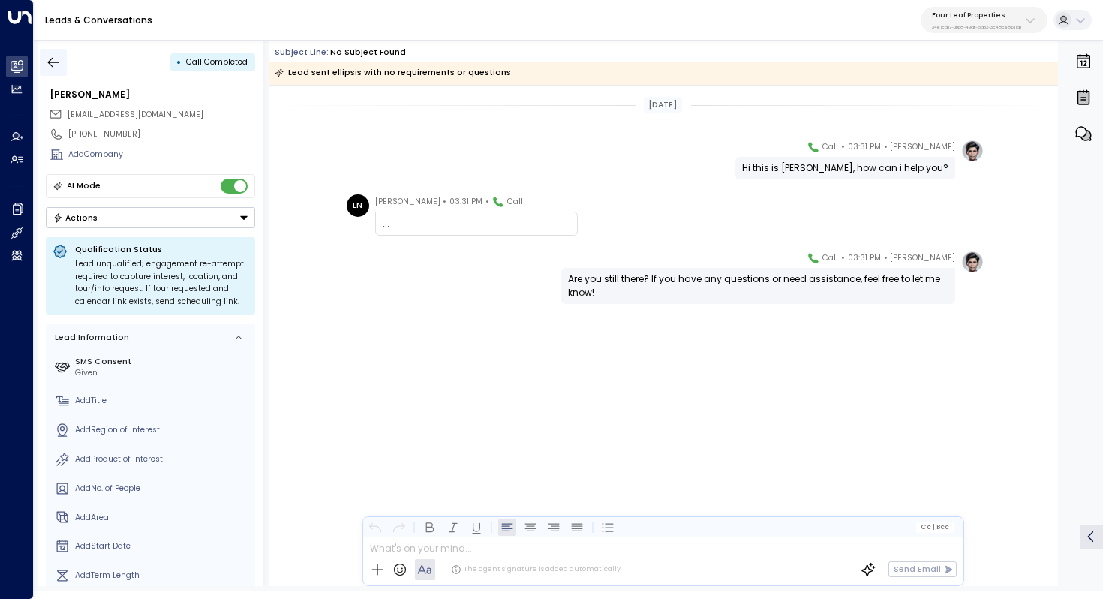
click at [53, 56] on icon "button" at bounding box center [53, 62] width 15 height 15
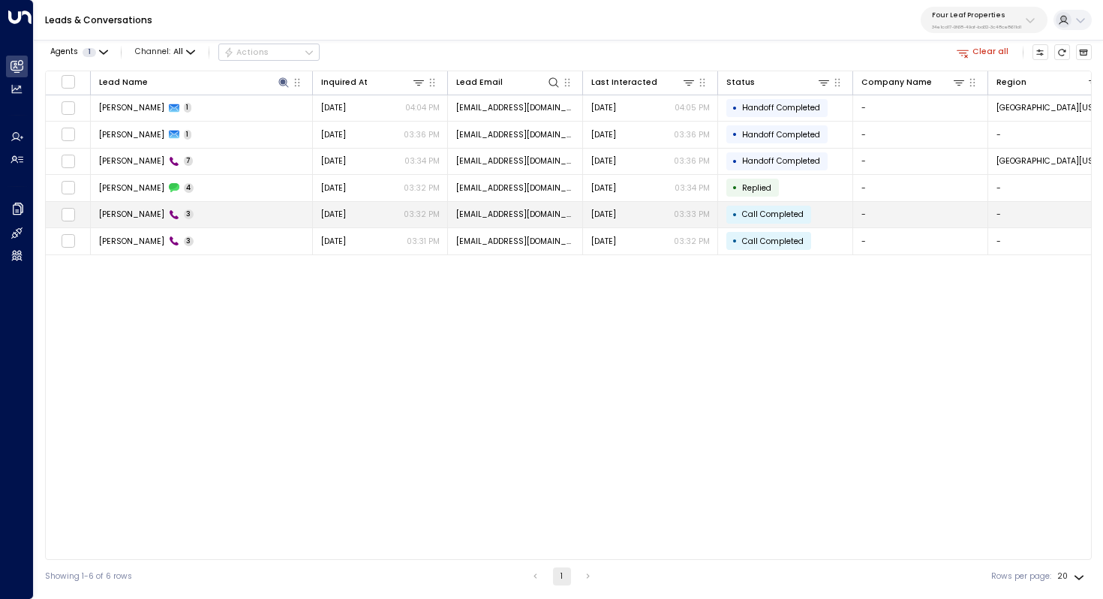
click at [124, 213] on span "[PERSON_NAME]" at bounding box center [131, 214] width 65 height 11
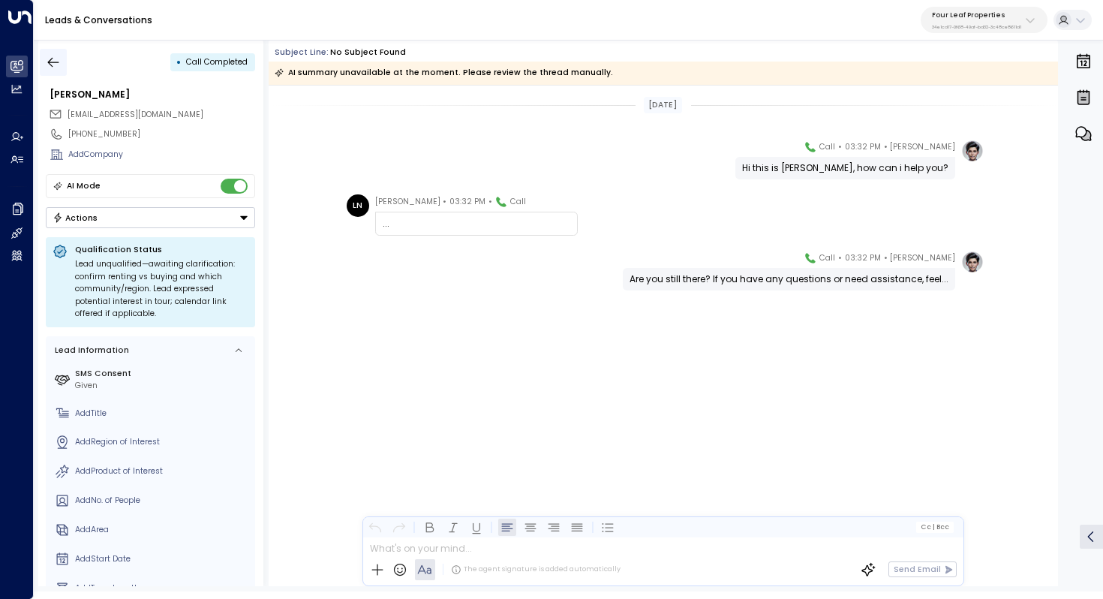
click at [53, 60] on icon "button" at bounding box center [53, 62] width 15 height 15
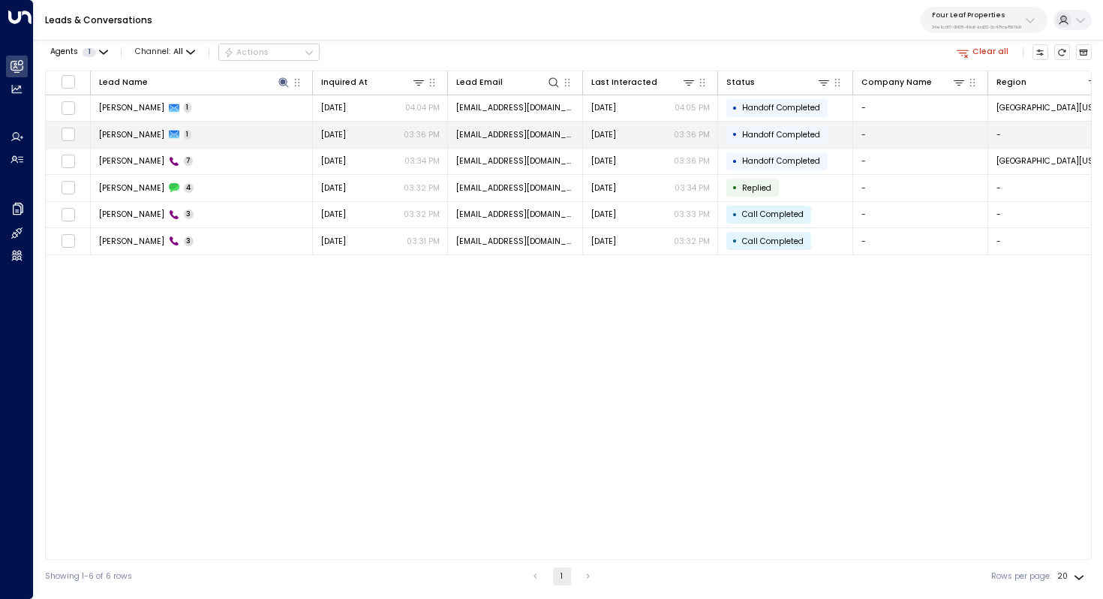
click at [144, 137] on span "[PERSON_NAME]" at bounding box center [131, 134] width 65 height 11
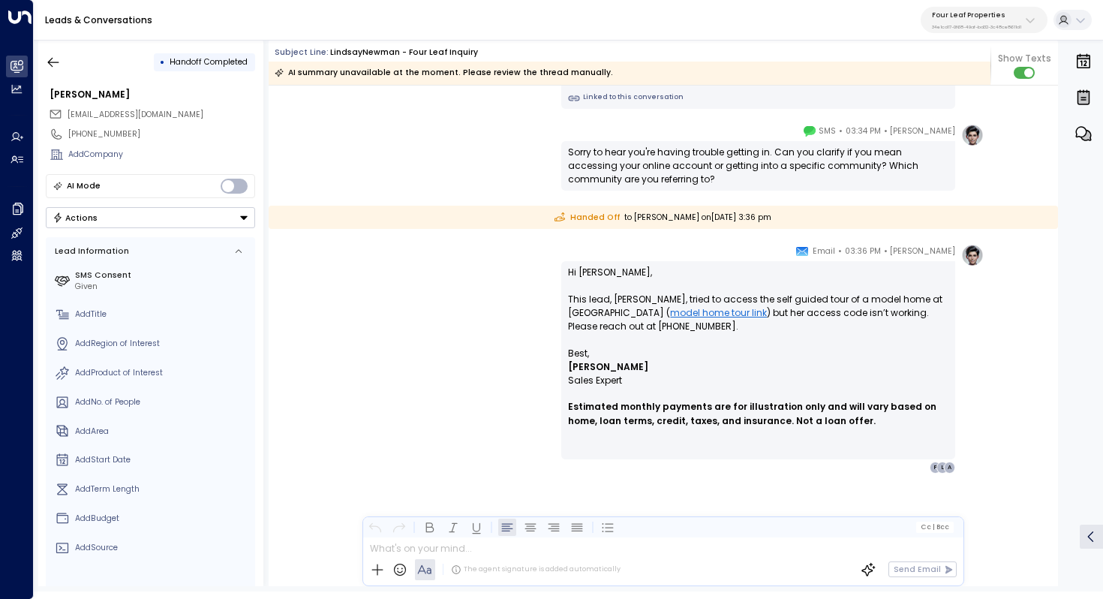
scroll to position [270, 0]
click at [53, 56] on icon "button" at bounding box center [53, 62] width 15 height 15
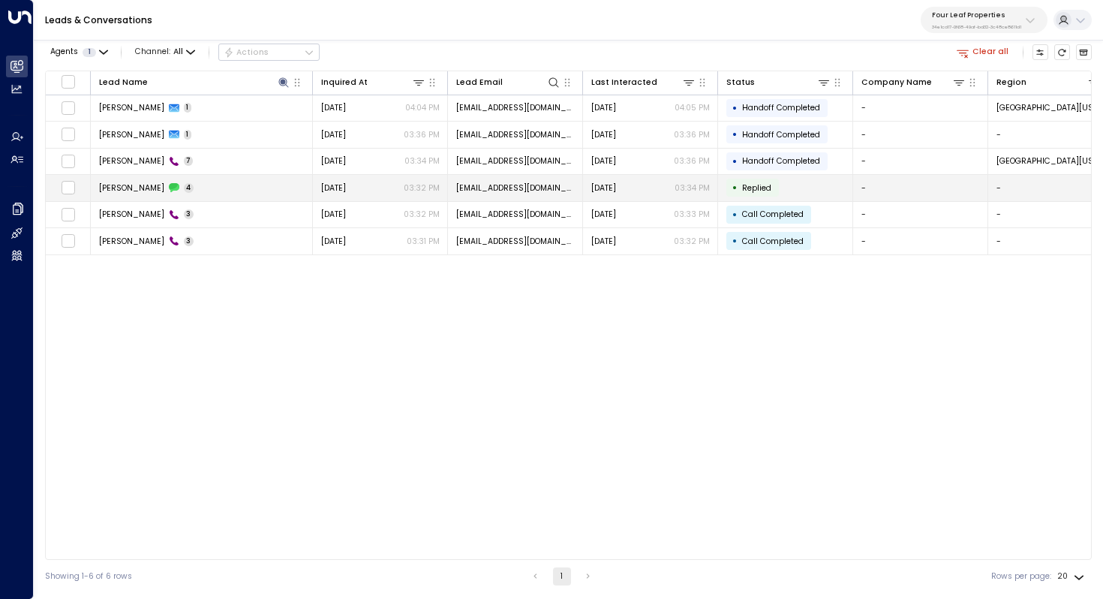
click at [222, 191] on td "[PERSON_NAME] 4" at bounding box center [202, 188] width 222 height 26
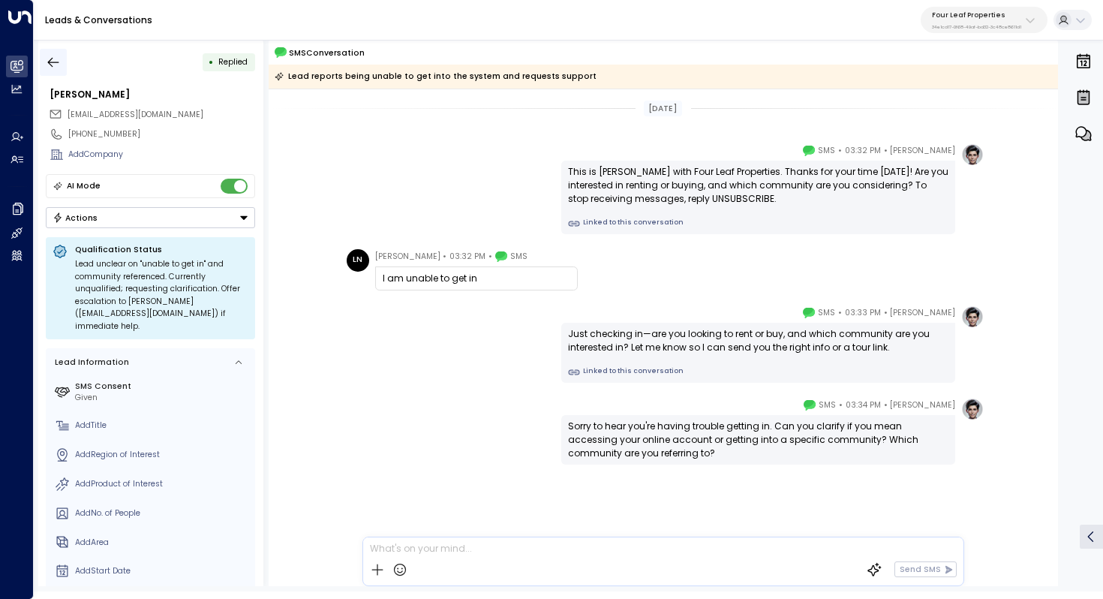
click at [48, 55] on icon "button" at bounding box center [53, 62] width 15 height 15
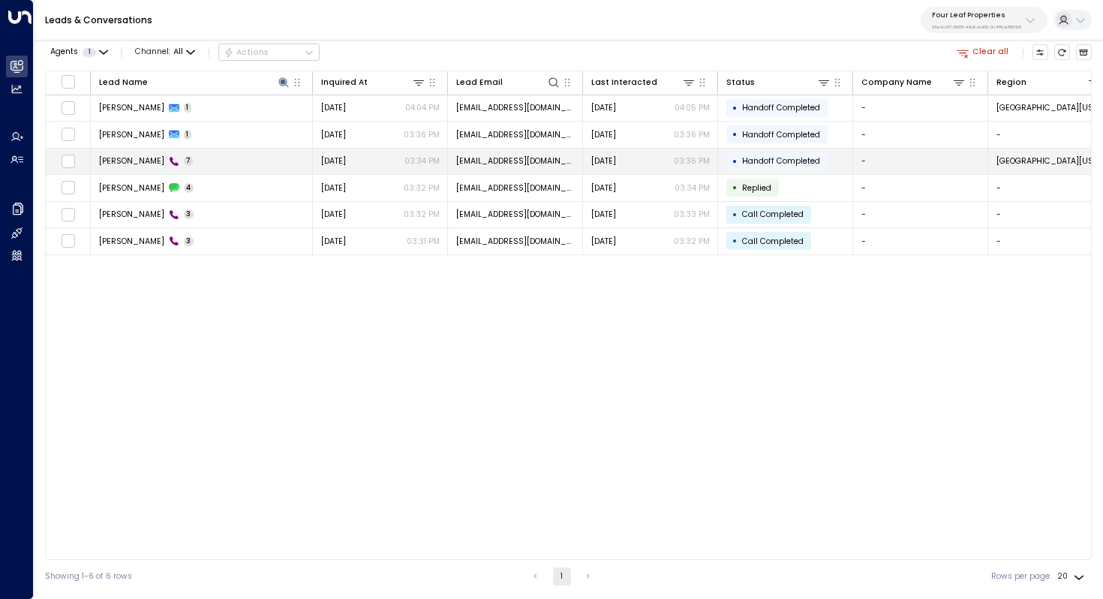
click at [158, 157] on span "[PERSON_NAME]" at bounding box center [131, 160] width 65 height 11
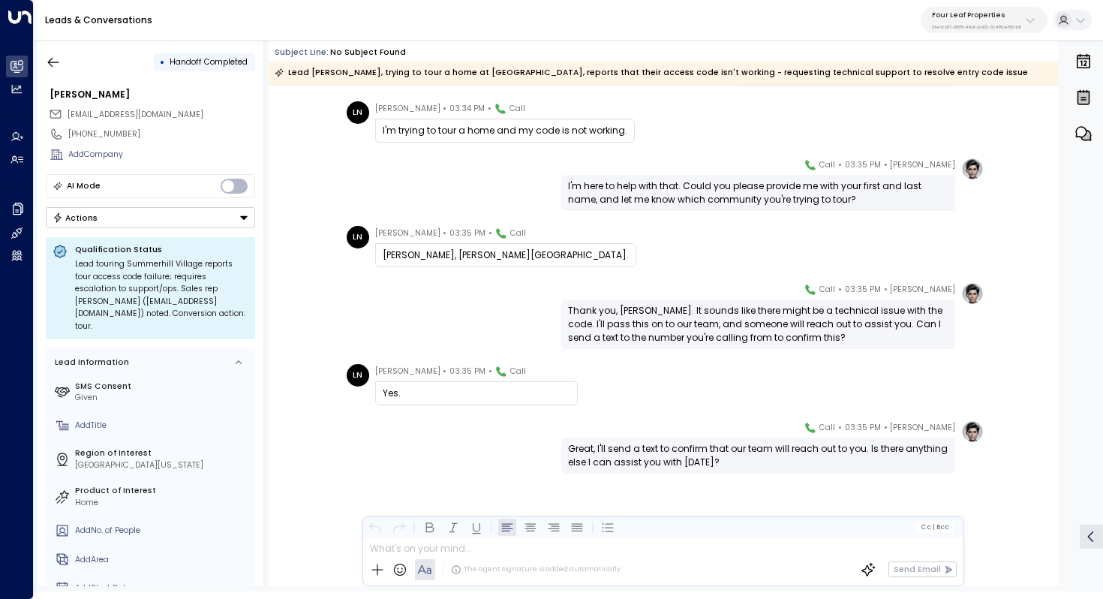
scroll to position [93, 0]
click at [43, 62] on button "button" at bounding box center [53, 62] width 27 height 27
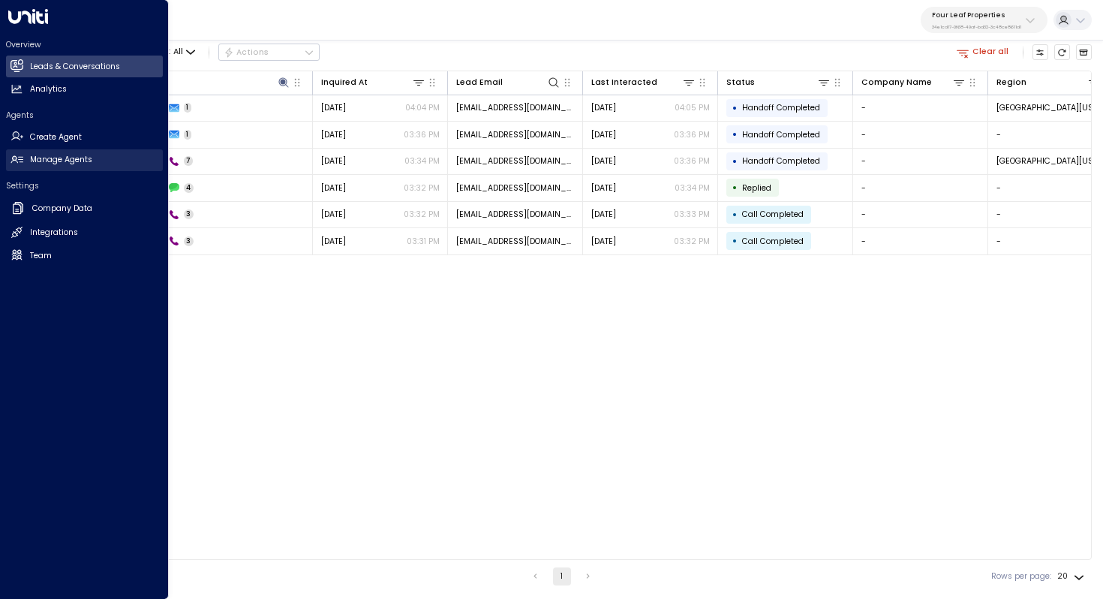
click at [62, 164] on h2 "Manage Agents" at bounding box center [61, 160] width 62 height 12
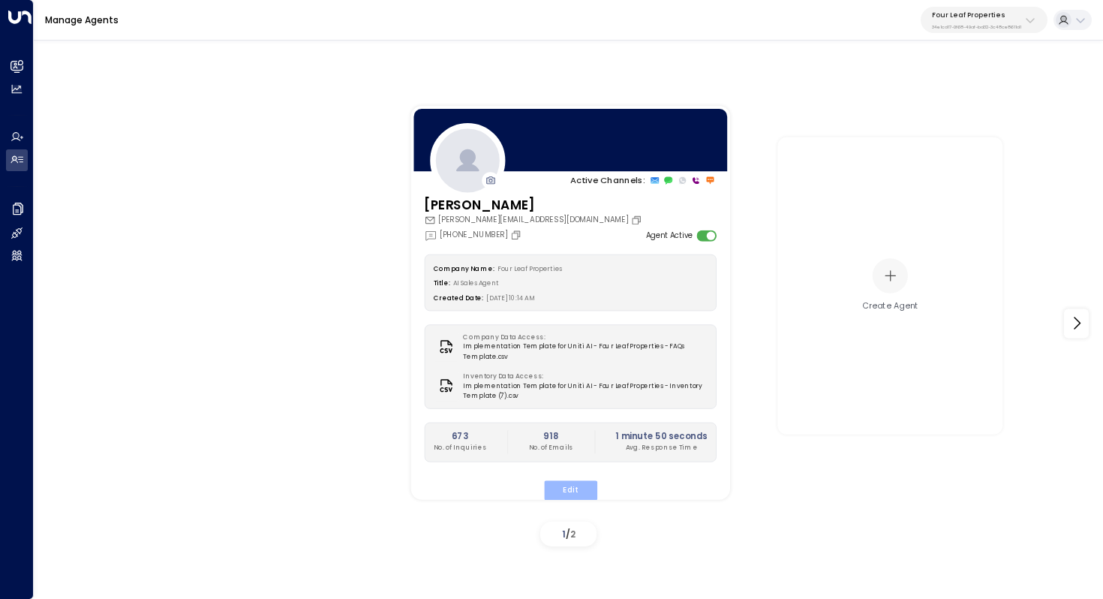
click at [578, 482] on button "Edit" at bounding box center [569, 490] width 53 height 20
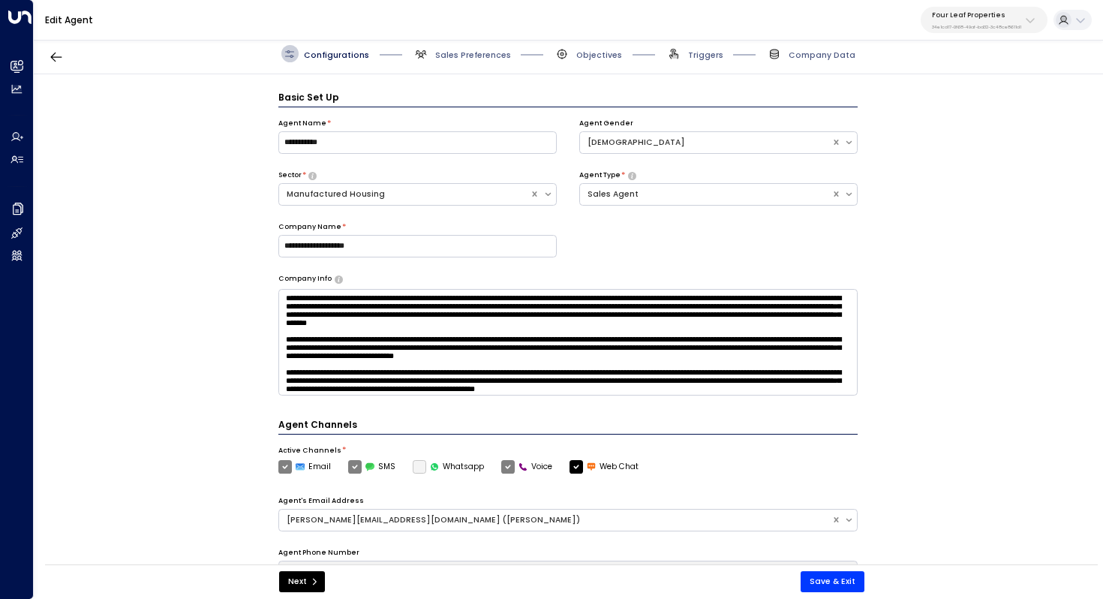
scroll to position [17, 0]
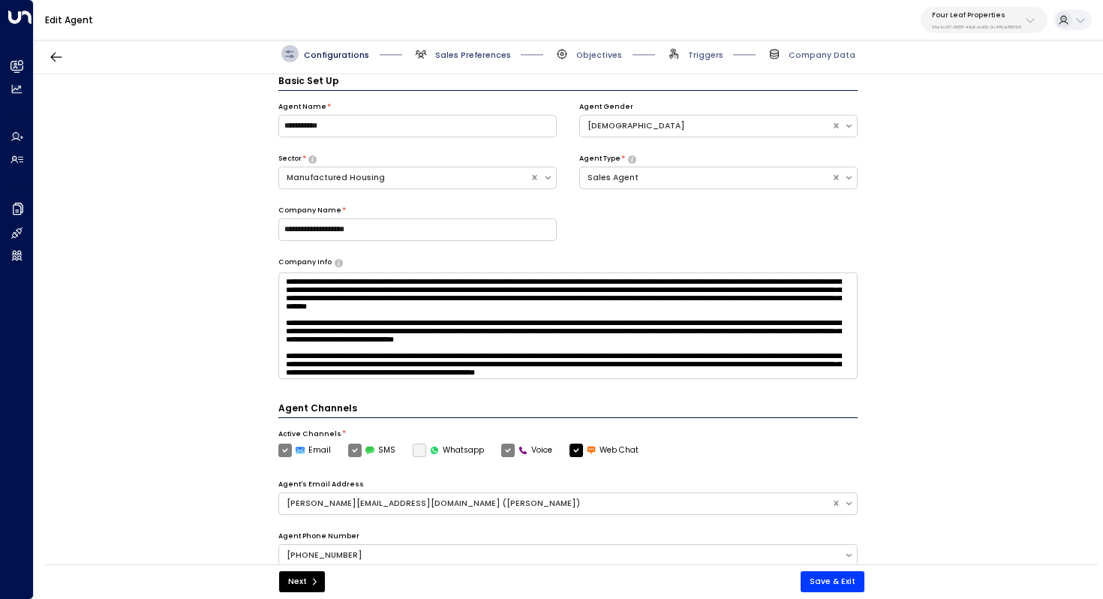
click at [485, 55] on span "Sales Preferences" at bounding box center [473, 55] width 76 height 11
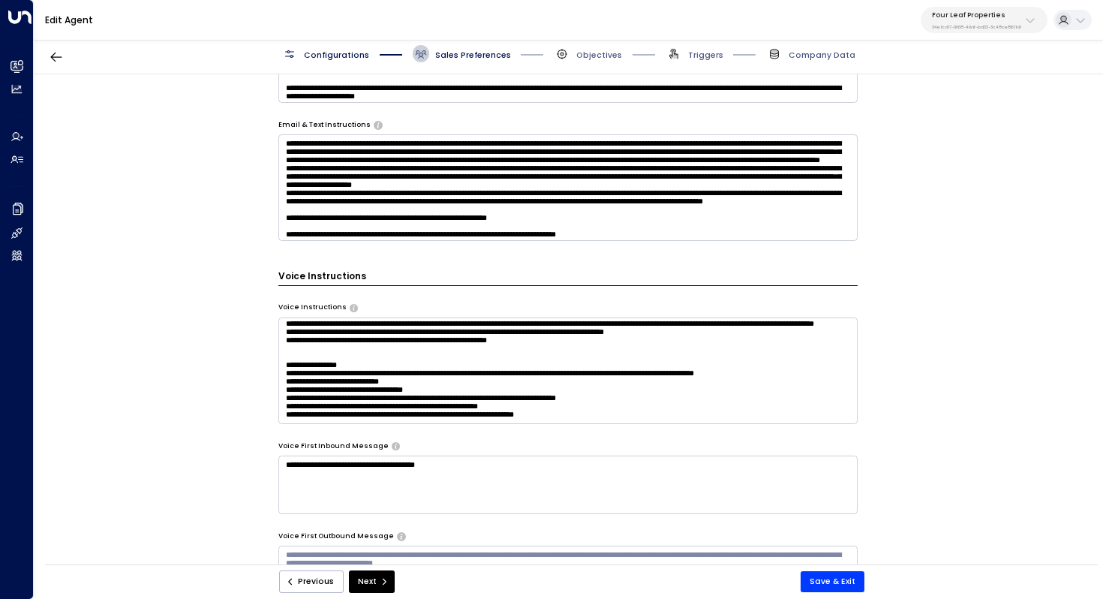
scroll to position [270, 0]
click at [647, 389] on textarea at bounding box center [568, 370] width 580 height 107
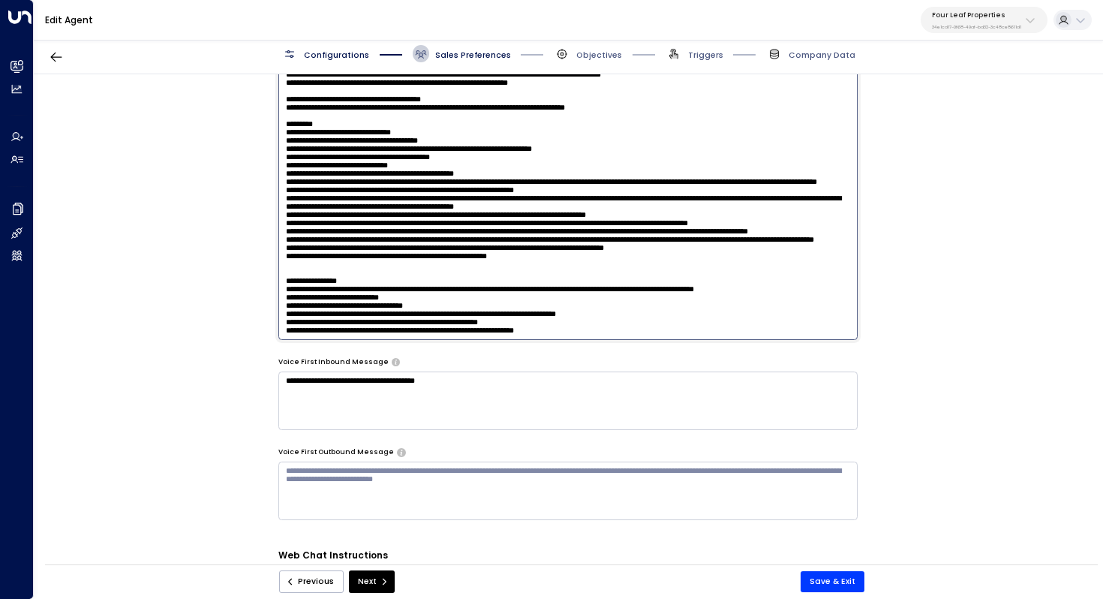
scroll to position [1160, 0]
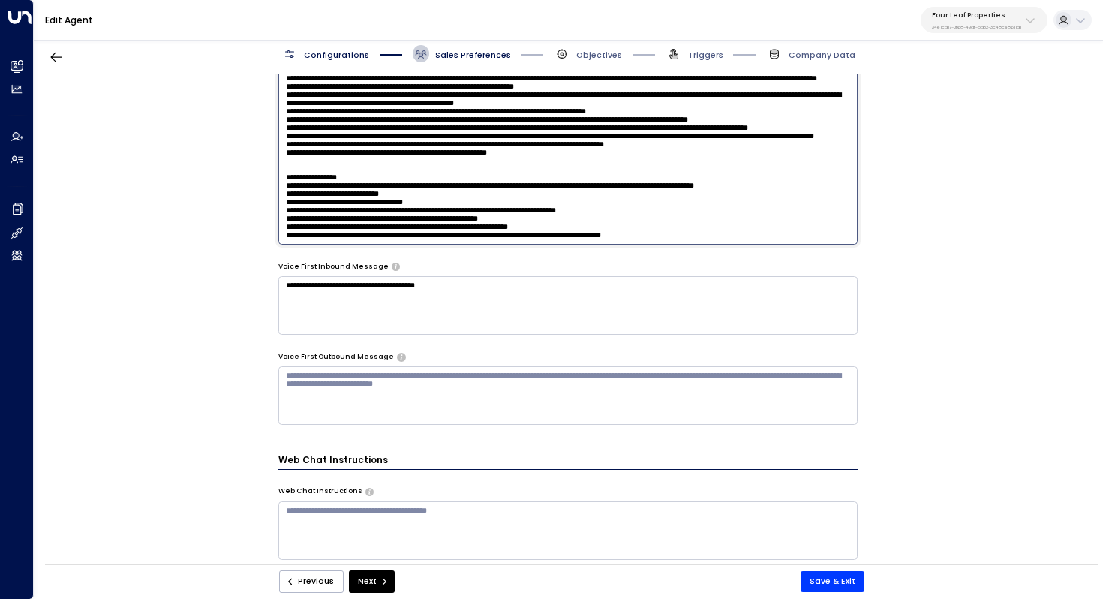
click at [606, 221] on textarea at bounding box center [568, 95] width 580 height 299
click at [711, 218] on textarea at bounding box center [568, 95] width 580 height 299
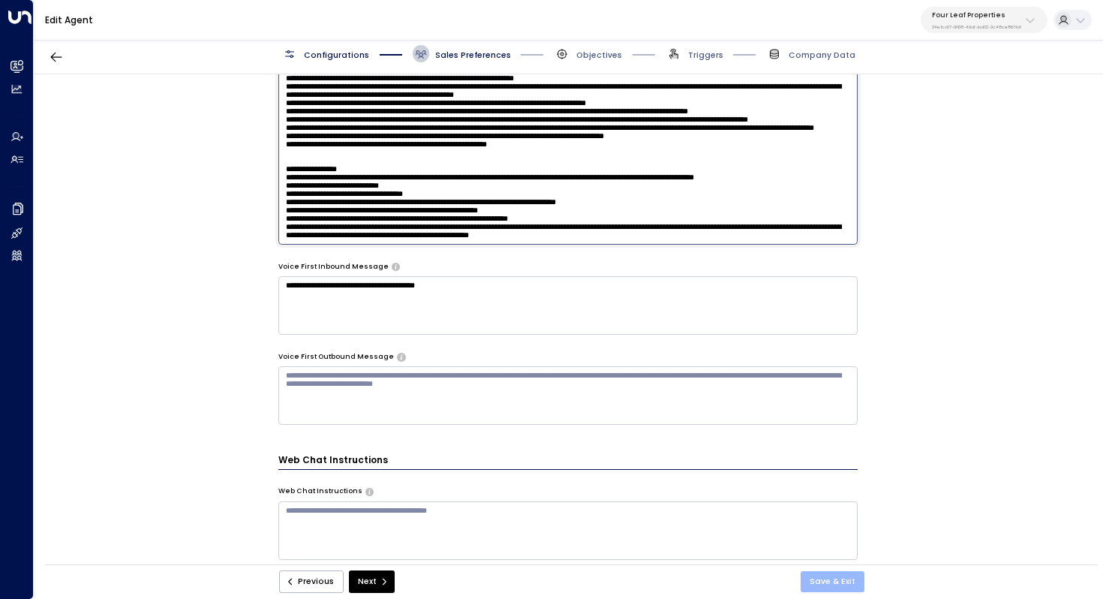
type textarea "**********"
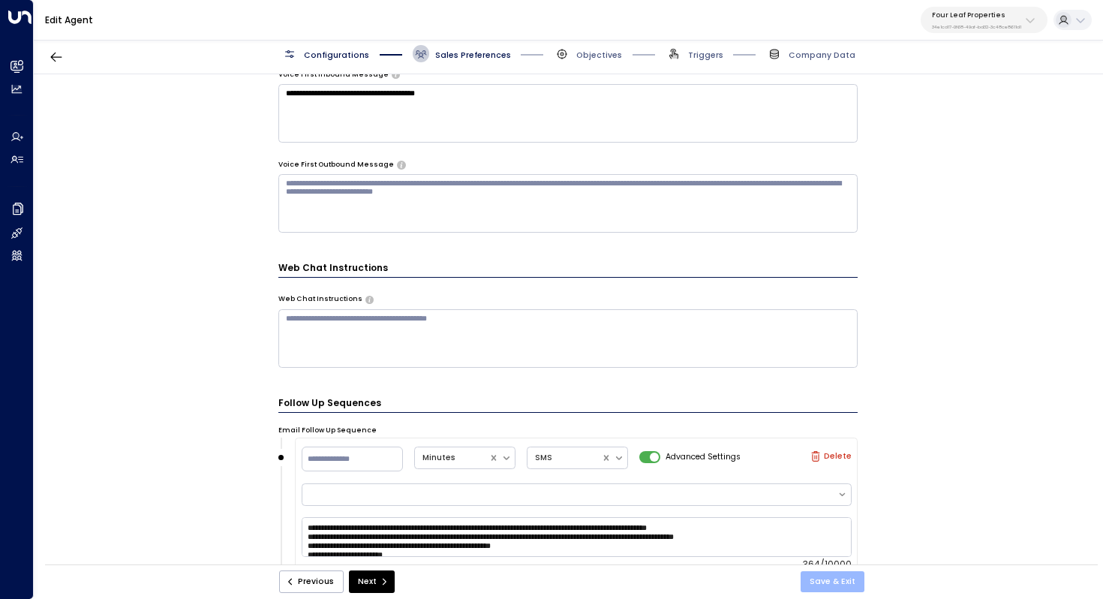
click at [832, 585] on button "Save & Exit" at bounding box center [833, 581] width 64 height 21
